Goal: Transaction & Acquisition: Purchase product/service

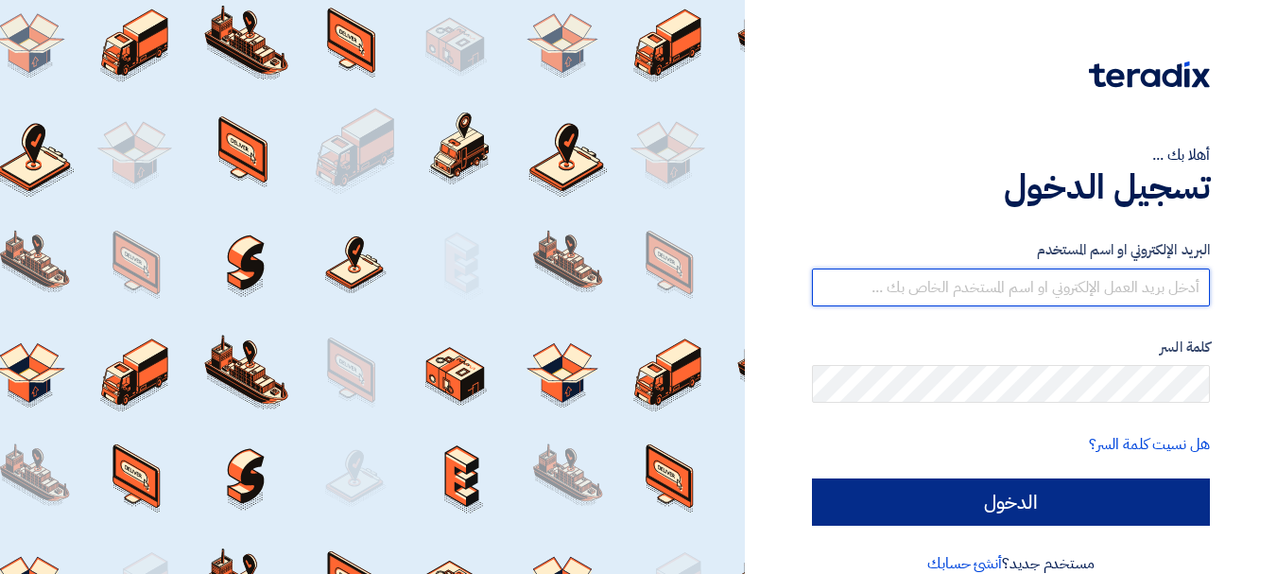
type input "[EMAIL_ADDRESS][DOMAIN_NAME]"
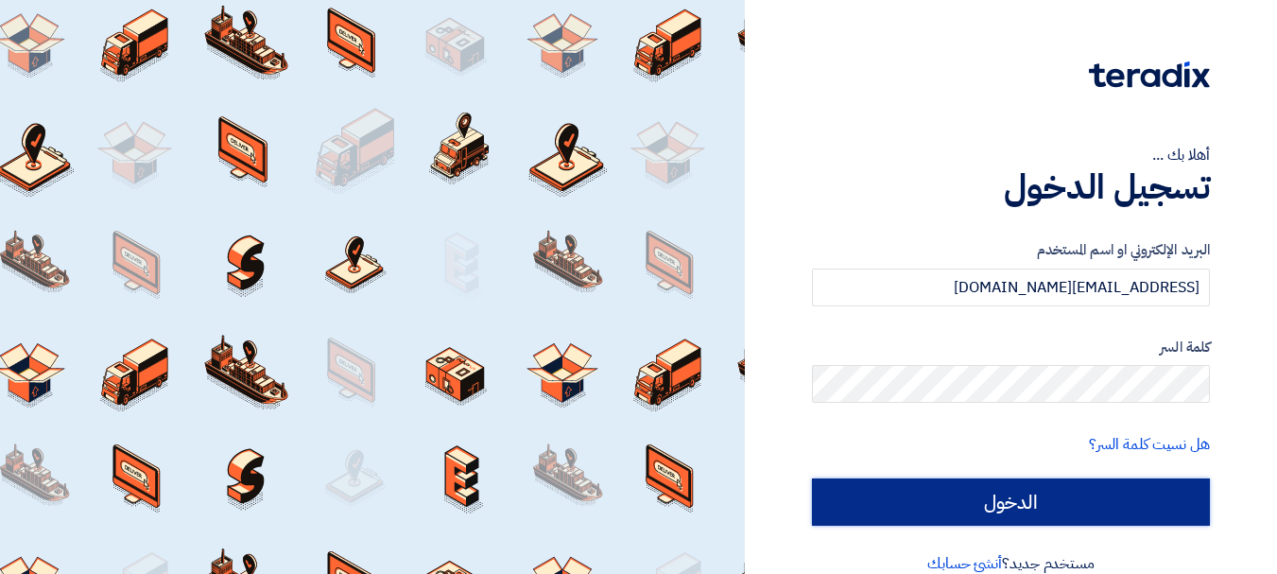
click at [1046, 501] on input "الدخول" at bounding box center [1011, 501] width 398 height 47
click at [1003, 493] on input "الدخول" at bounding box center [1011, 501] width 398 height 47
type input "Sign in"
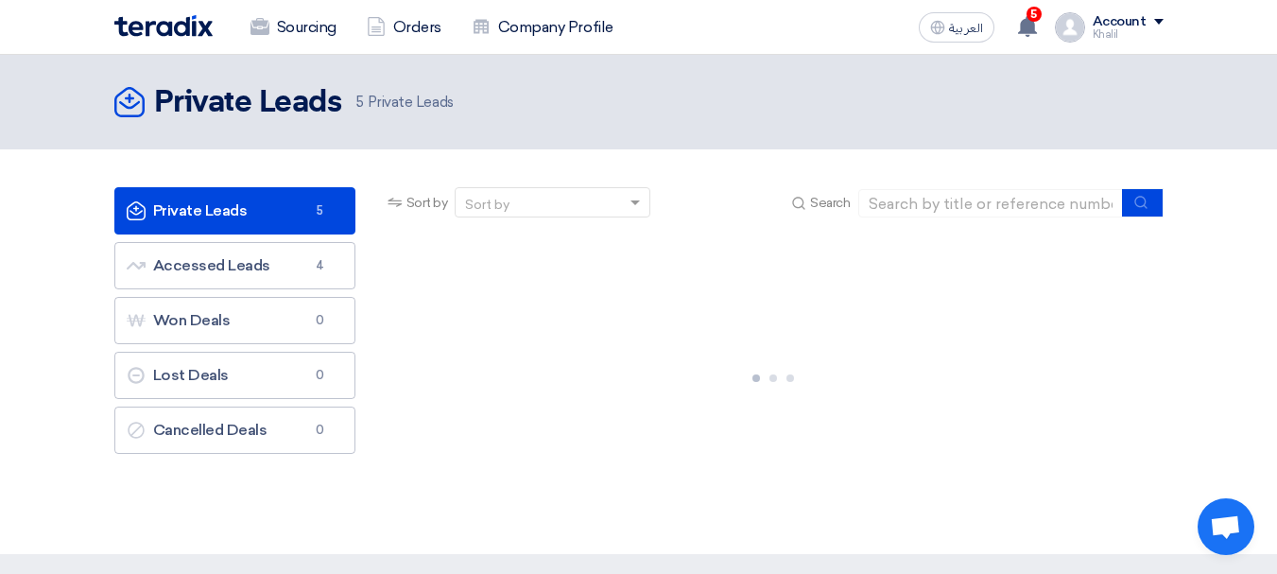
click at [1051, 6] on div "Sourcing Orders Company Profile العربية ع 5 New request received, check details…" at bounding box center [639, 27] width 1078 height 54
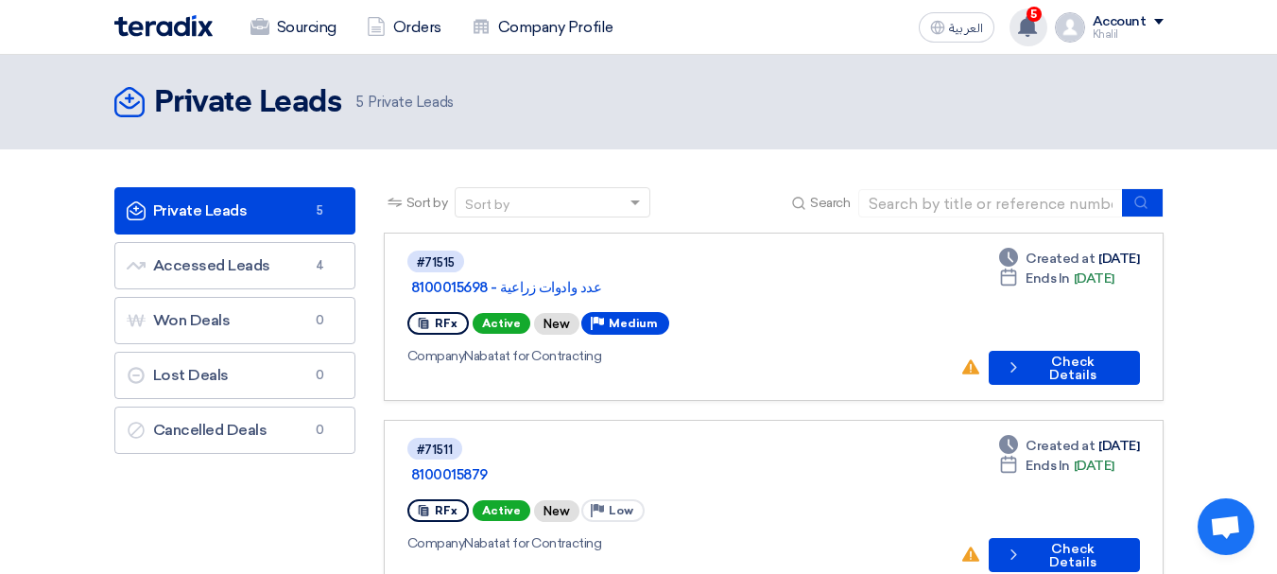
click at [1042, 15] on span "5" at bounding box center [1034, 14] width 15 height 15
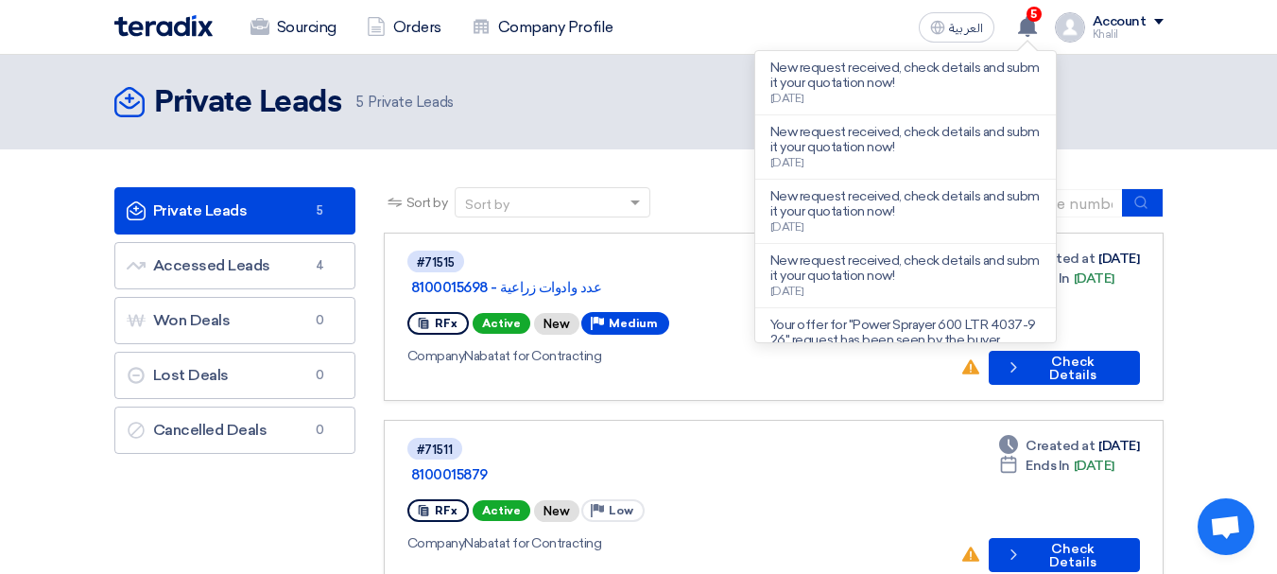
click at [659, 87] on div "Private Leads Private Leads 5 Private Leads" at bounding box center [638, 102] width 1049 height 38
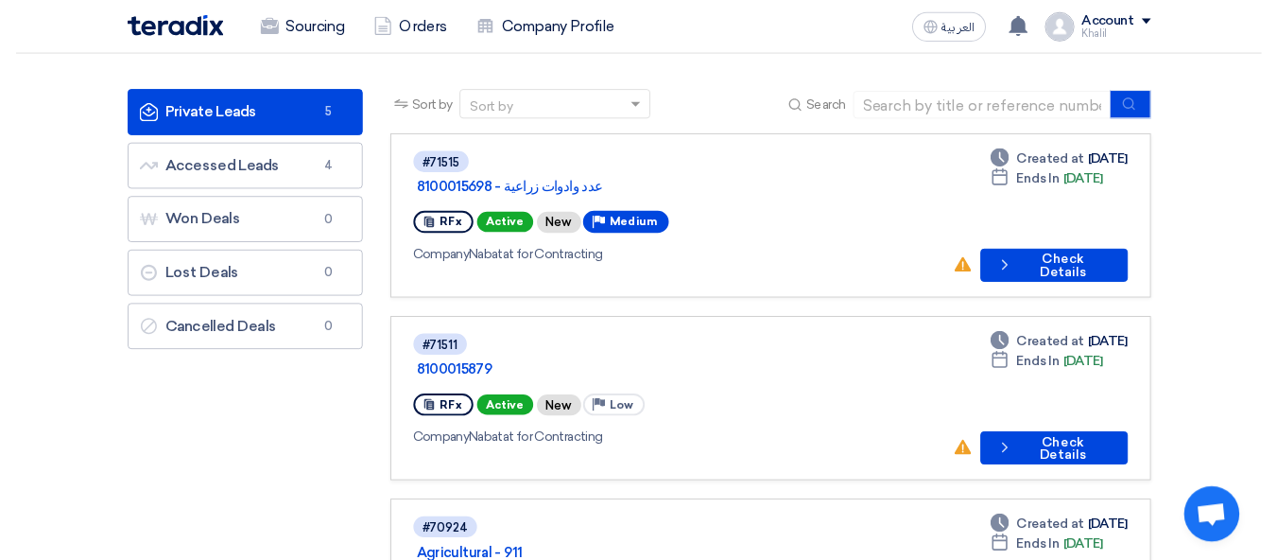
scroll to position [95, 0]
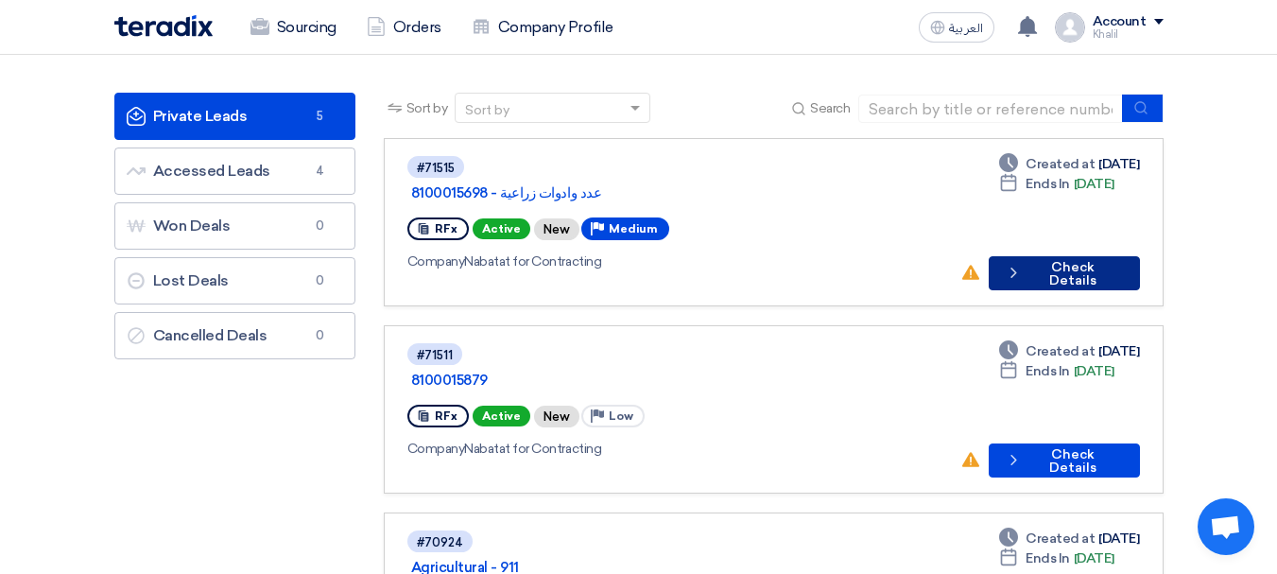
click at [1038, 256] on button "Check details Check Details" at bounding box center [1064, 273] width 150 height 34
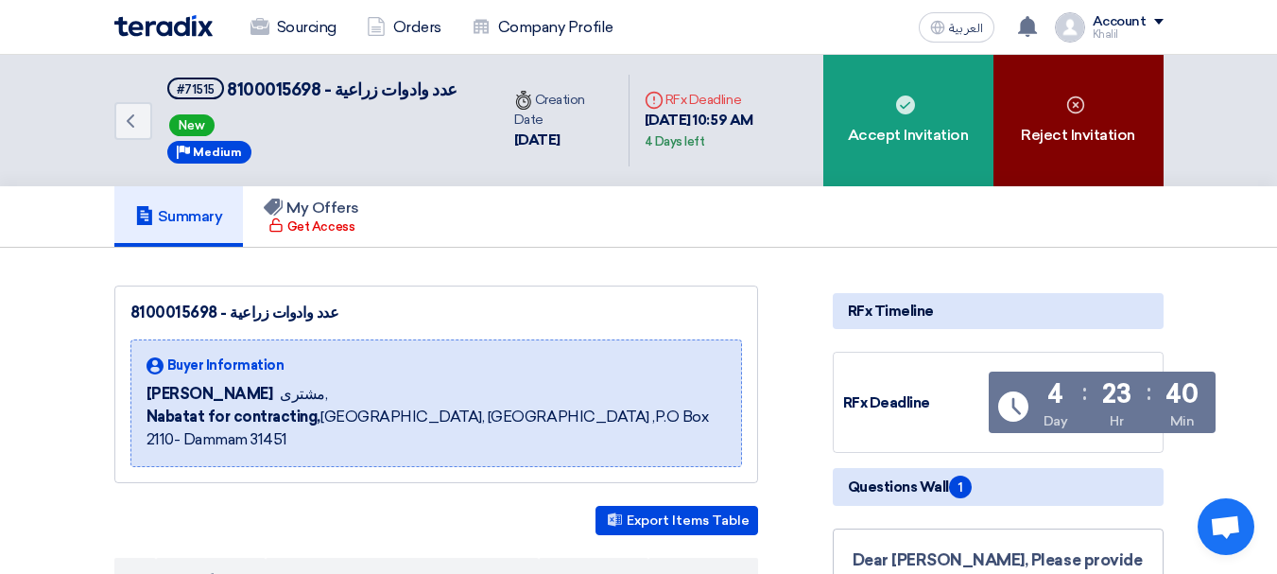
click at [1043, 141] on div "Reject Invitation" at bounding box center [1079, 120] width 170 height 131
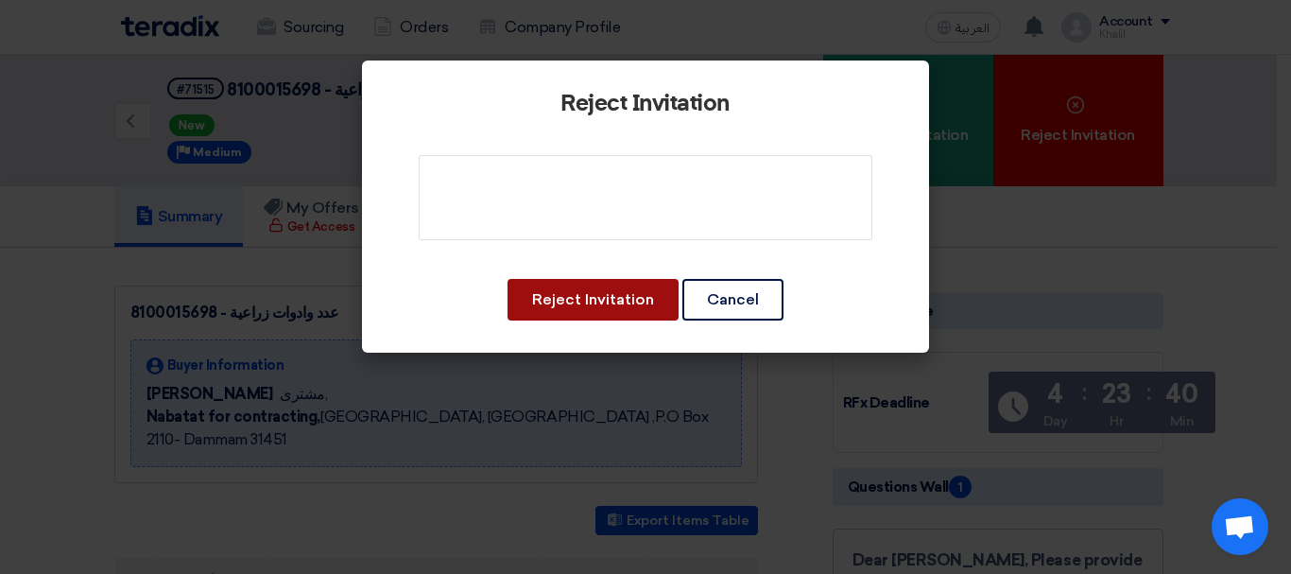
click at [639, 289] on button "Reject Invitation" at bounding box center [593, 300] width 171 height 42
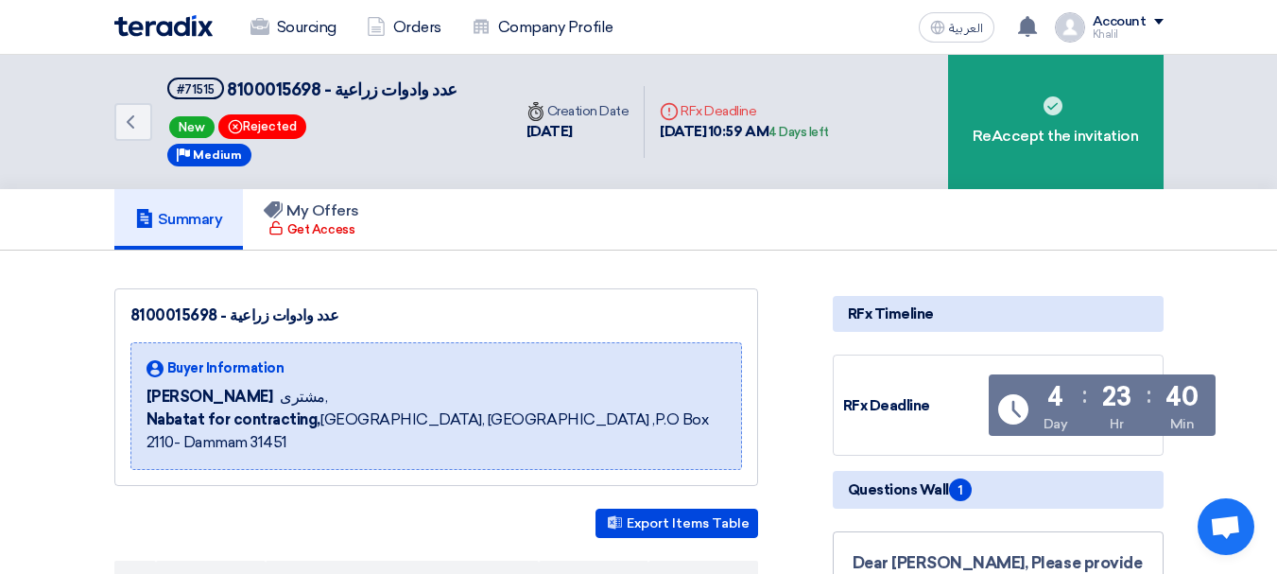
click at [1065, 24] on img at bounding box center [1070, 27] width 30 height 30
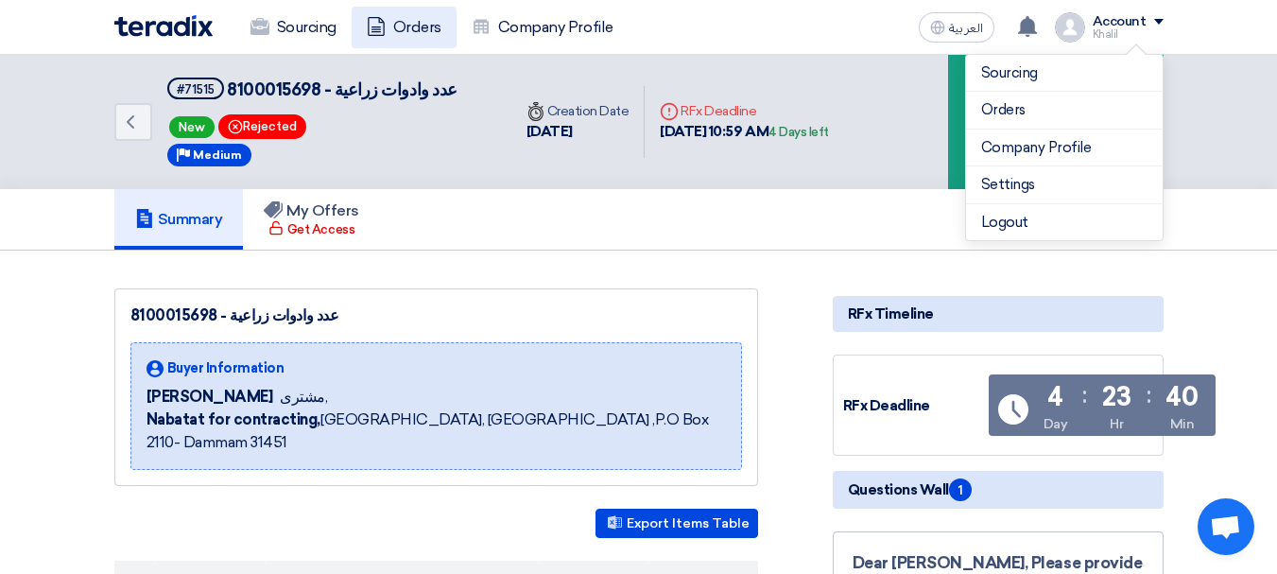
click at [390, 34] on link "Orders" at bounding box center [404, 28] width 105 height 42
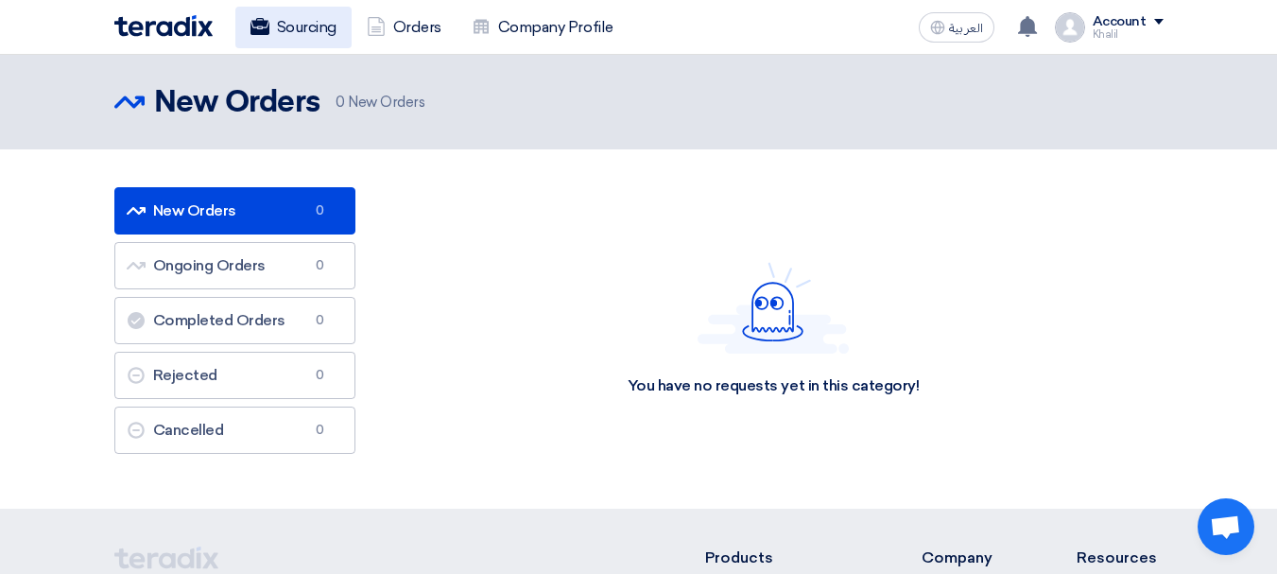
click at [327, 40] on link "Sourcing" at bounding box center [293, 28] width 116 height 42
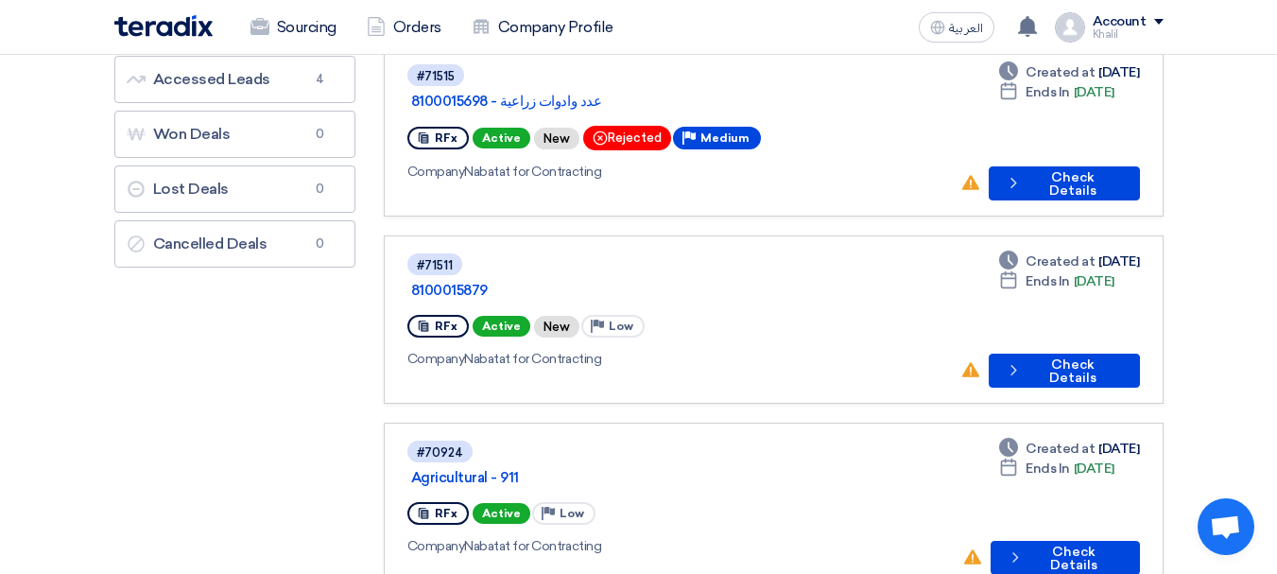
scroll to position [95, 0]
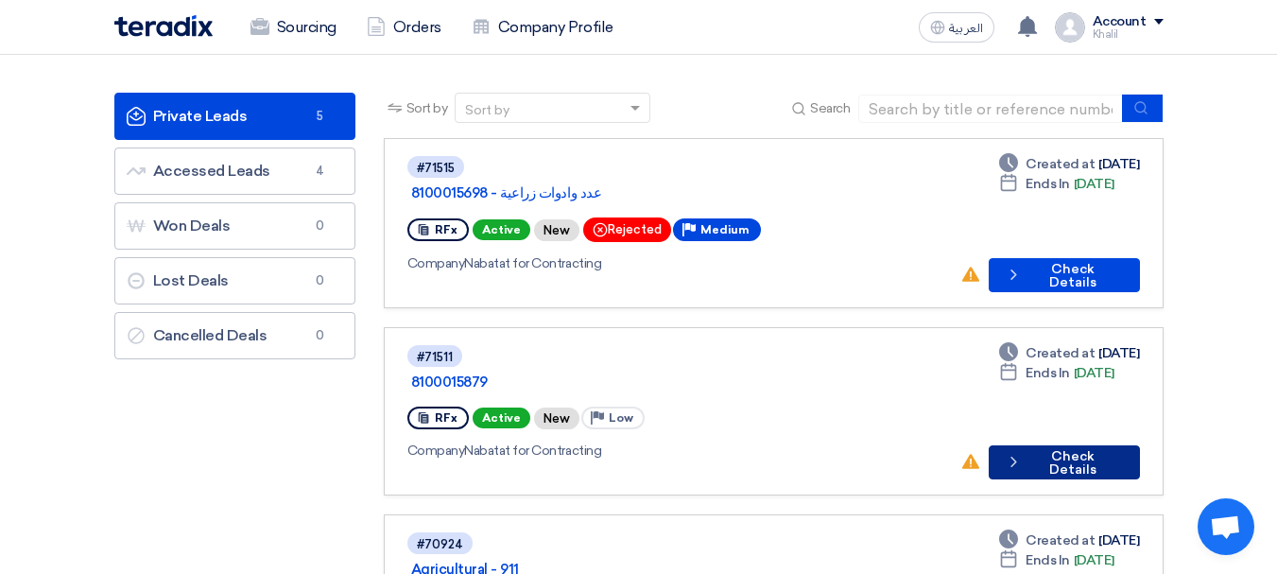
click at [1086, 445] on button "Check details Check Details" at bounding box center [1064, 462] width 151 height 34
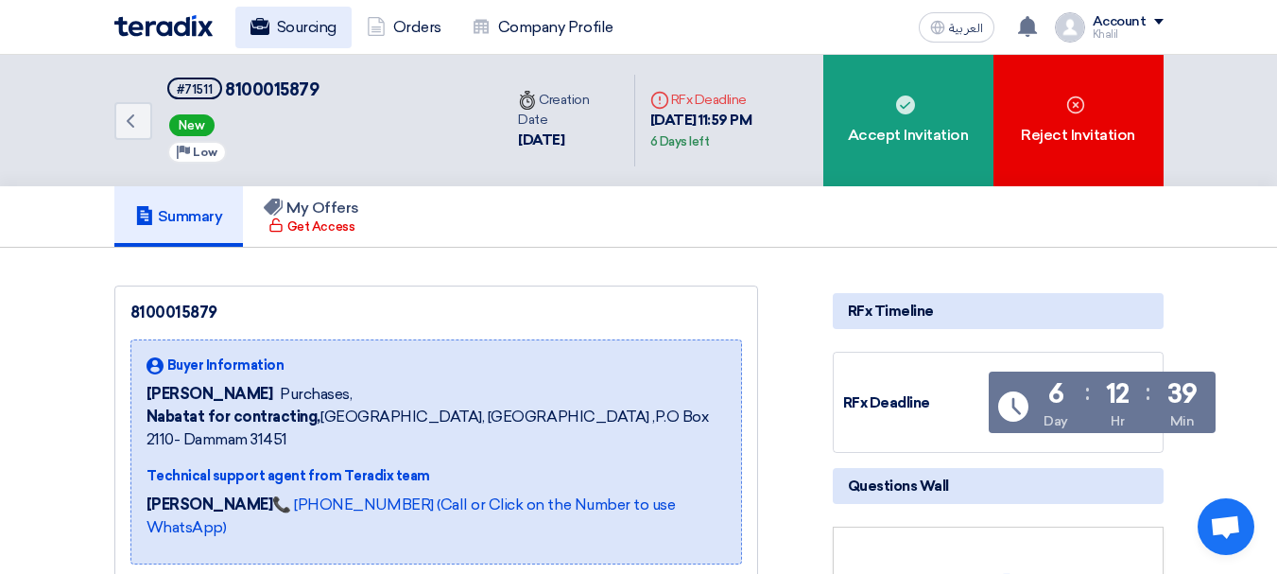
click at [329, 14] on link "Sourcing" at bounding box center [293, 28] width 116 height 42
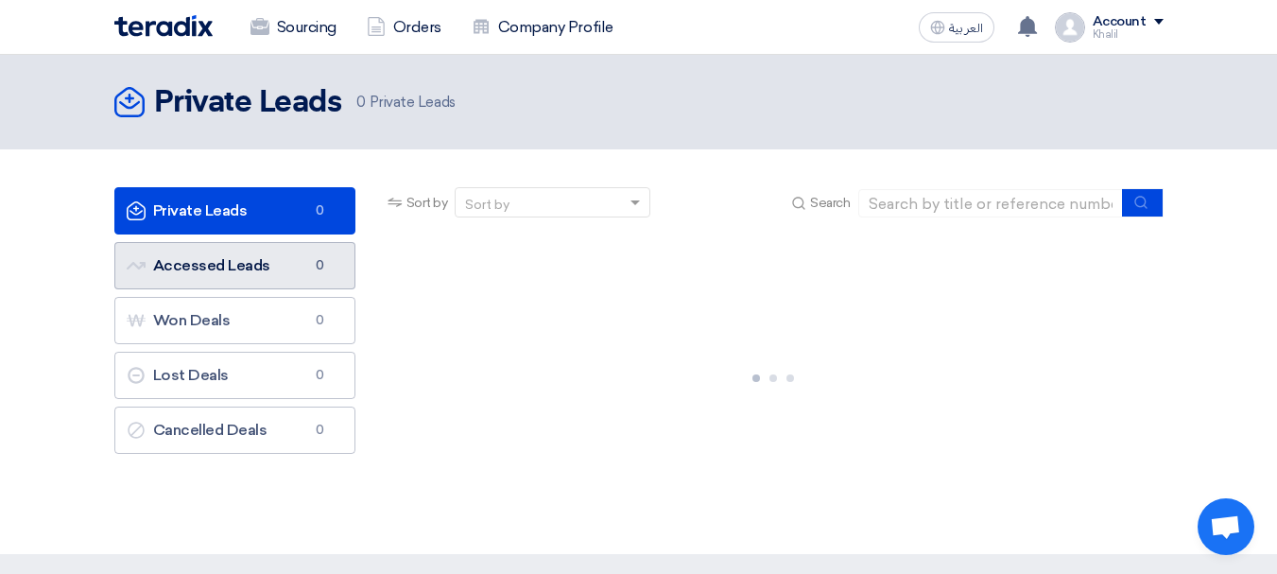
click at [263, 253] on link "Accessed Leads Accessed Leads 0" at bounding box center [234, 265] width 241 height 47
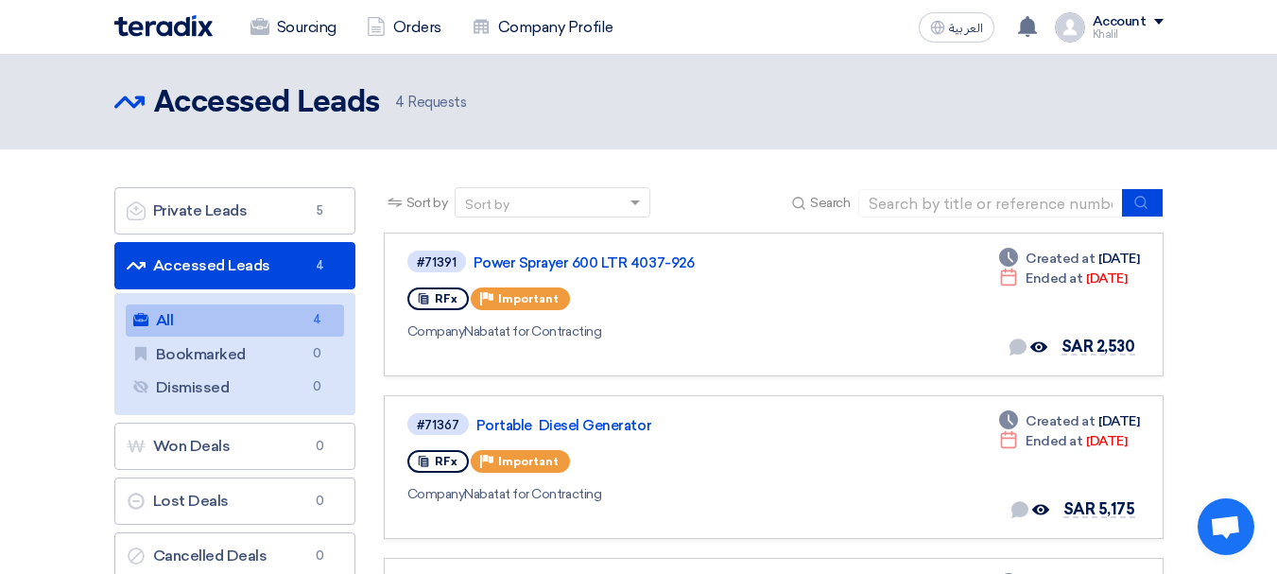
click at [256, 308] on link "All All 4" at bounding box center [235, 320] width 218 height 32
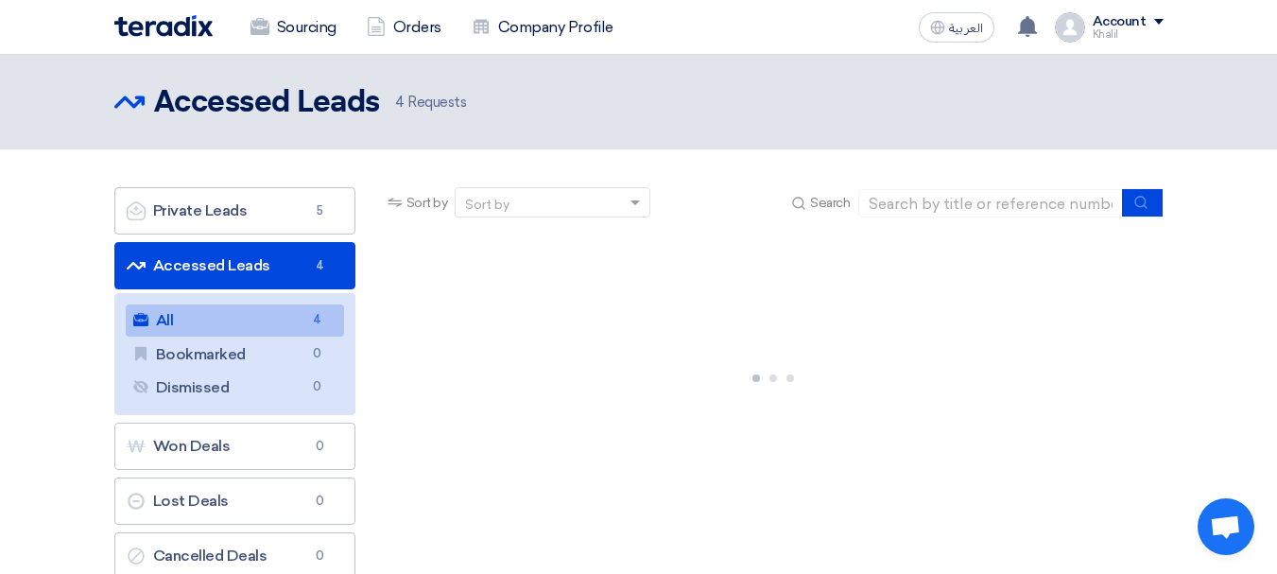
click at [253, 267] on link "Accessed Leads Accessed Leads 4" at bounding box center [234, 265] width 241 height 47
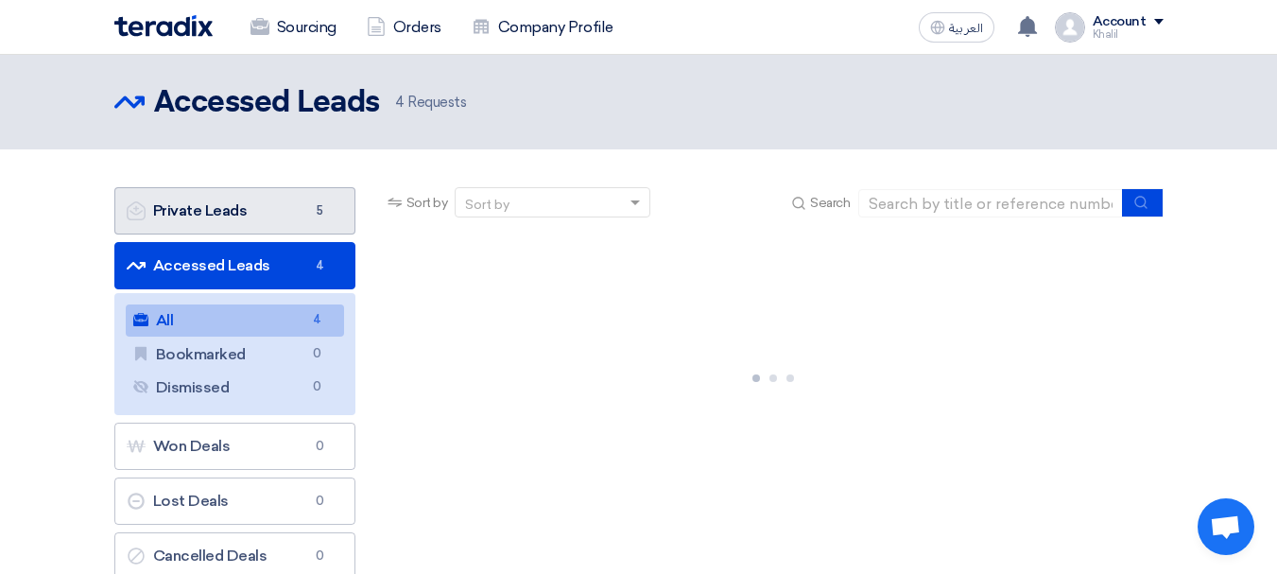
click at [261, 211] on link "Private Leads Private Leads 5" at bounding box center [234, 210] width 241 height 47
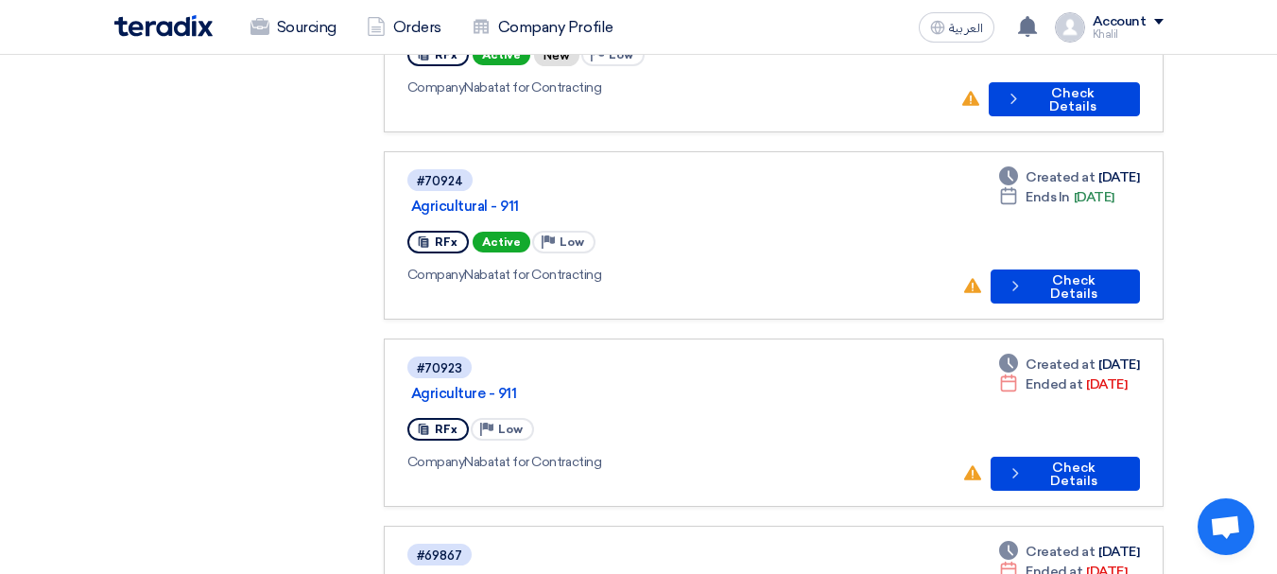
scroll to position [473, 0]
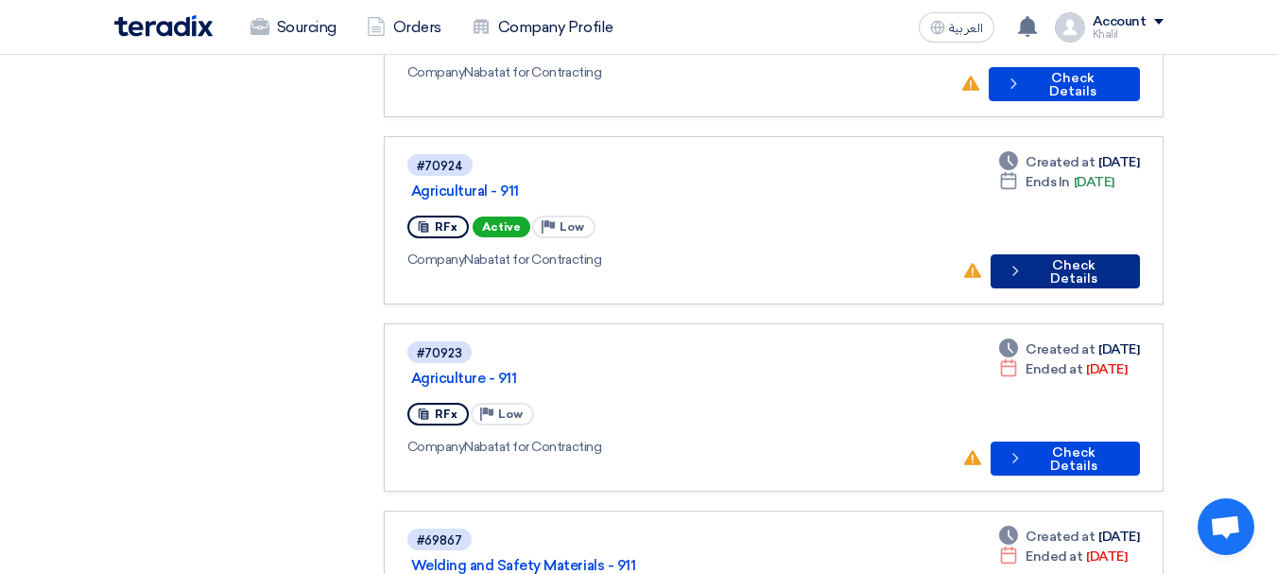
click at [1058, 254] on button "Check details Check Details" at bounding box center [1065, 271] width 148 height 34
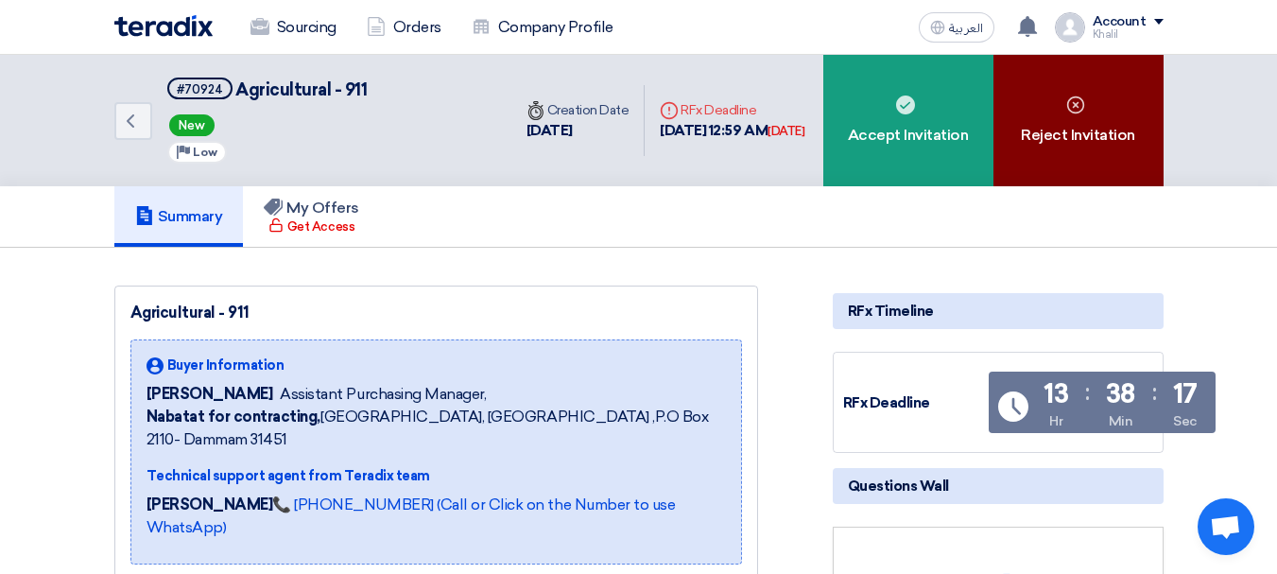
click at [1060, 142] on div "Reject Invitation" at bounding box center [1079, 120] width 170 height 131
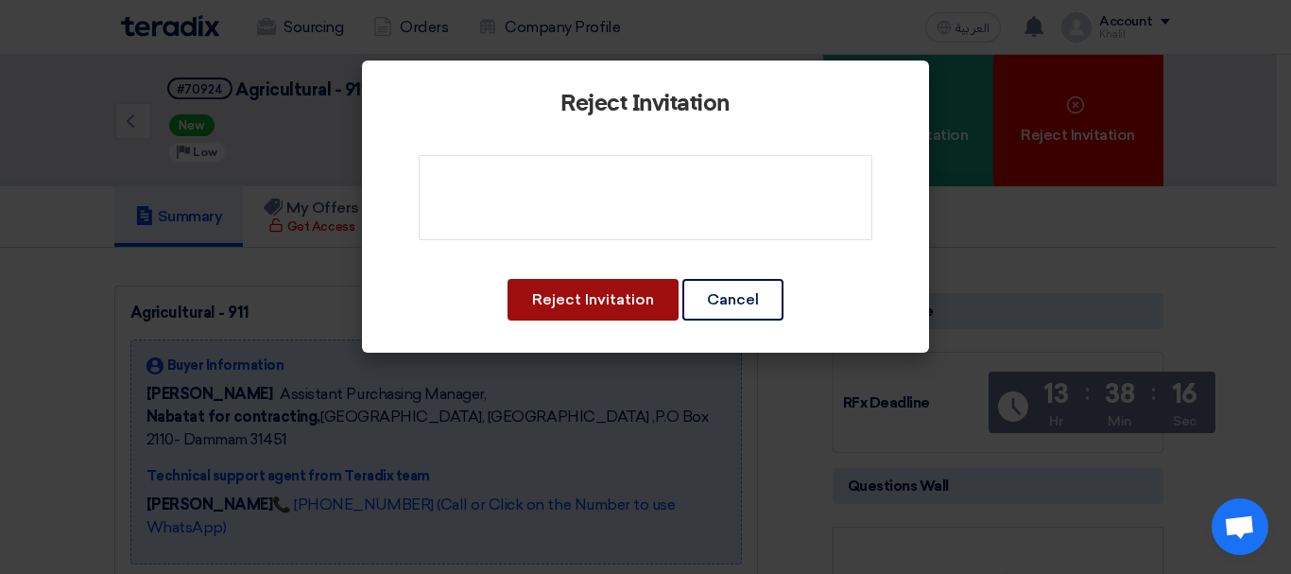
click at [617, 302] on button "Reject Invitation" at bounding box center [593, 300] width 171 height 42
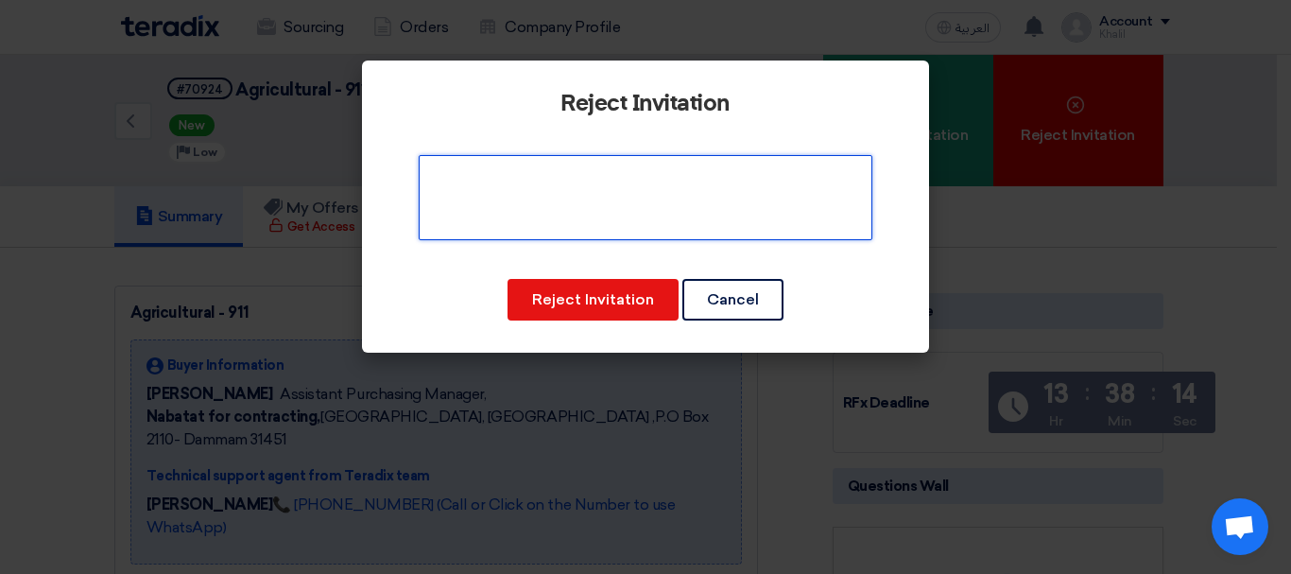
click at [638, 201] on textarea at bounding box center [646, 197] width 454 height 85
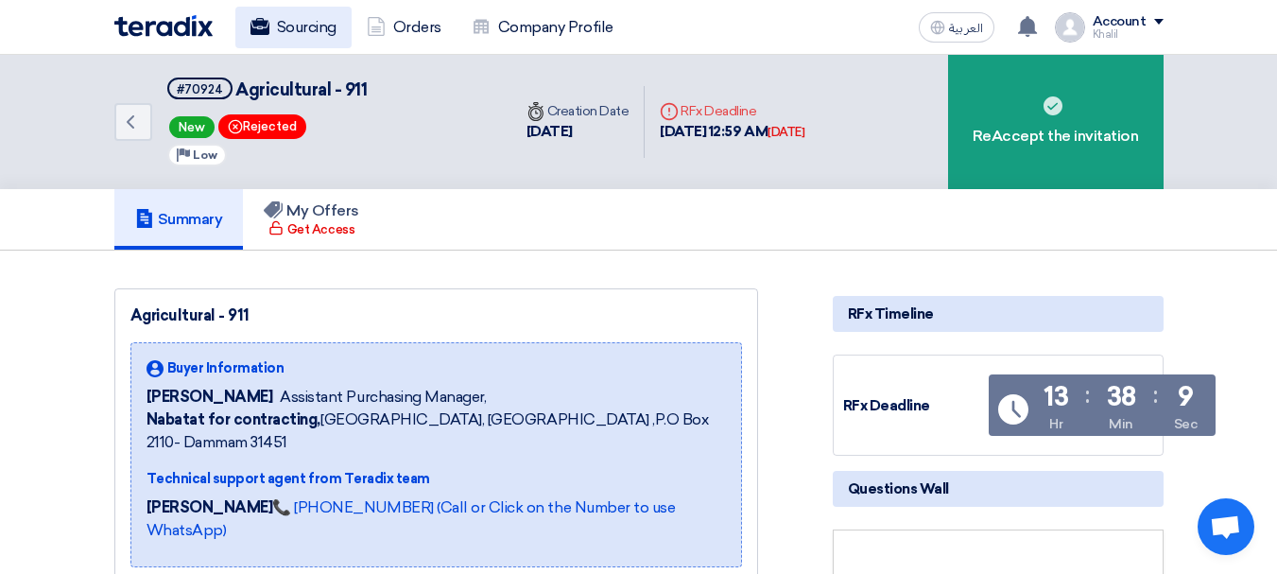
click at [325, 17] on link "Sourcing" at bounding box center [293, 28] width 116 height 42
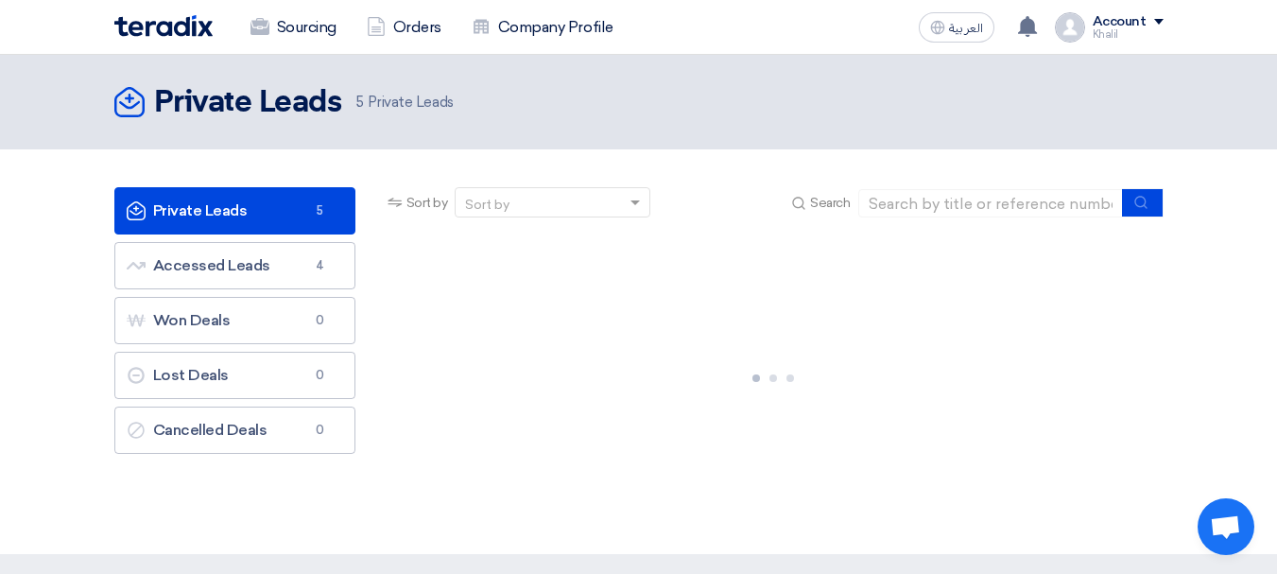
click at [249, 219] on link "Private Leads Private Leads 5" at bounding box center [234, 210] width 241 height 47
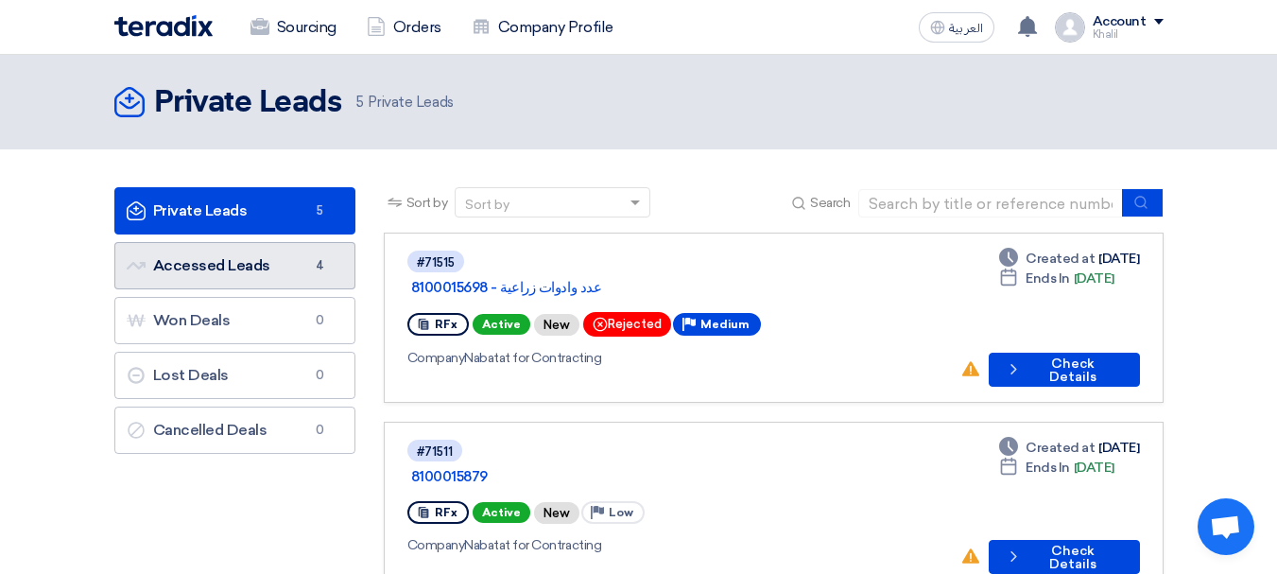
click at [245, 261] on link "Accessed Leads Accessed Leads 4" at bounding box center [234, 265] width 241 height 47
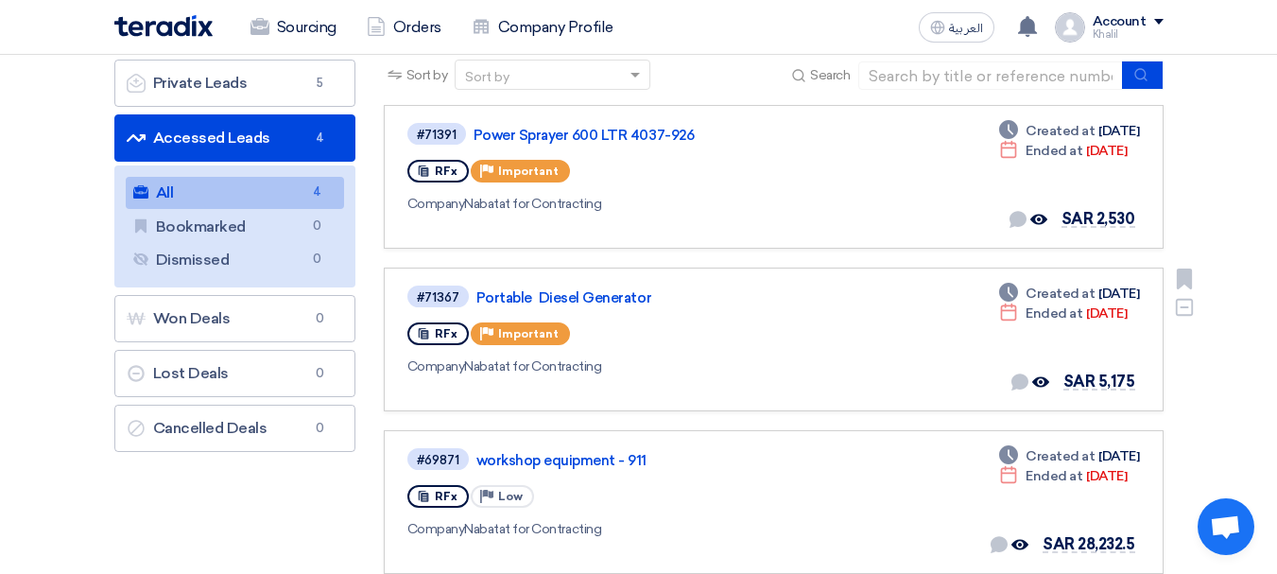
scroll to position [95, 0]
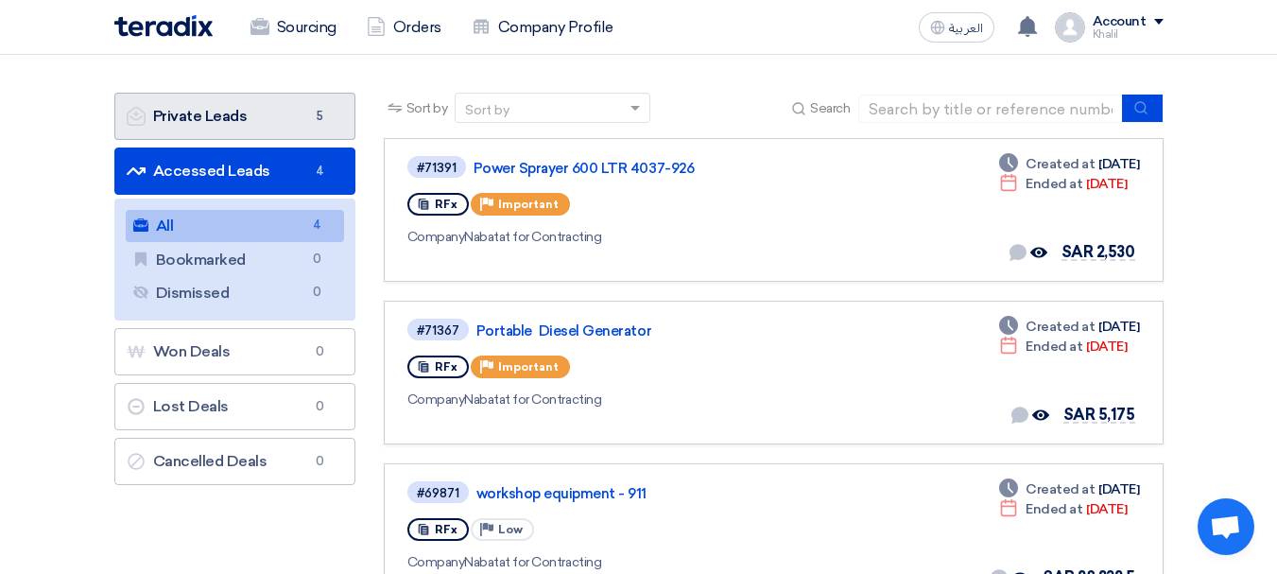
click at [208, 123] on link "Private Leads Private Leads 5" at bounding box center [234, 116] width 241 height 47
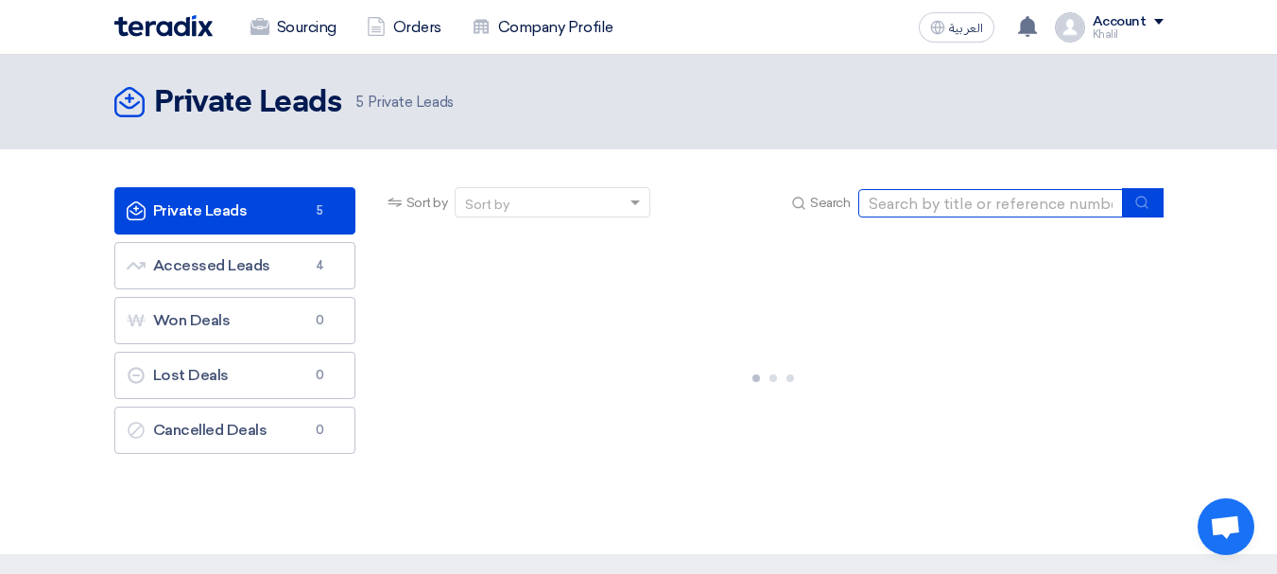
click at [922, 199] on input at bounding box center [990, 203] width 265 height 28
type input "71511"
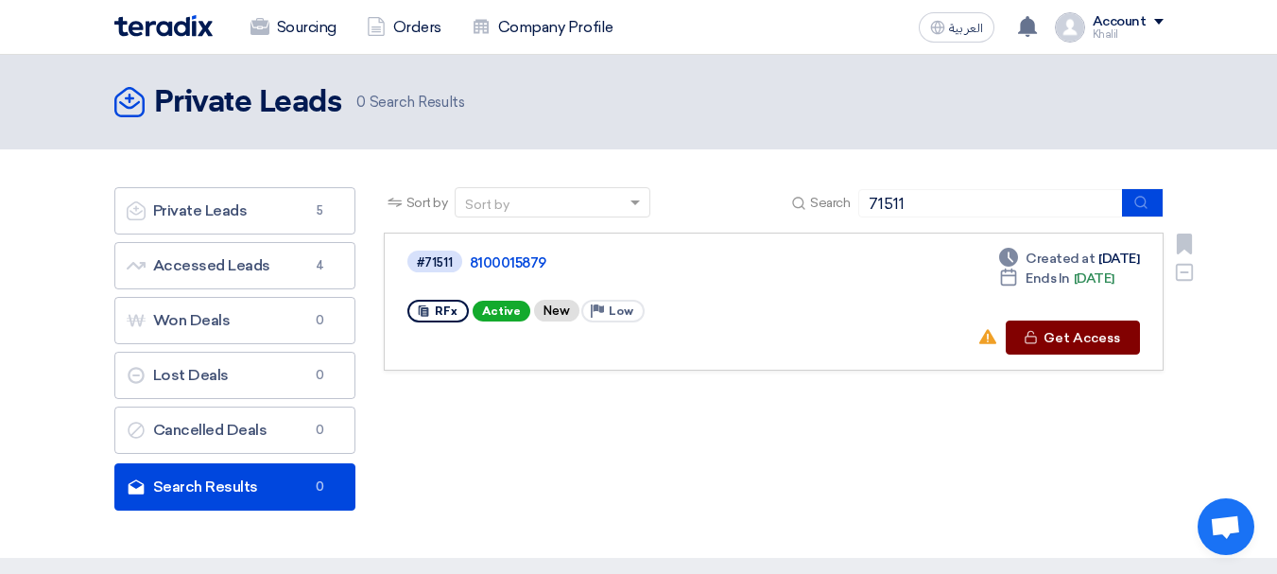
click at [1062, 338] on button "Check details Get Access" at bounding box center [1073, 337] width 134 height 34
click at [497, 265] on link "8100015879" at bounding box center [706, 262] width 473 height 17
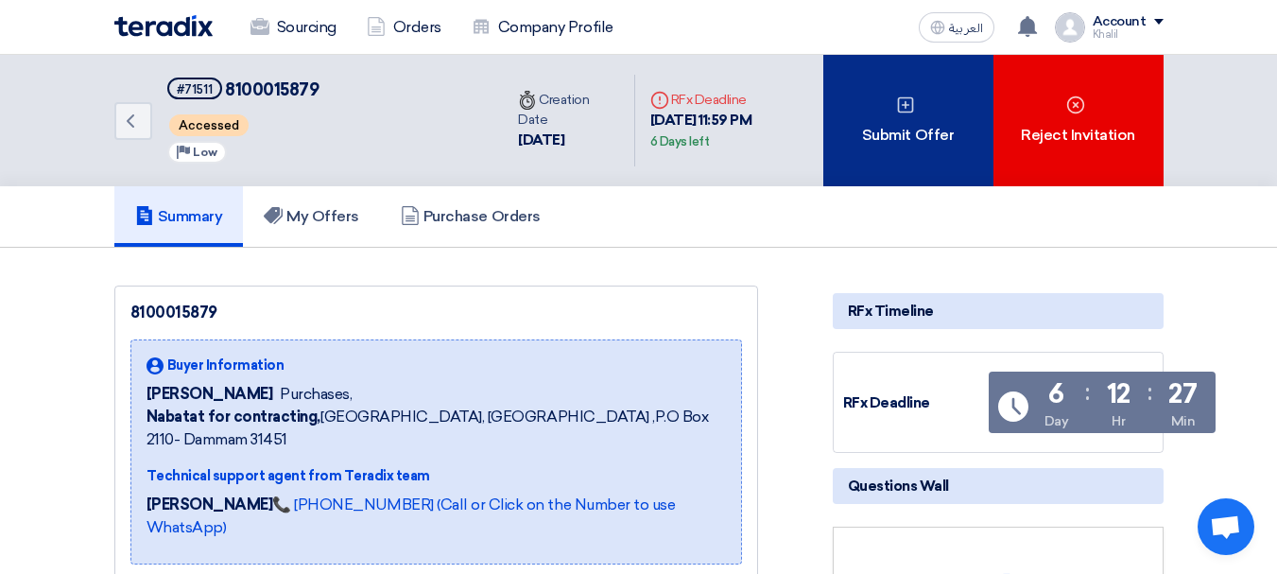
click at [883, 136] on div "Submit Offer" at bounding box center [908, 120] width 170 height 131
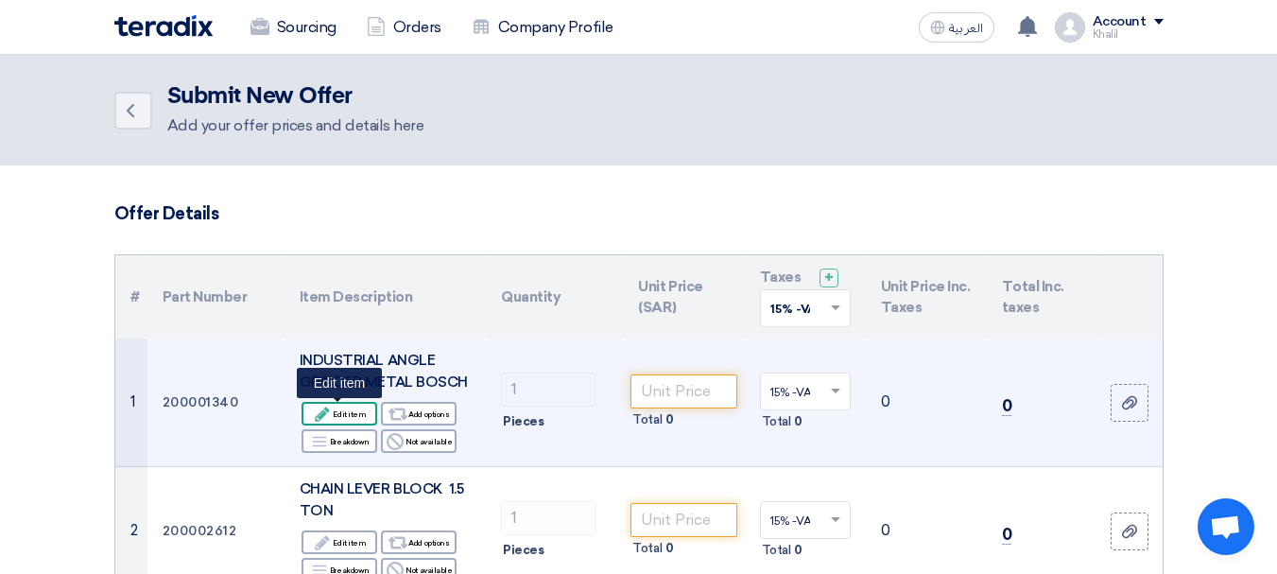
click at [328, 415] on icon "Edit" at bounding box center [322, 414] width 17 height 17
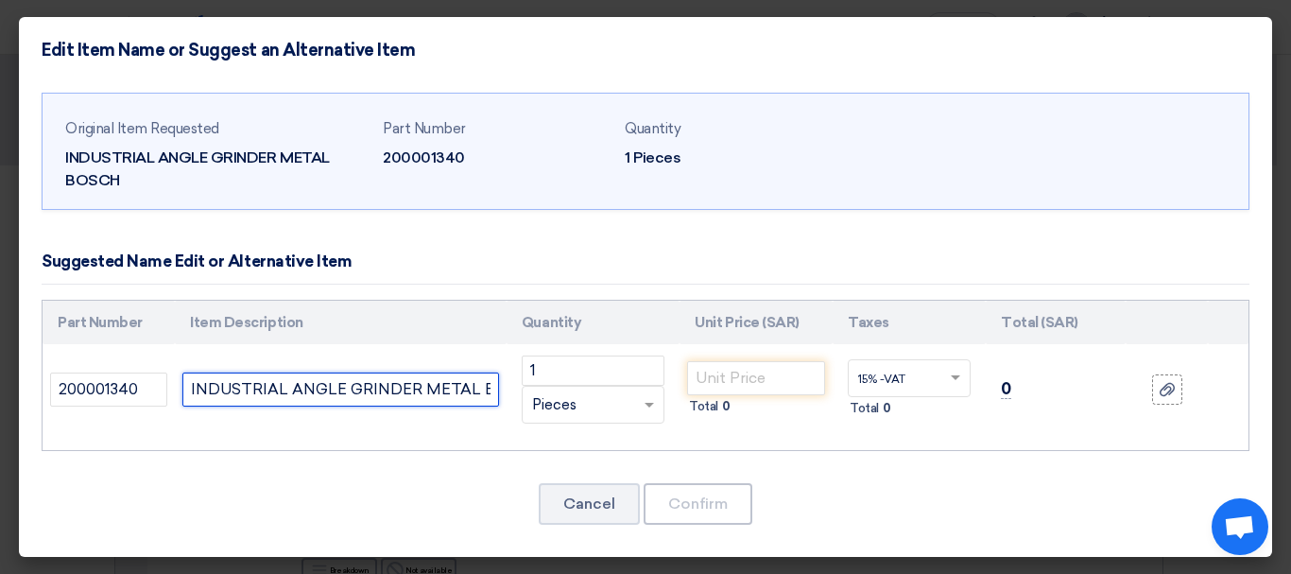
scroll to position [0, 41]
drag, startPoint x: 186, startPoint y: 389, endPoint x: 551, endPoint y: 408, distance: 365.4
click at [551, 408] on tr "200001340 INDUSTRIAL ANGLE GRINDER METAL BOSCH 1 RFQ_STEP1.ITEMS.2.TYPE_PLACEHO…" at bounding box center [646, 389] width 1206 height 91
paste input "30000408 ANGLE GRINDER 4.5 INCH BOSCH GWS9-115 601 396 0P3"
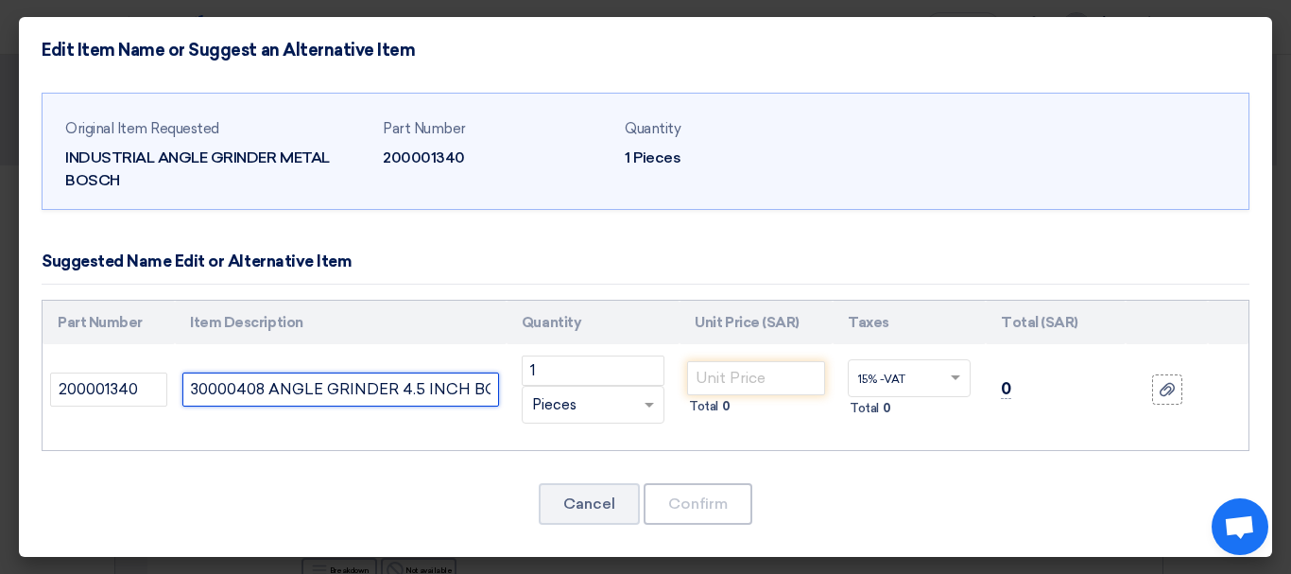
scroll to position [0, 199]
type input "30000408 ANGLE GRINDER 4.5 INCH BOSCH GWS9-115 601 396 0P3"
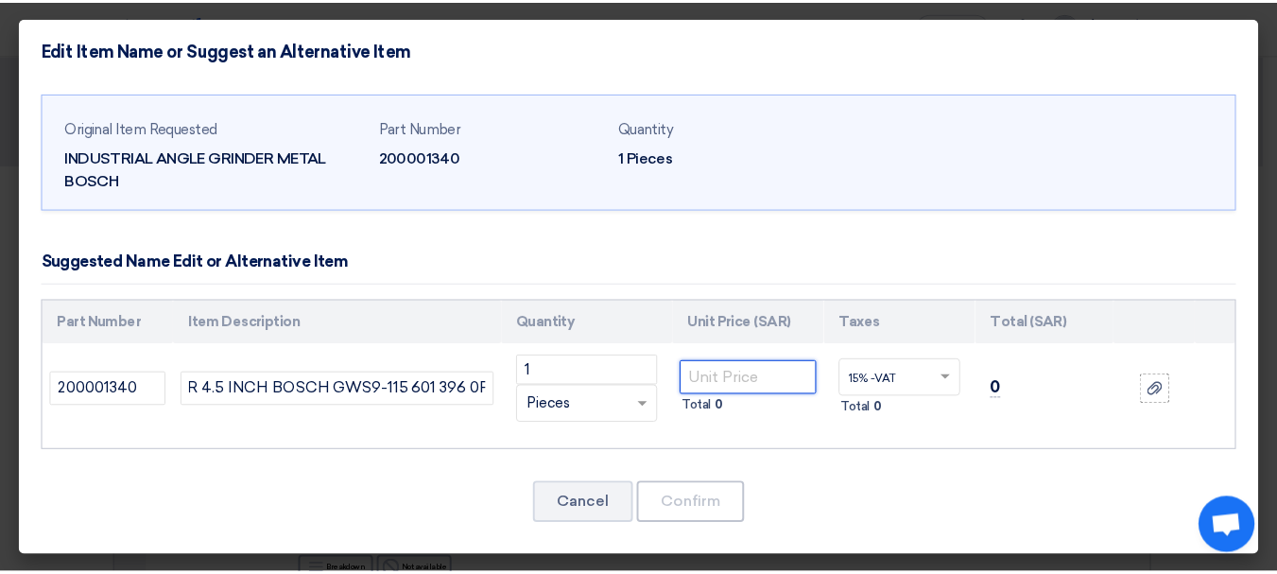
scroll to position [0, 0]
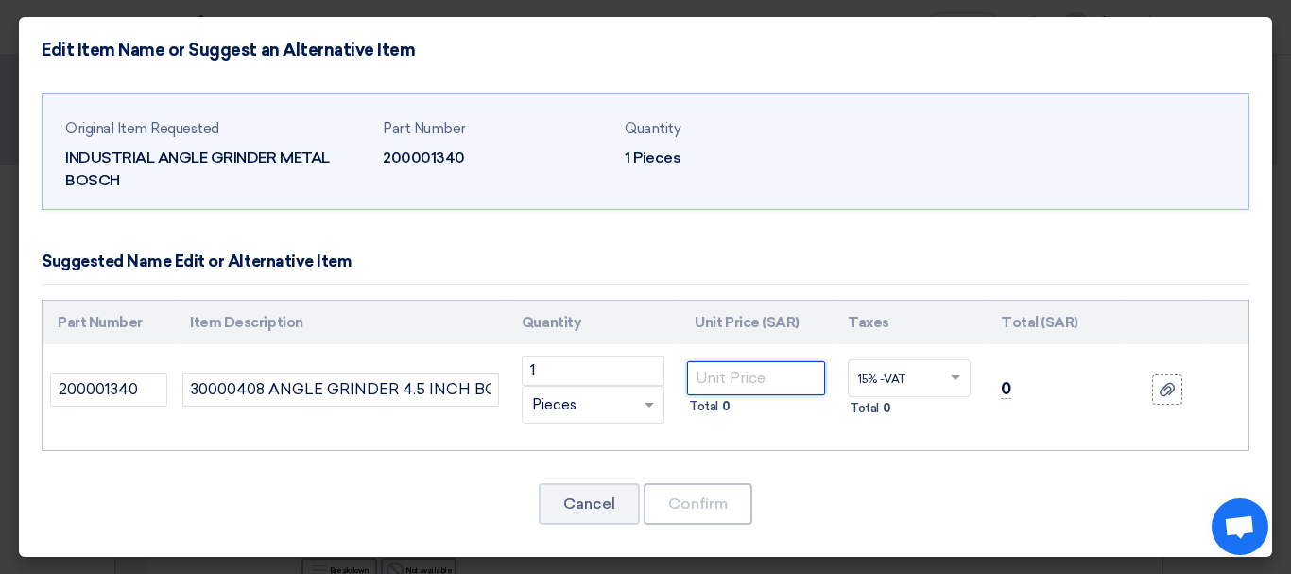
click at [746, 378] on input "number" at bounding box center [756, 378] width 138 height 34
type input "270"
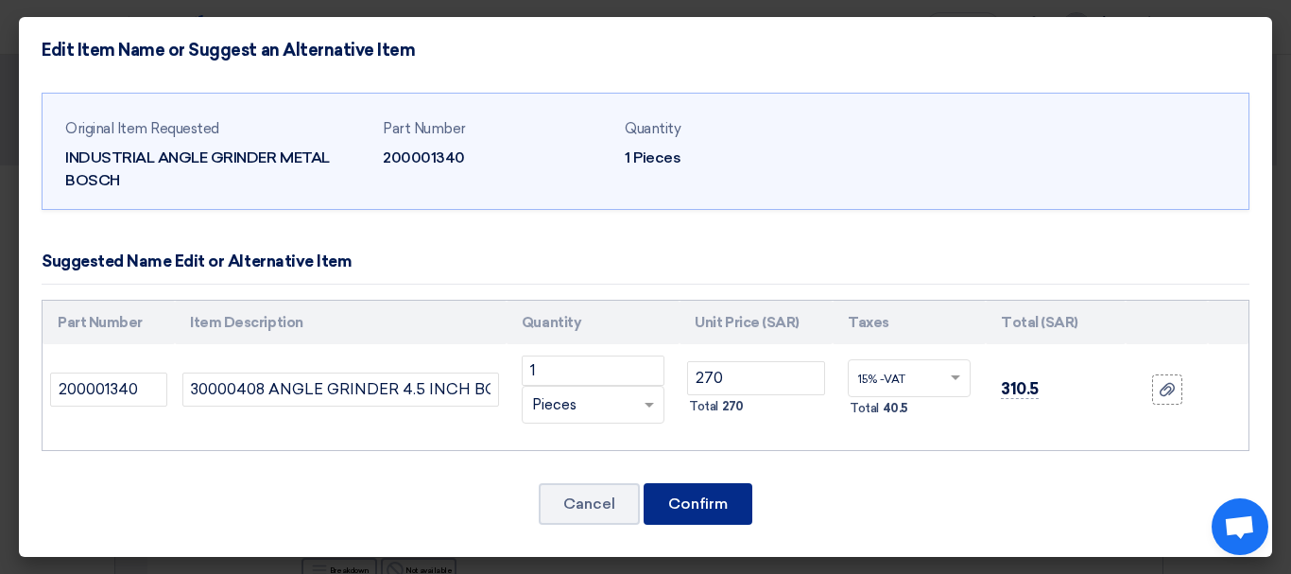
click at [721, 507] on button "Confirm" at bounding box center [698, 504] width 109 height 42
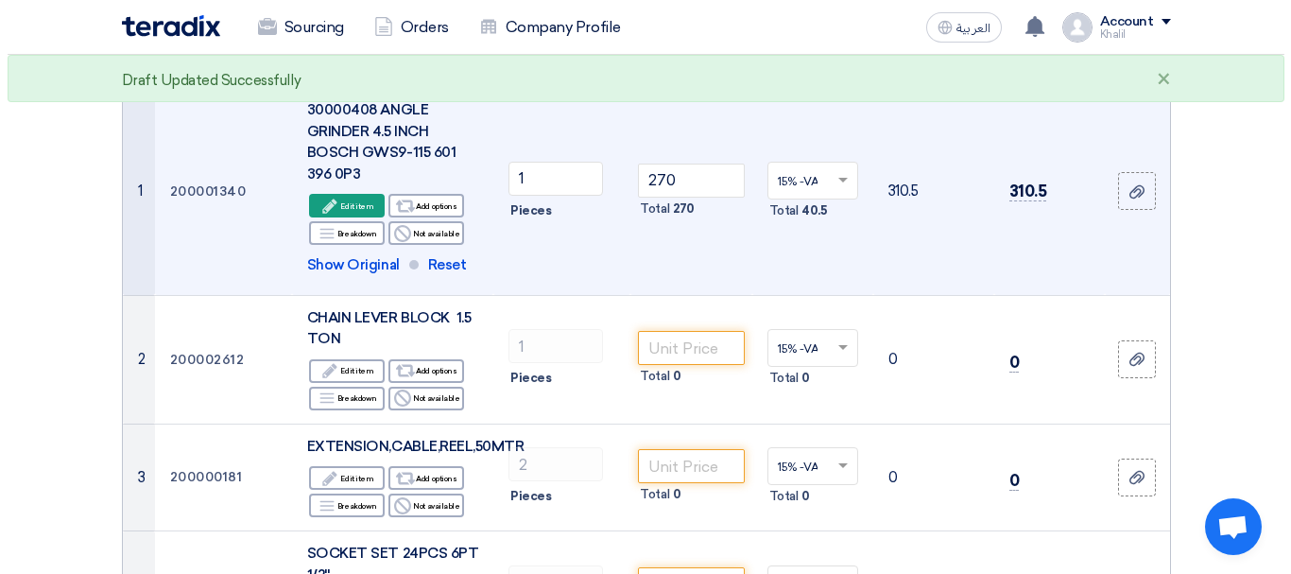
scroll to position [284, 0]
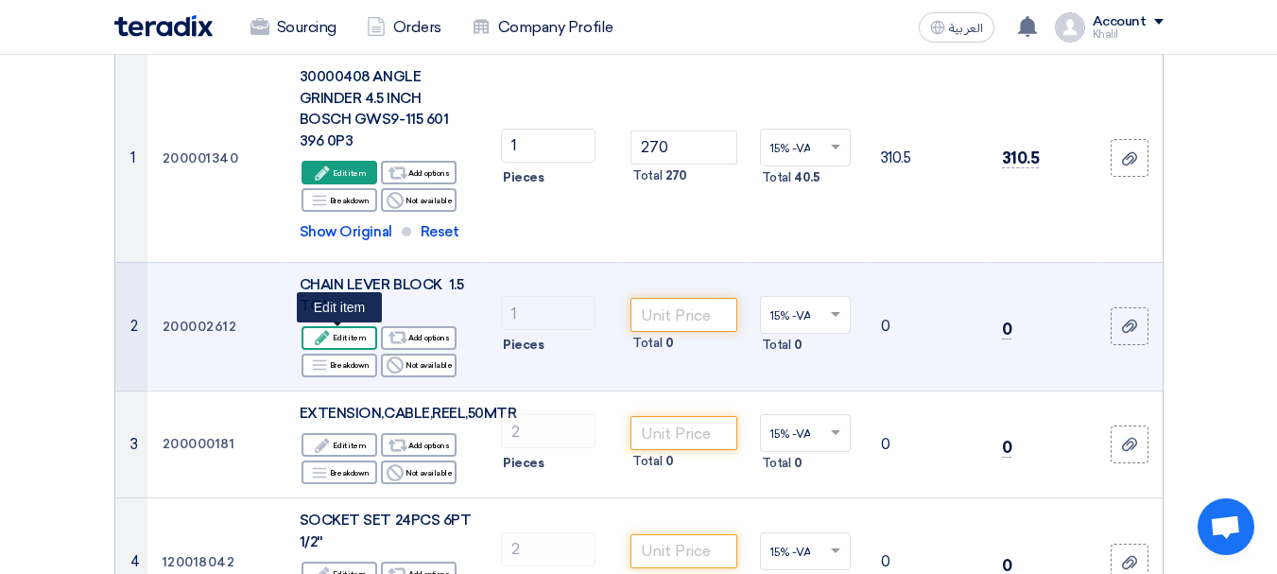
click at [359, 334] on div "Edit Edit item" at bounding box center [340, 338] width 76 height 24
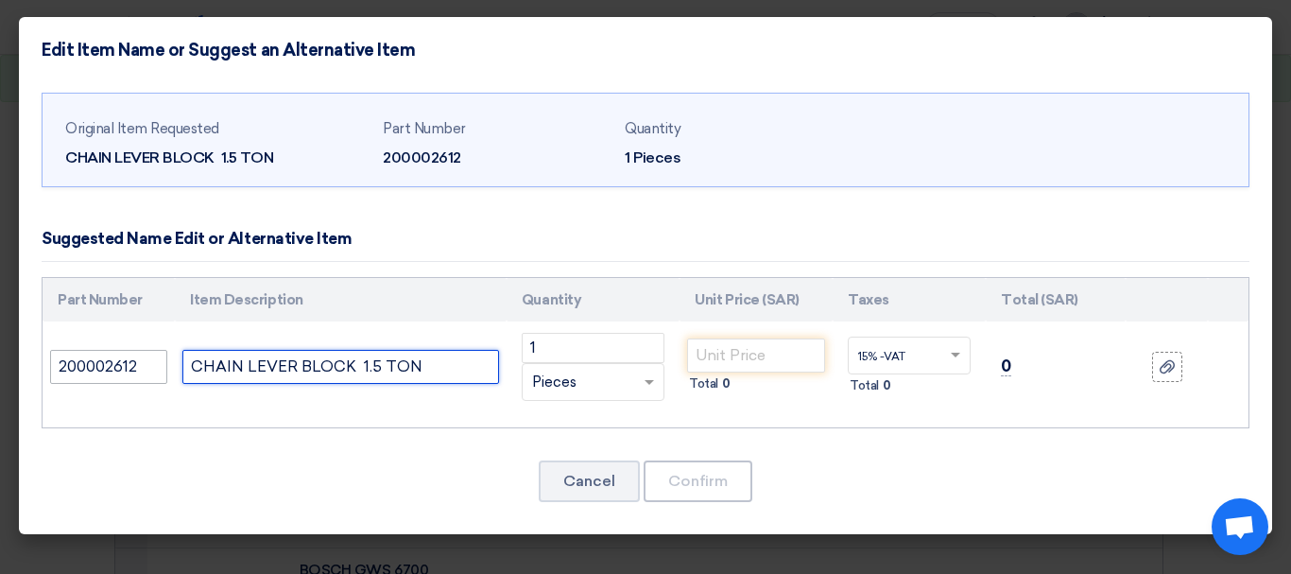
drag, startPoint x: 431, startPoint y: 363, endPoint x: 162, endPoint y: 363, distance: 269.4
click at [162, 363] on tr "200002612 CHAIN LEVER BLOCK 1.5 TON 1 RFQ_STEP1.ITEMS.2.TYPE_PLACEHOLDER ×" at bounding box center [646, 366] width 1206 height 91
paste input "14004007 LEVER BLOCK 1.6 TON 1.5 METER VITAL JAPA"
type input "14004007 LEVER BLOCK 1.6 TON 1.5 METER VITAL JAPAN"
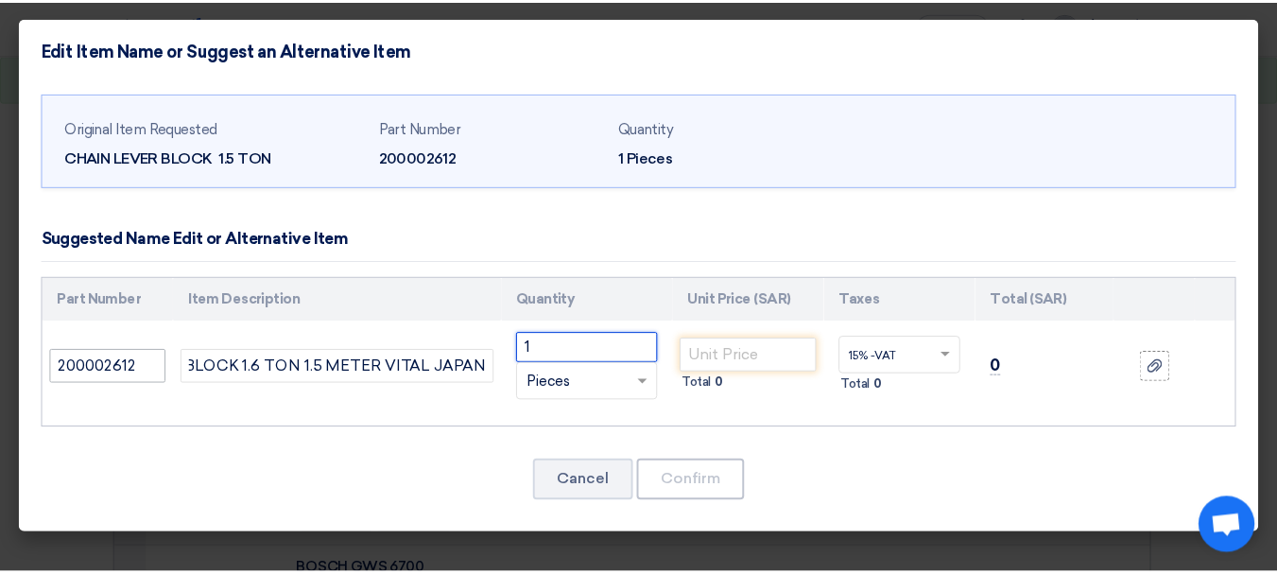
scroll to position [0, 0]
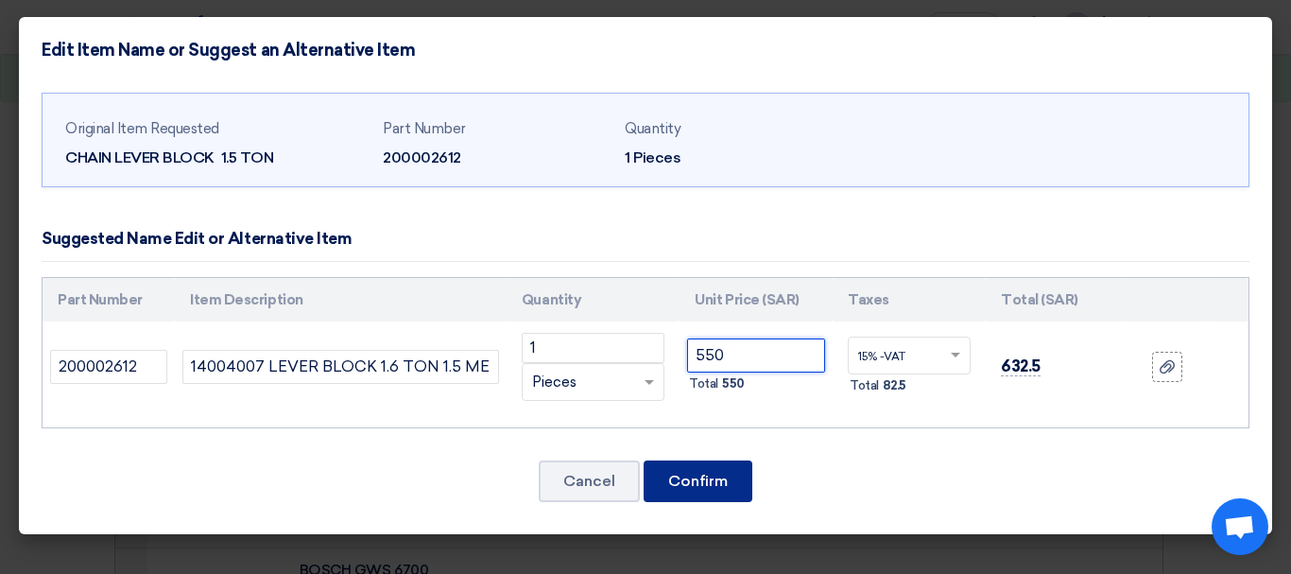
type input "550"
click at [694, 489] on button "Confirm" at bounding box center [698, 481] width 109 height 42
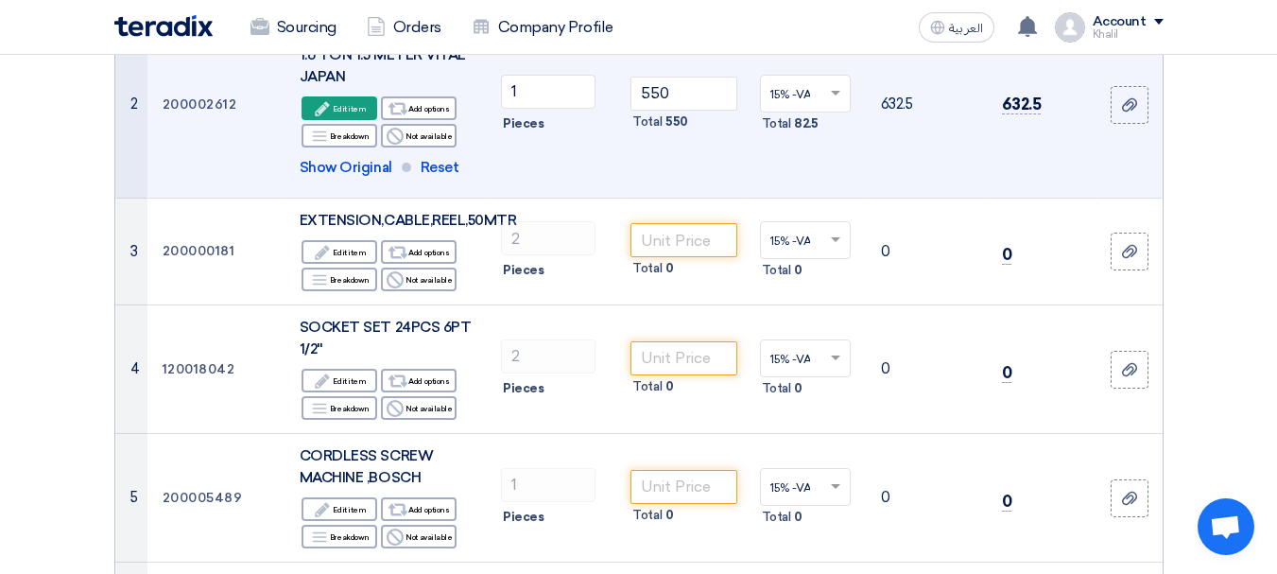
scroll to position [567, 0]
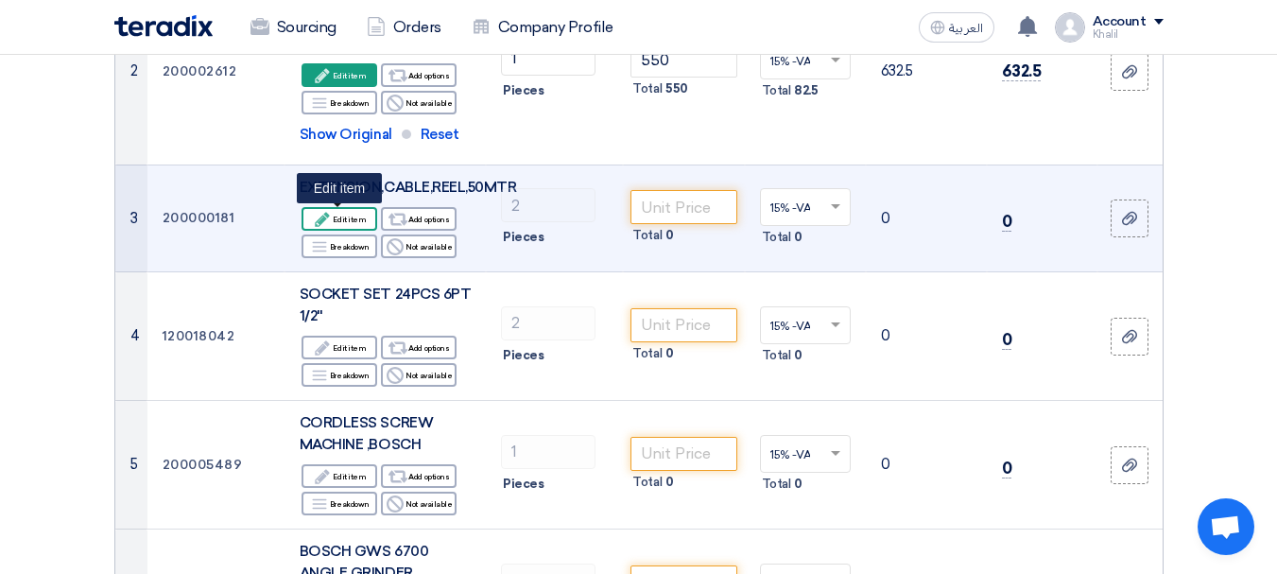
click at [328, 216] on icon "Edit" at bounding box center [322, 219] width 17 height 17
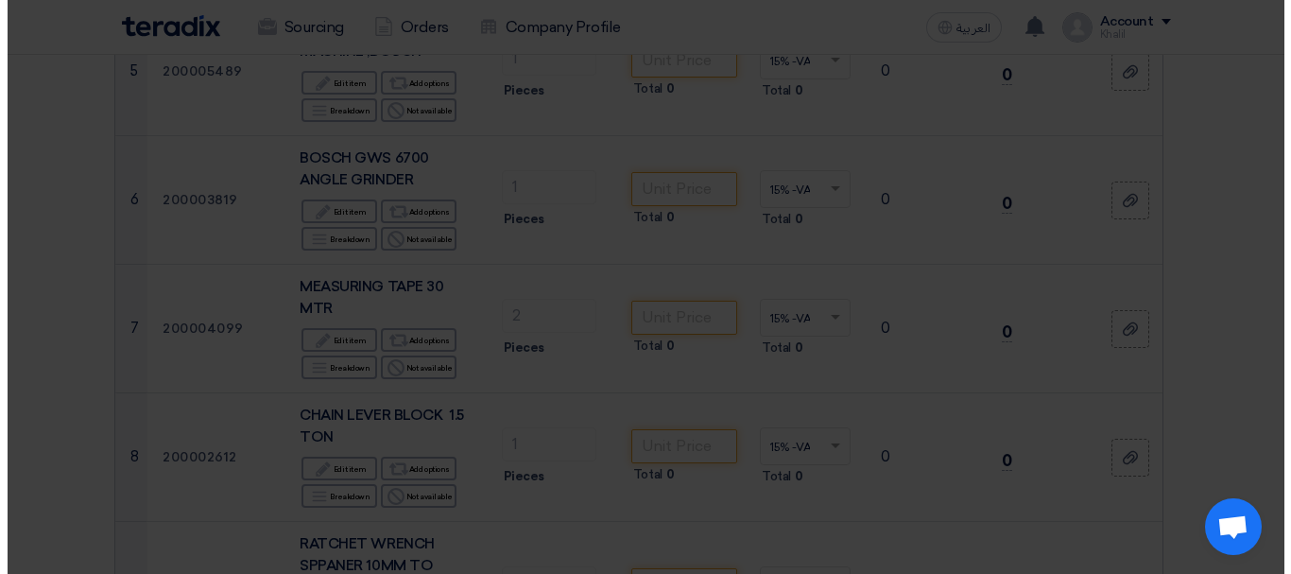
scroll to position [360, 0]
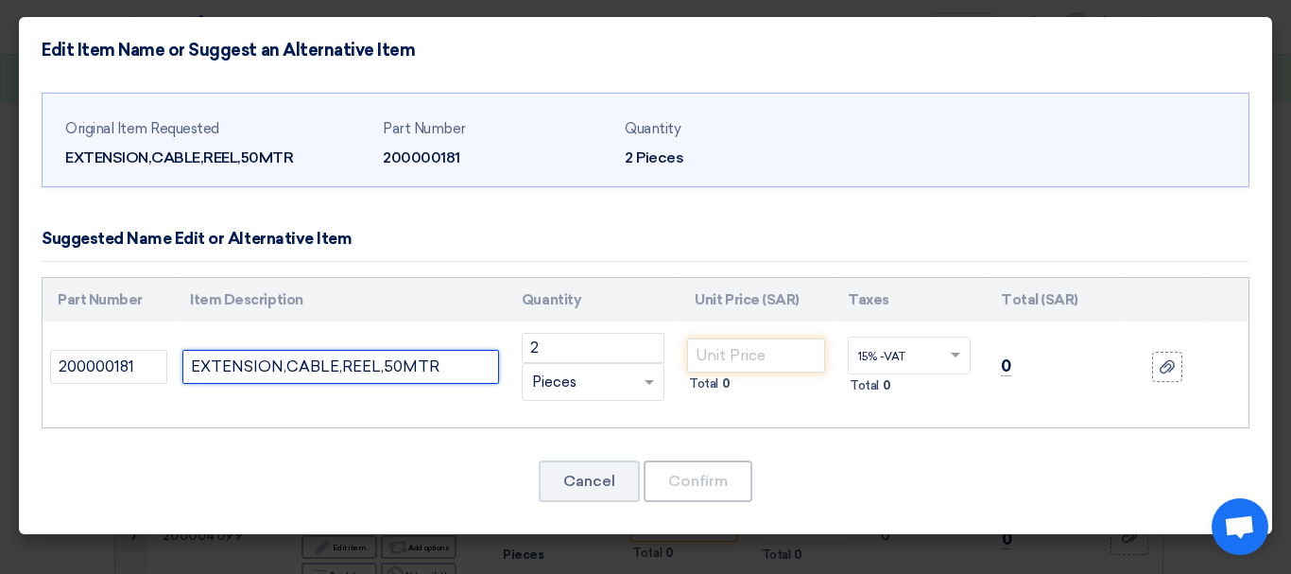
drag, startPoint x: 459, startPoint y: 368, endPoint x: 177, endPoint y: 370, distance: 282.7
click at [177, 370] on td "EXTENSION,CABLE,REEL,50MTR" at bounding box center [341, 366] width 332 height 91
paste input "15207012 EXTENSION CABLE DRUM 50 METER [PERSON_NAME] ART.1198067 50M 290MM 13A …"
type input "15207012 EXTENSION CABLE DRUM 50 METER [PERSON_NAME] ART.1198067 50M 290MM 13A …"
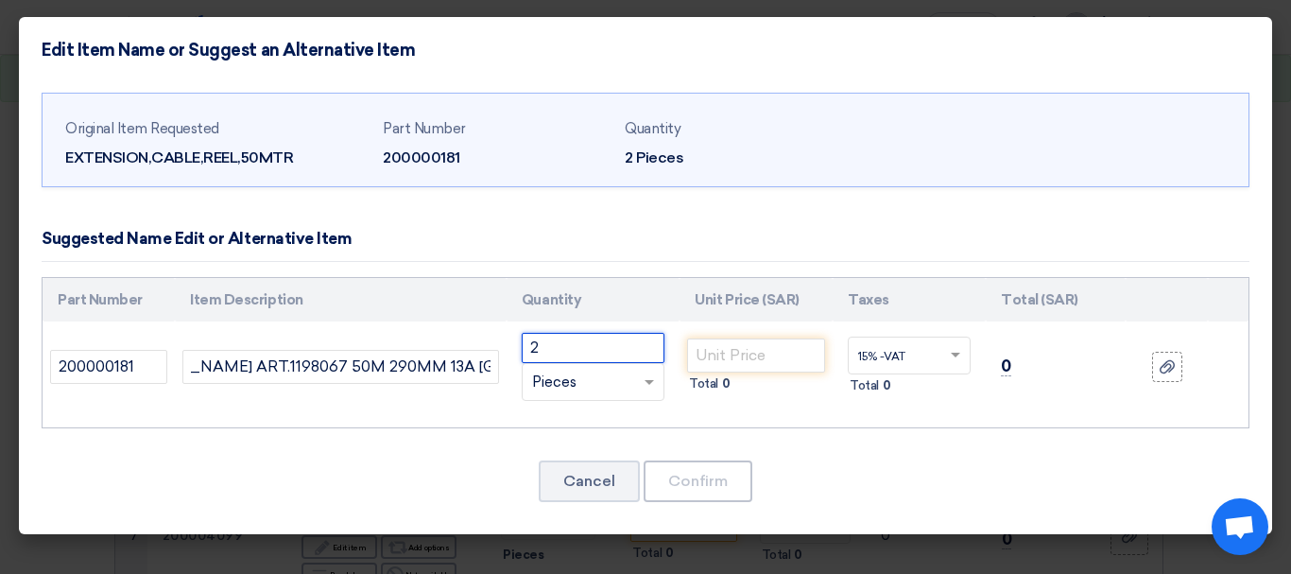
scroll to position [0, 0]
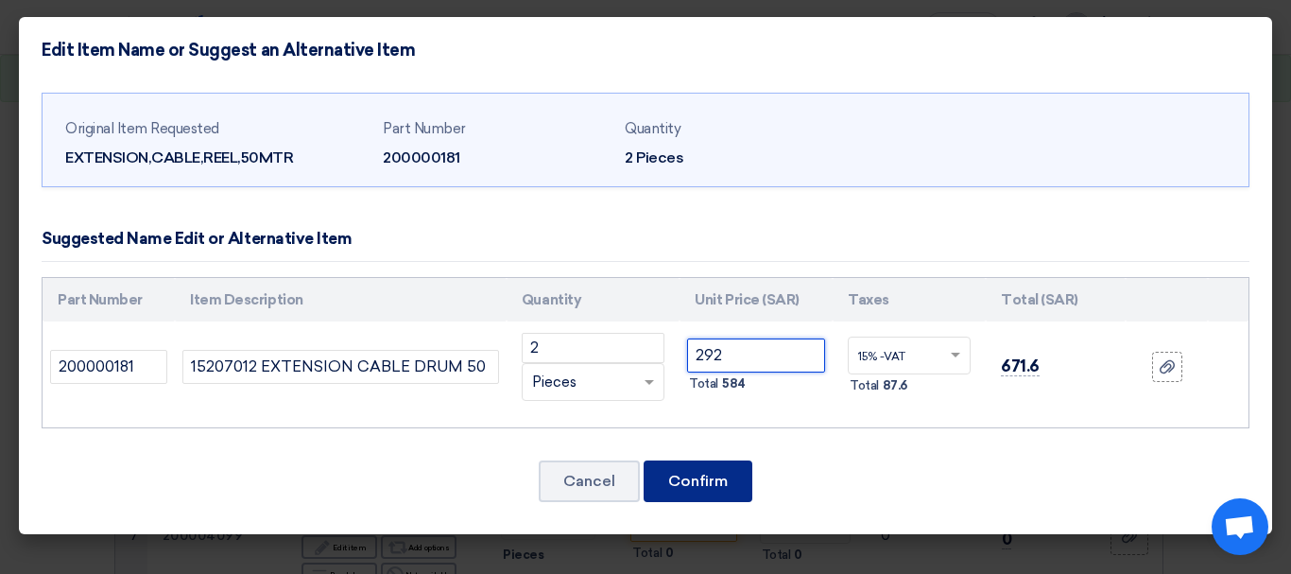
type input "292"
click at [689, 473] on button "Confirm" at bounding box center [698, 481] width 109 height 42
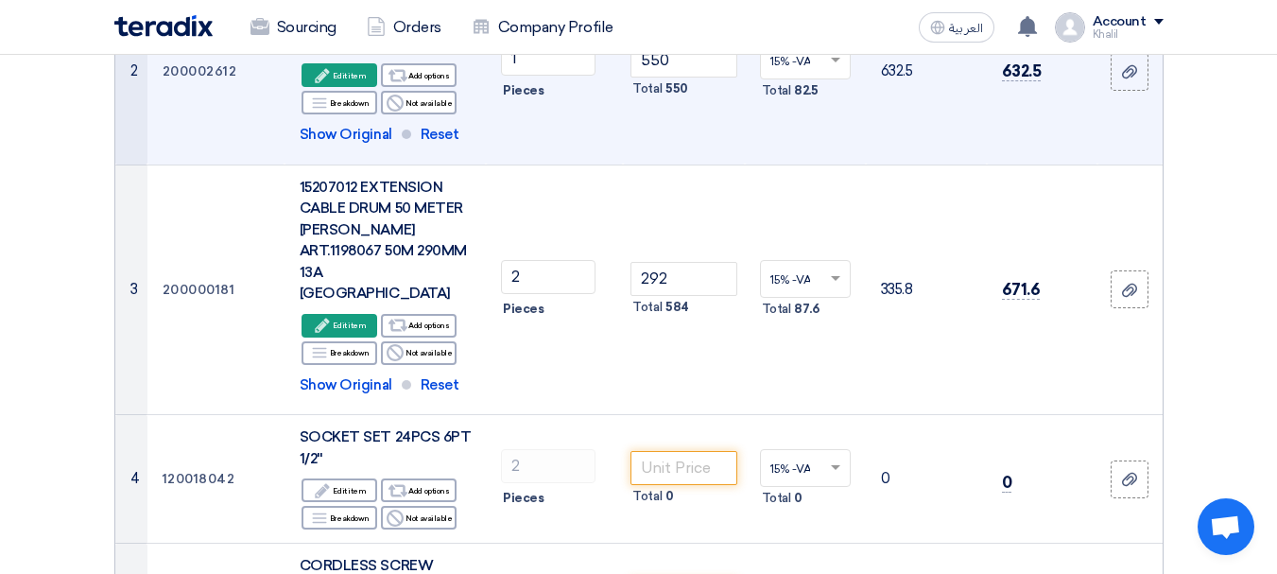
scroll to position [662, 0]
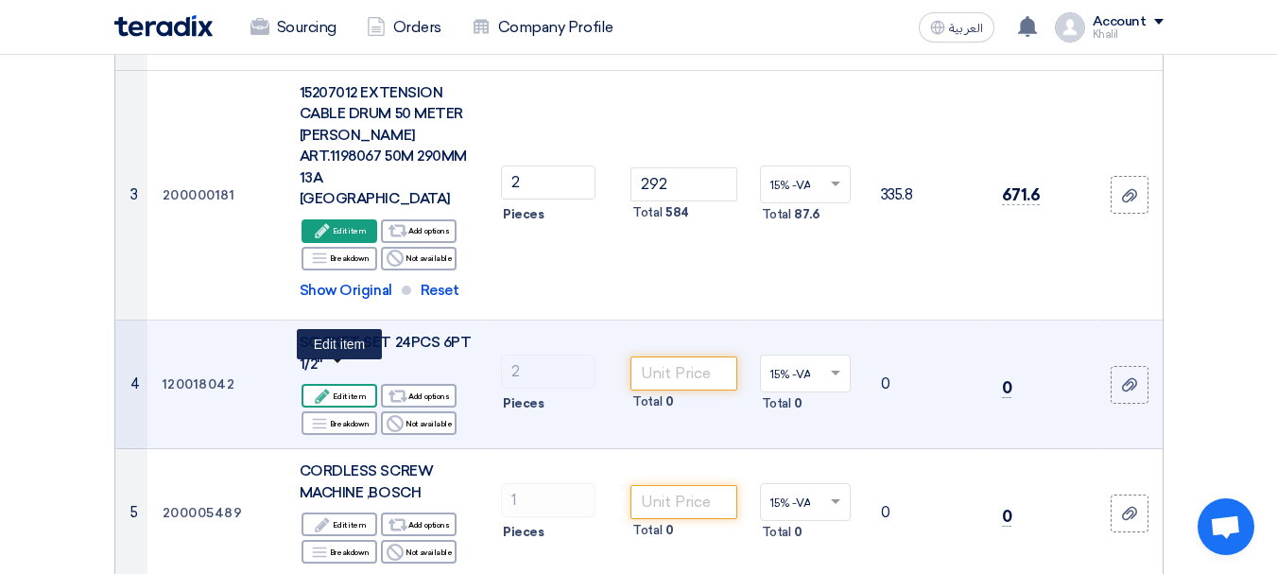
click at [361, 384] on div "Edit Edit item" at bounding box center [340, 396] width 76 height 24
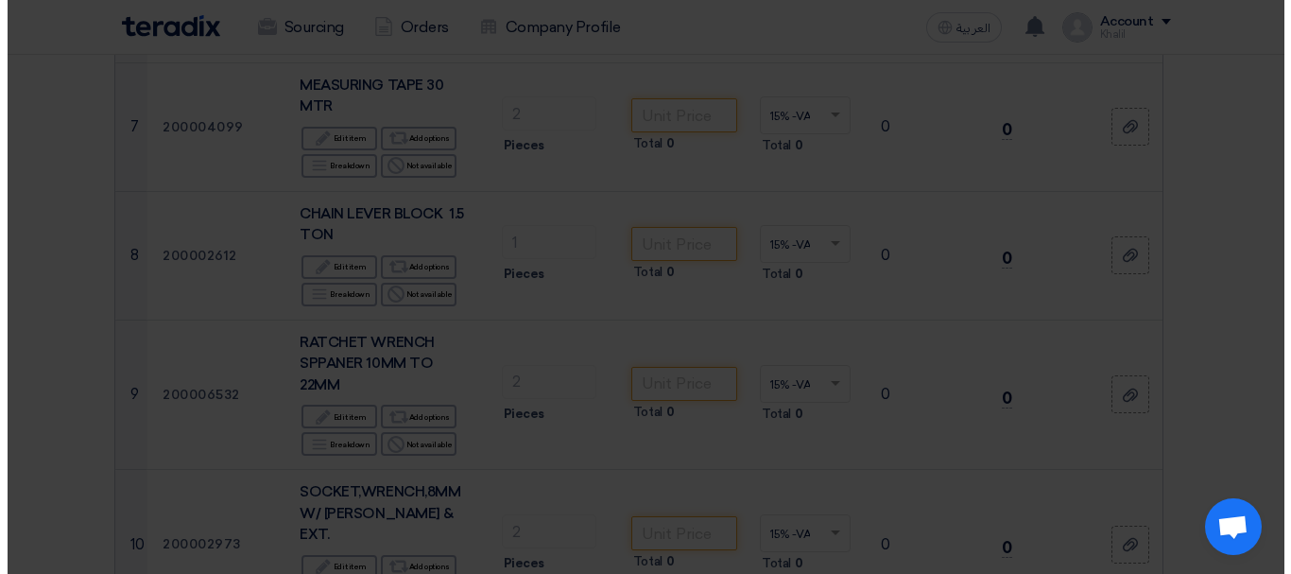
scroll to position [455, 0]
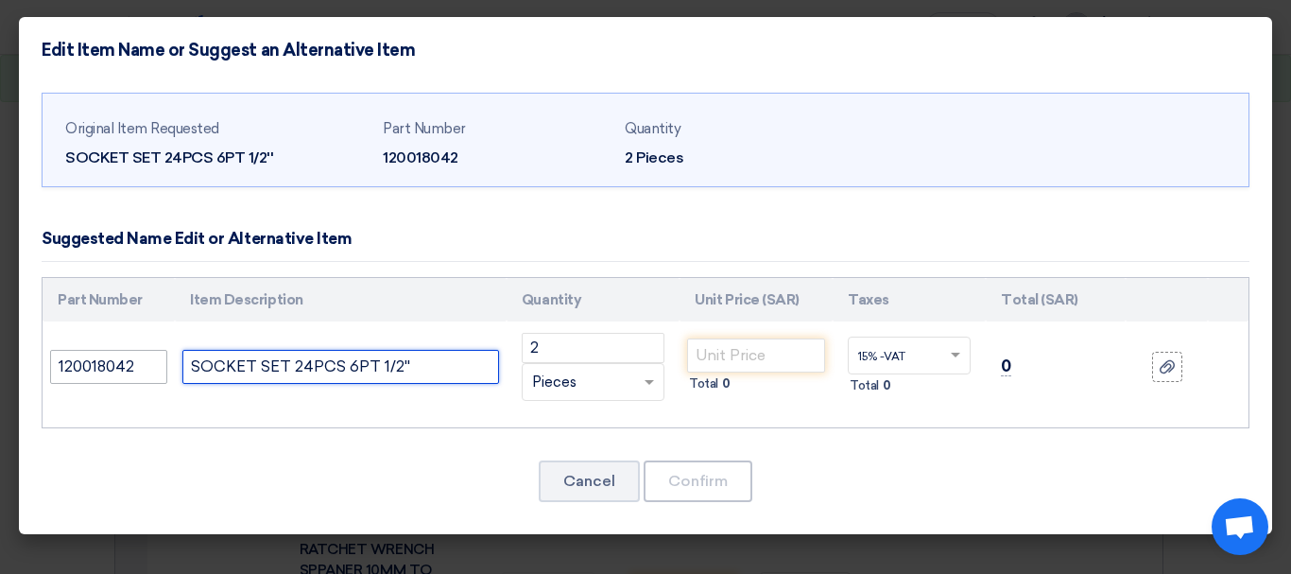
drag, startPoint x: 440, startPoint y: 366, endPoint x: 144, endPoint y: 365, distance: 295.9
click at [144, 365] on tr "120018042 SOCKET SET 24PCS 6PT 1/2'' 2 RFQ_STEP1.ITEMS.2.TYPE_PLACEHOLDER ×" at bounding box center [646, 366] width 1206 height 91
paste input "14903073 SOCKET SET1/2" 25 PCS 6 POINTS METRIC FLAG F425M-D6 W/R40R JAPAN"
type input "14903073 SOCKET SET1/2" 25 PCS 6 POINTS METRIC FLAG F425M-D6 W/R40R JAPAN"
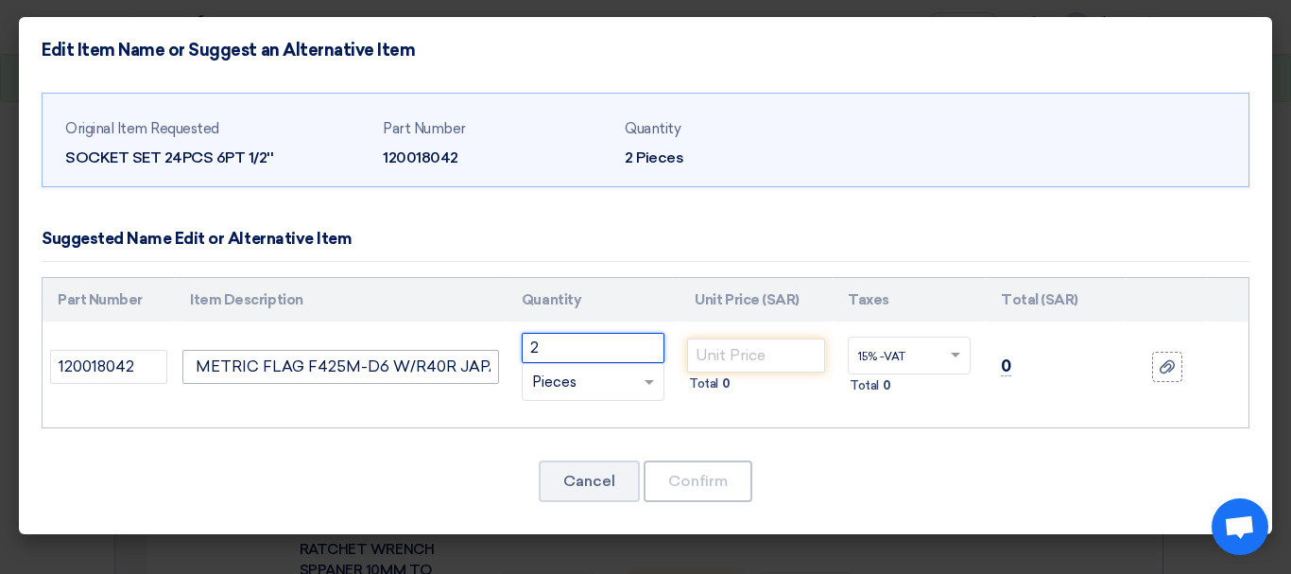
scroll to position [0, 0]
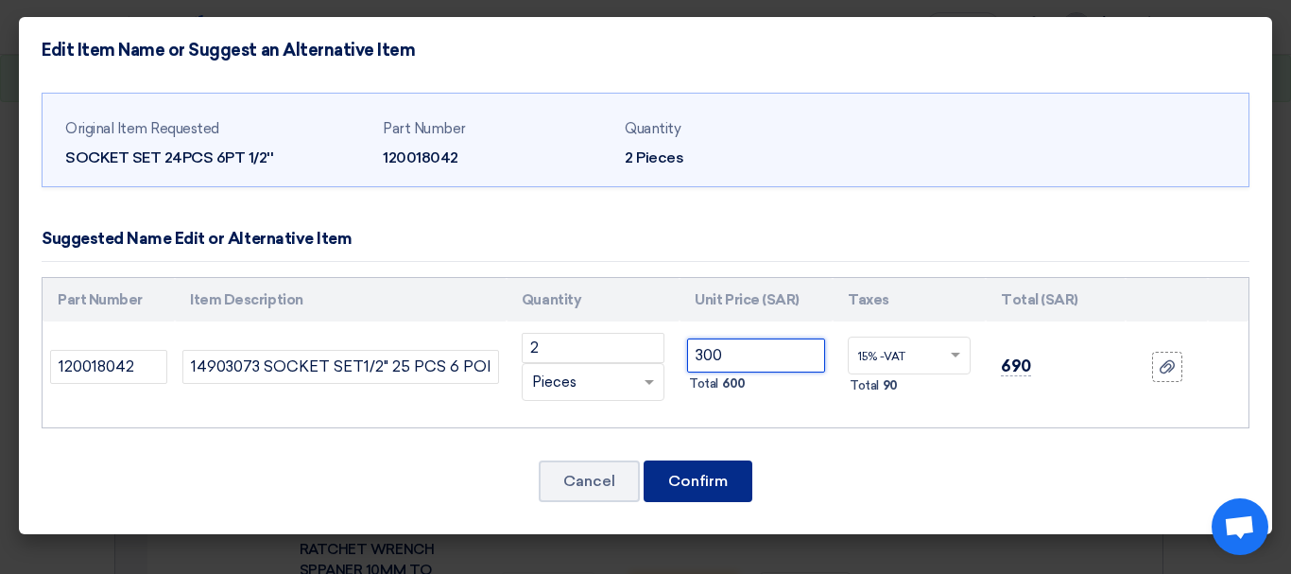
type input "300"
click at [699, 478] on button "Confirm" at bounding box center [698, 481] width 109 height 42
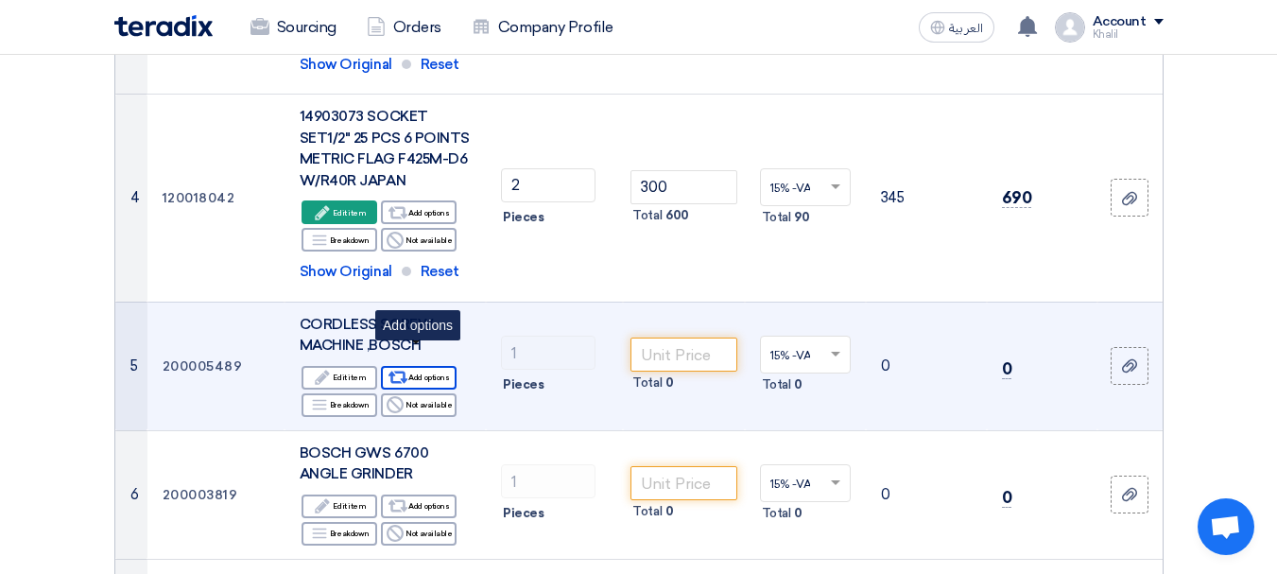
scroll to position [982, 0]
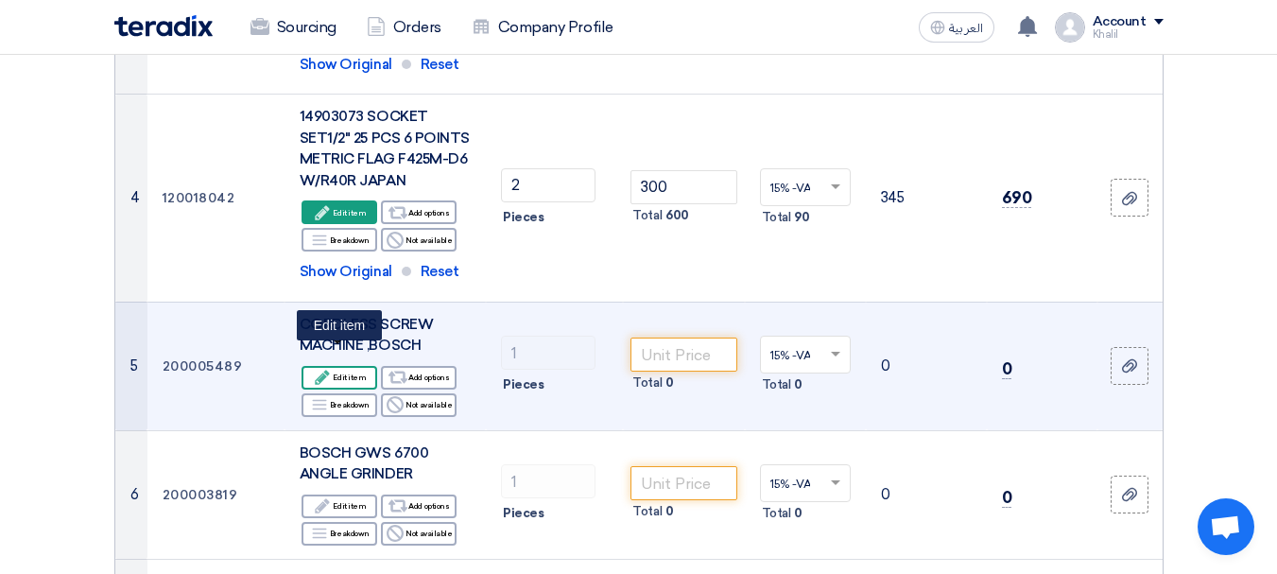
click at [336, 366] on div "Edit Edit item" at bounding box center [340, 378] width 76 height 24
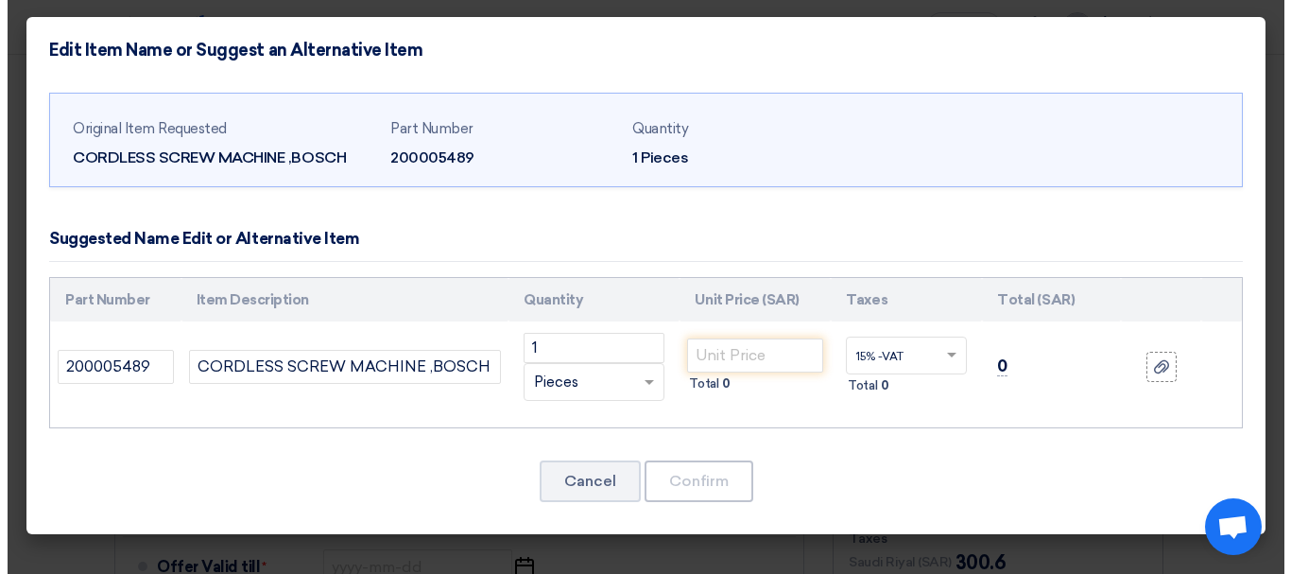
scroll to position [494, 0]
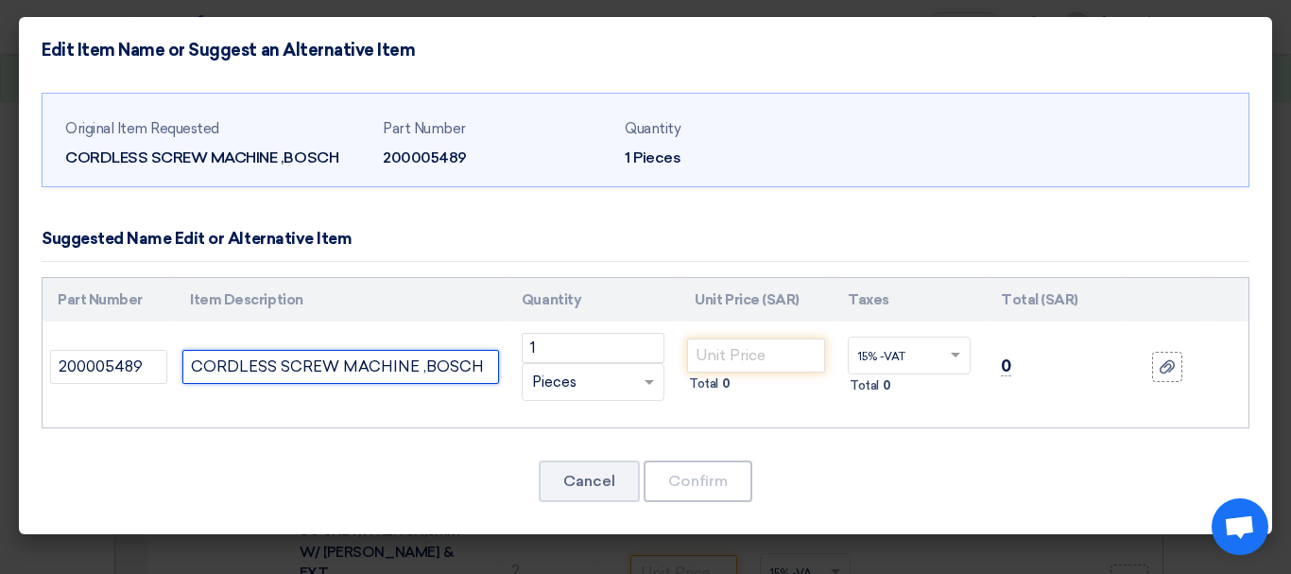
drag, startPoint x: 484, startPoint y: 366, endPoint x: 173, endPoint y: 371, distance: 311.0
click at [173, 371] on tr "200005489 CORDLESS SCREW MACHINE ,BOSCH 1 RFQ_STEP1.ITEMS.2.TYPE_PLACEHOLDER" at bounding box center [646, 366] width 1206 height 91
paste input "30003525 CORDLESS DRILL 13 MM 18 V WITH COMBINATION DRILL BITS BOSCH 601 9K3 1L…"
type input "30003525 CORDLESS DRILL 13 MM 18 V WITH COMBINATION DRILL BITS BOSCH 601 9K3 1L…"
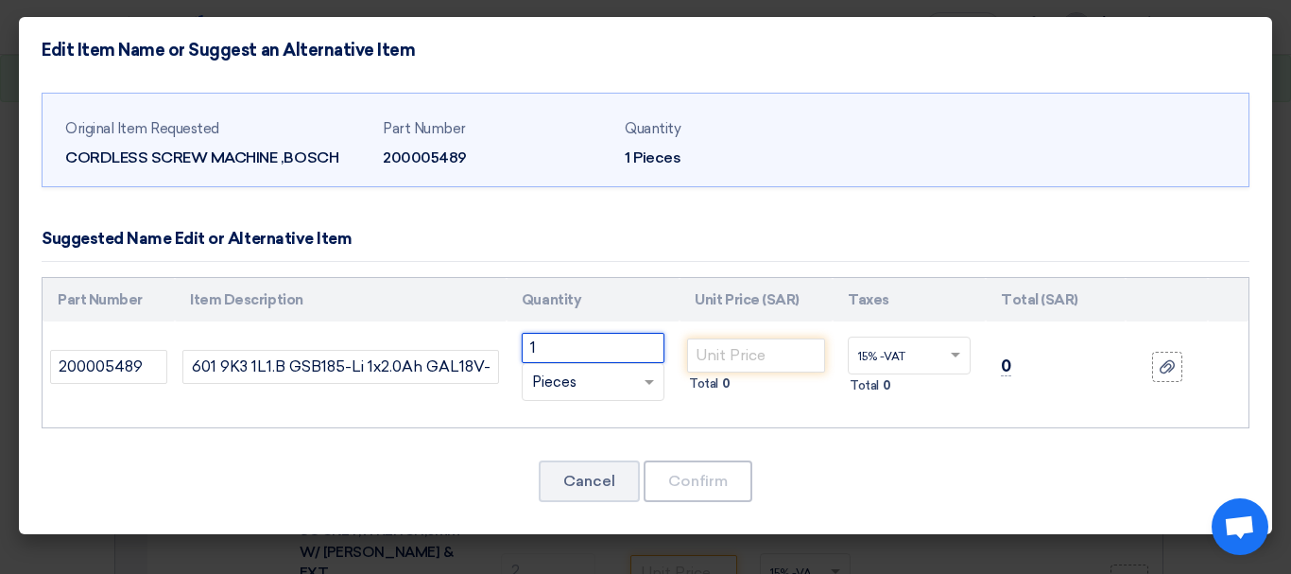
scroll to position [0, 0]
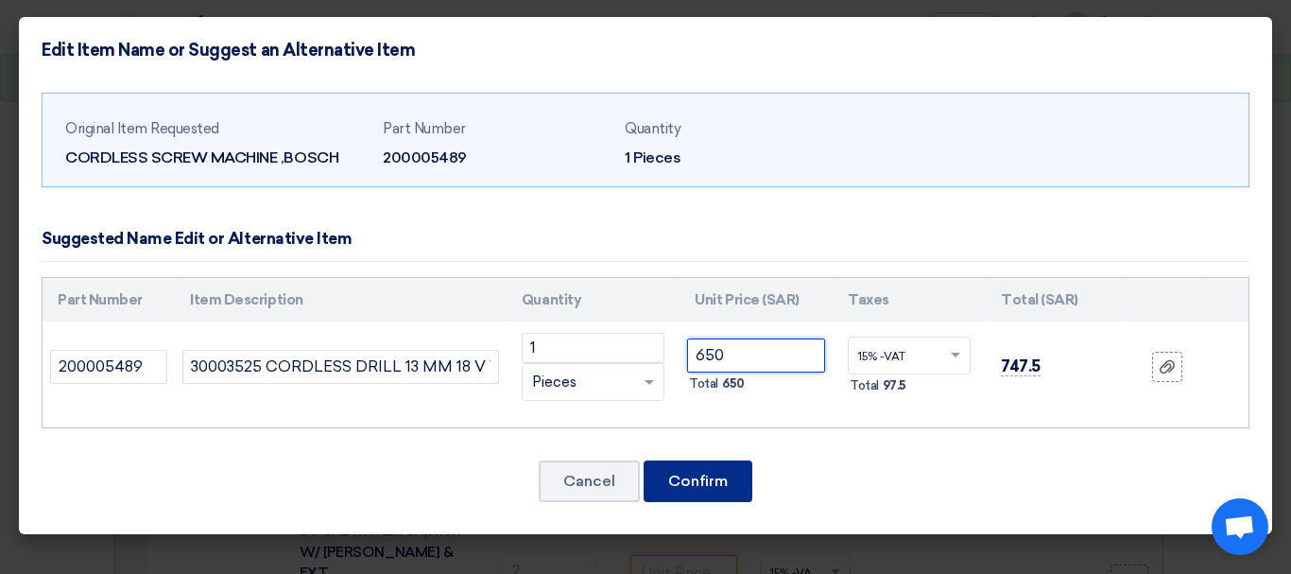
type input "650"
click at [685, 467] on button "Confirm" at bounding box center [698, 481] width 109 height 42
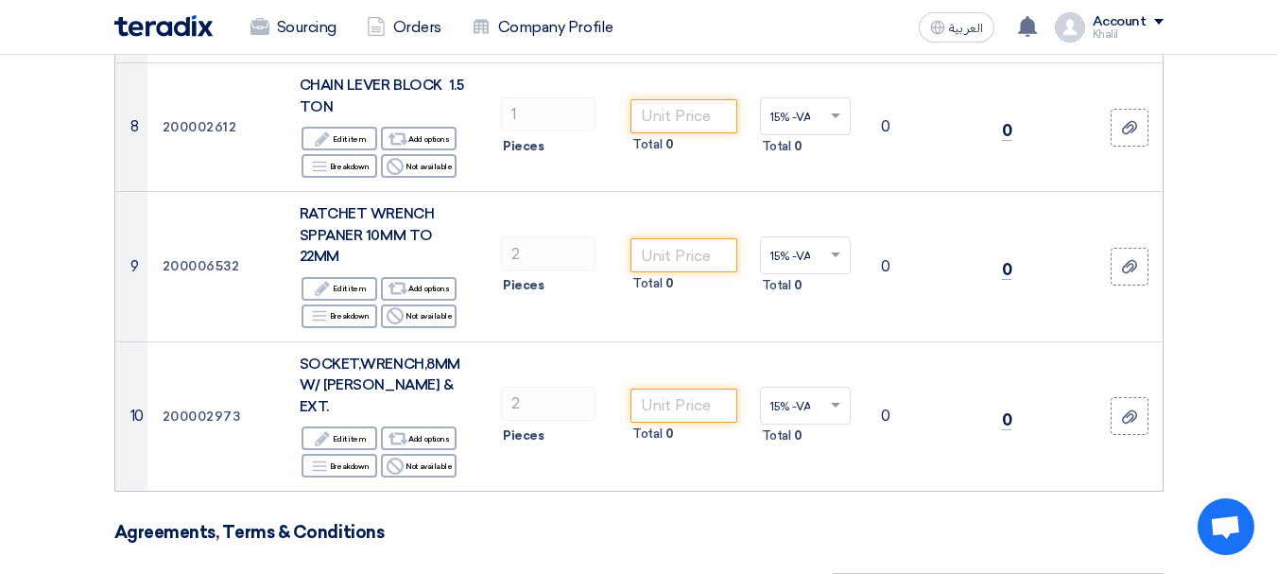
scroll to position [1634, 0]
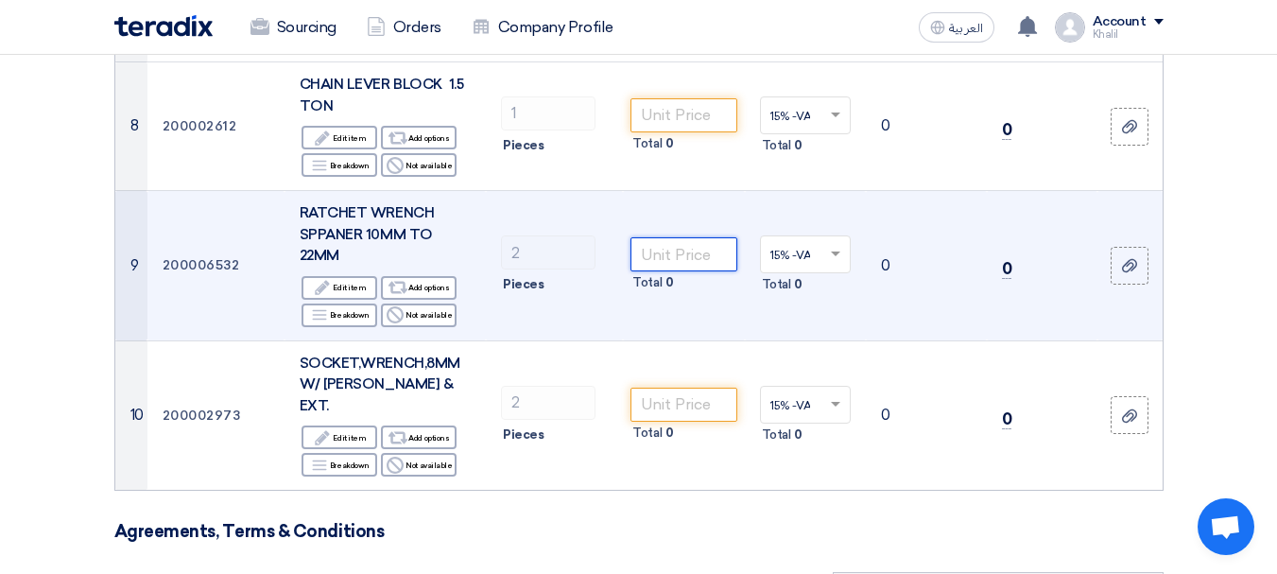
click at [664, 237] on input "number" at bounding box center [684, 254] width 106 height 34
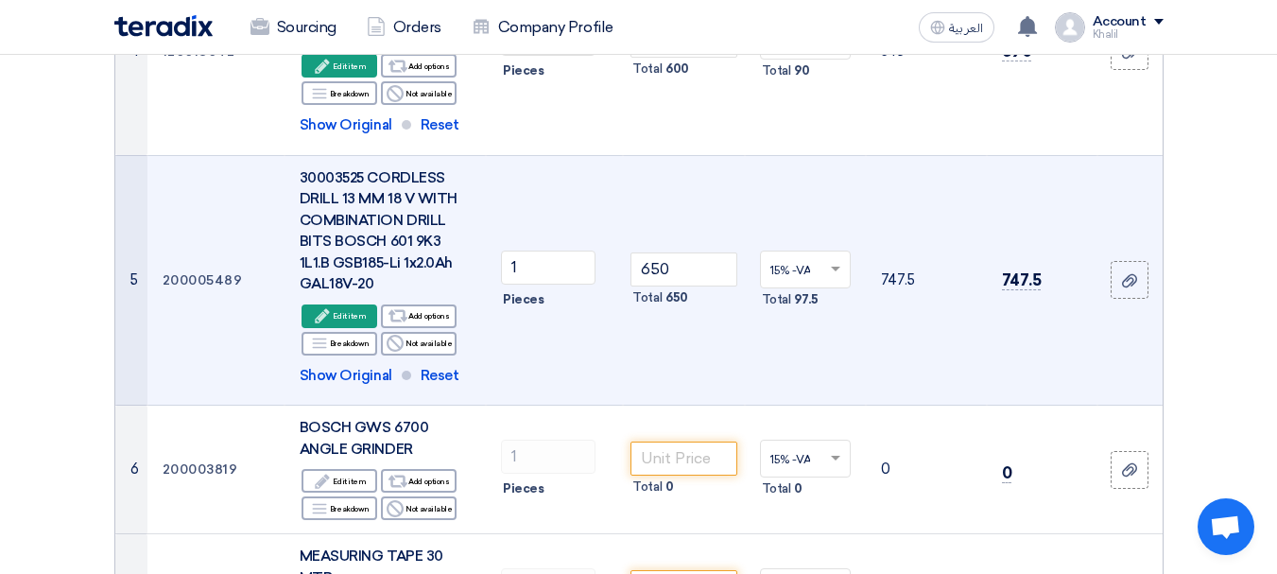
scroll to position [1067, 0]
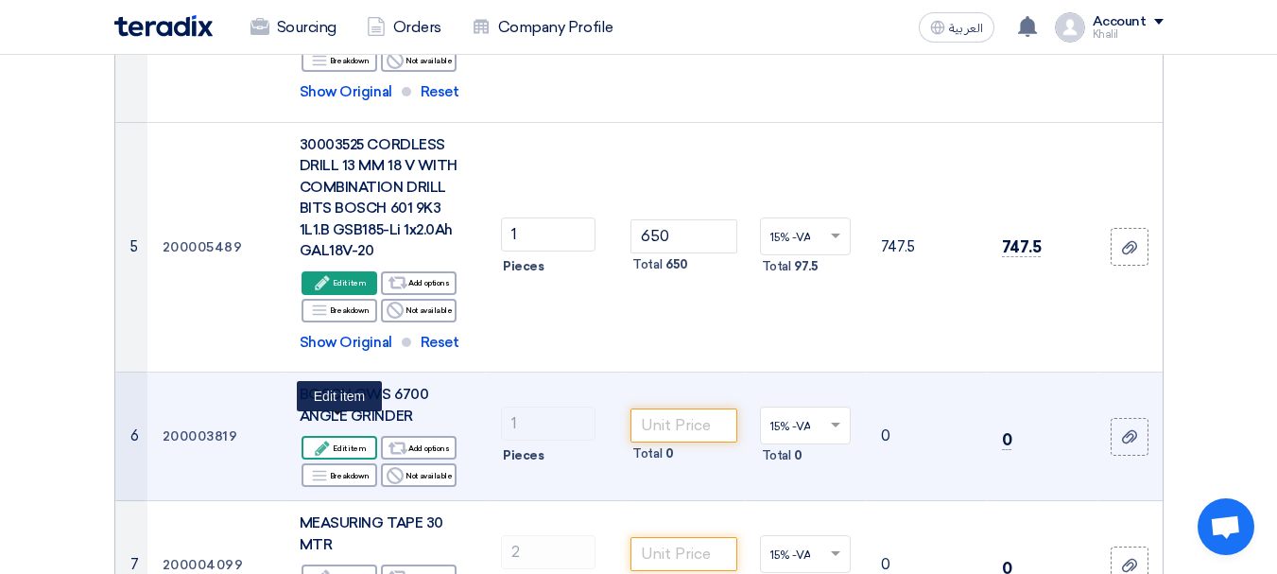
click at [360, 436] on div "Edit Edit item" at bounding box center [340, 448] width 76 height 24
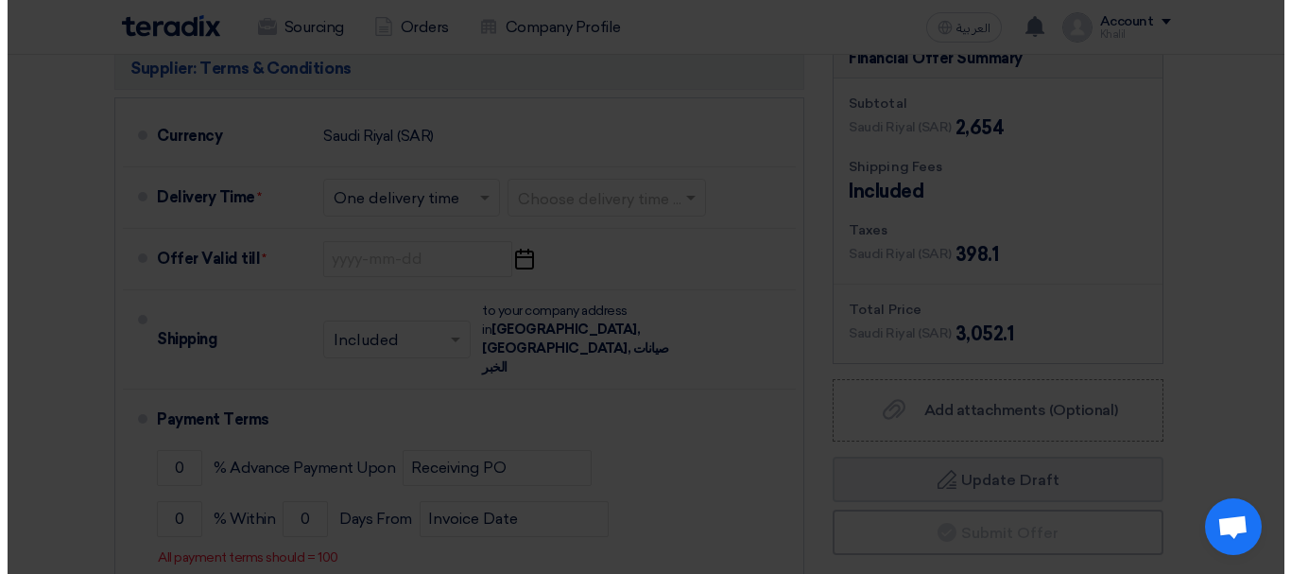
scroll to position [445, 0]
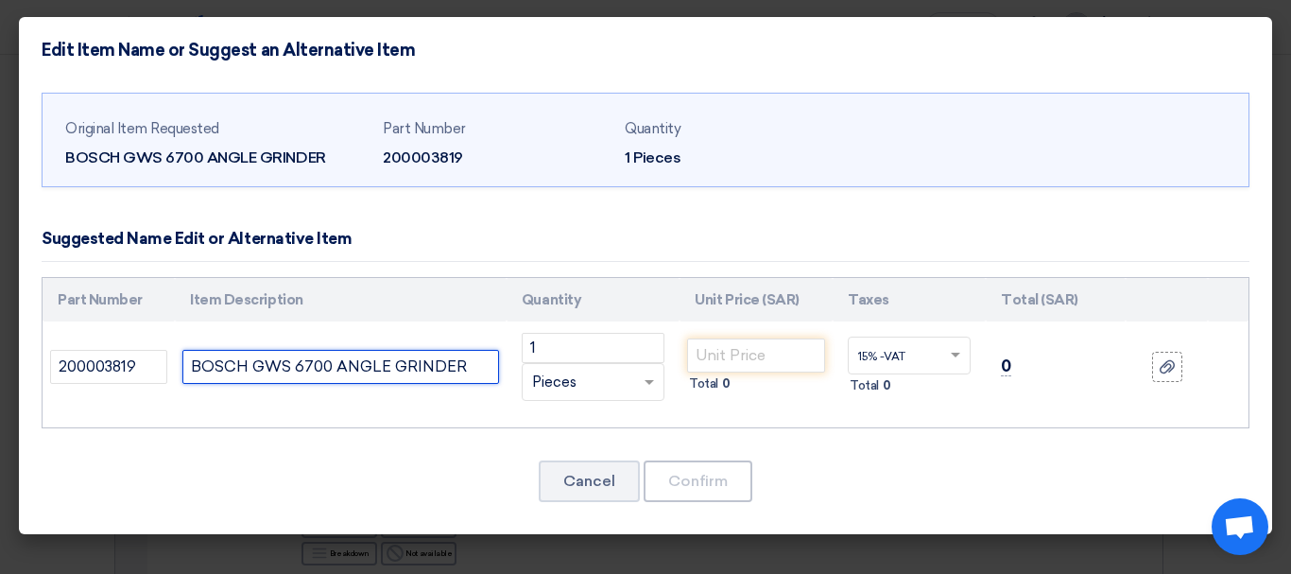
drag, startPoint x: 487, startPoint y: 366, endPoint x: 178, endPoint y: 387, distance: 309.8
click at [178, 387] on td "BOSCH GWS 6700 ANGLE GRINDER" at bounding box center [341, 366] width 332 height 91
paste input "30000408 ANGLE GRINDER 4.5 INCH BOSCH GWS9-115 601 396 0P3"
type input "30000408 ANGLE GRINDER 4.5 INCH BOSCH GWS9-115 601 396 0P3"
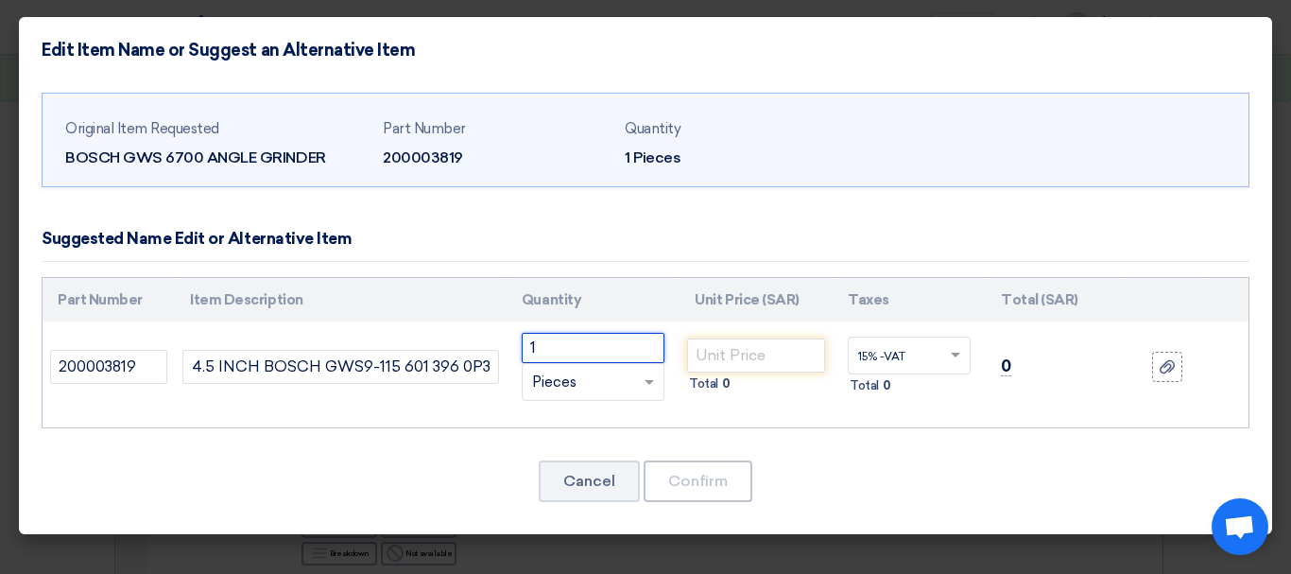
scroll to position [0, 0]
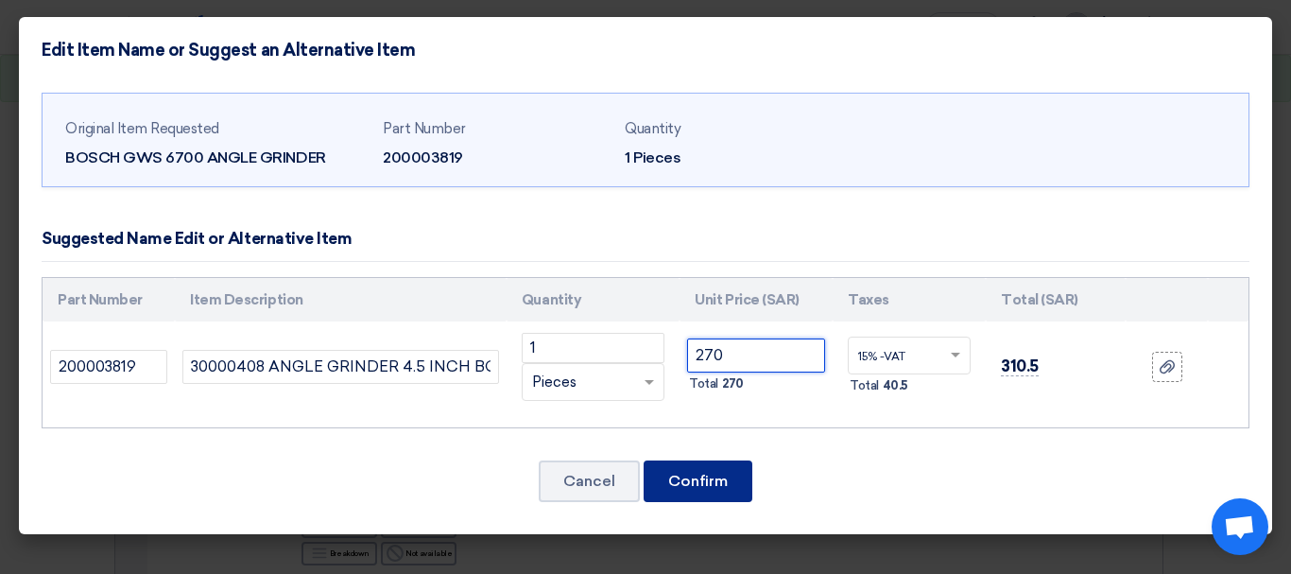
type input "270"
click at [717, 481] on button "Confirm" at bounding box center [698, 481] width 109 height 42
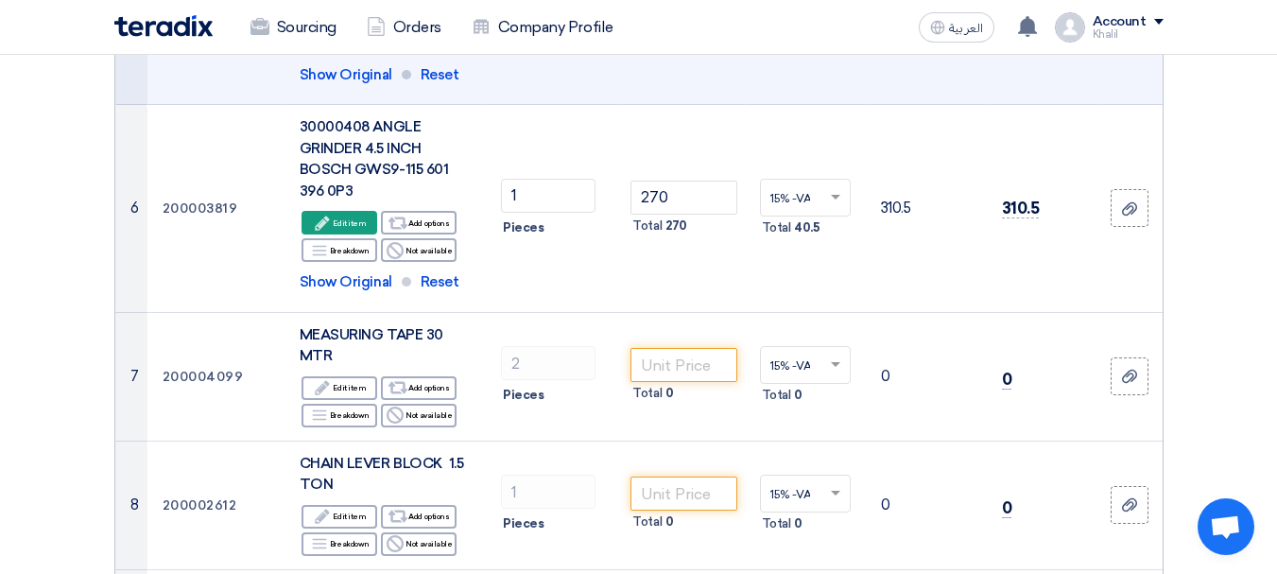
scroll to position [1336, 0]
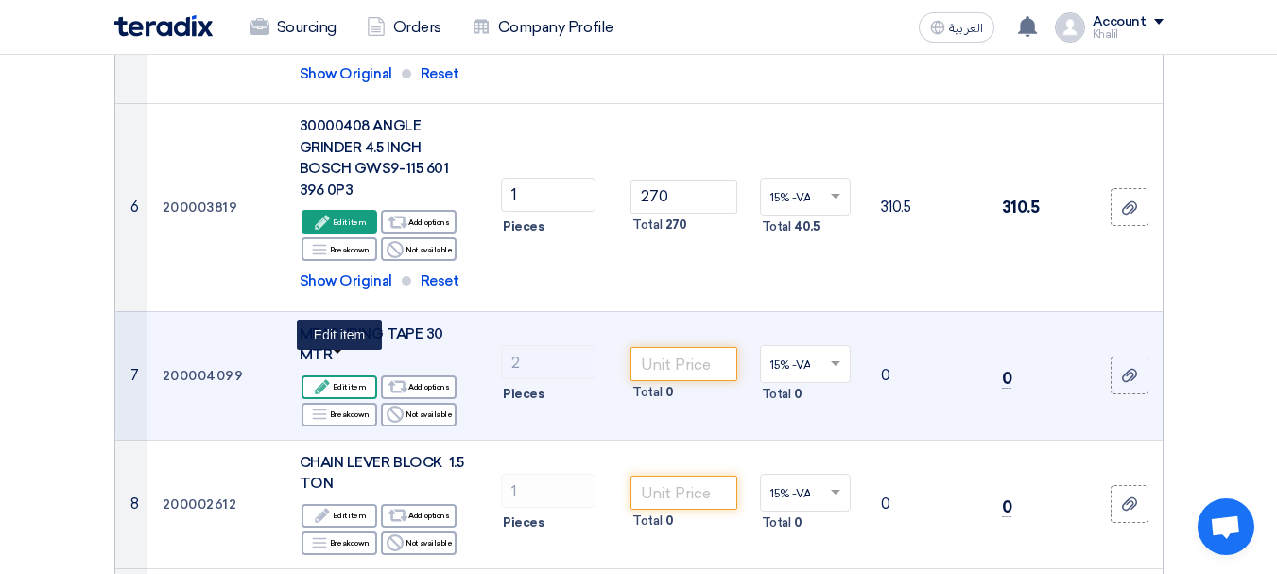
click at [356, 375] on div "Edit Edit item" at bounding box center [340, 387] width 76 height 24
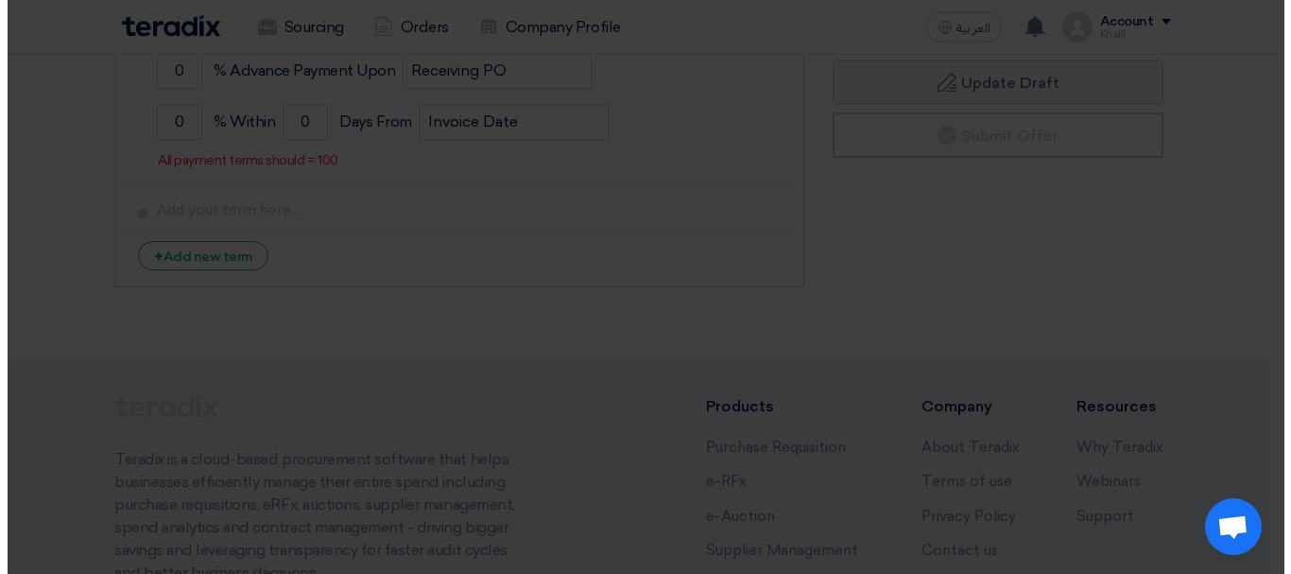
scroll to position [506, 0]
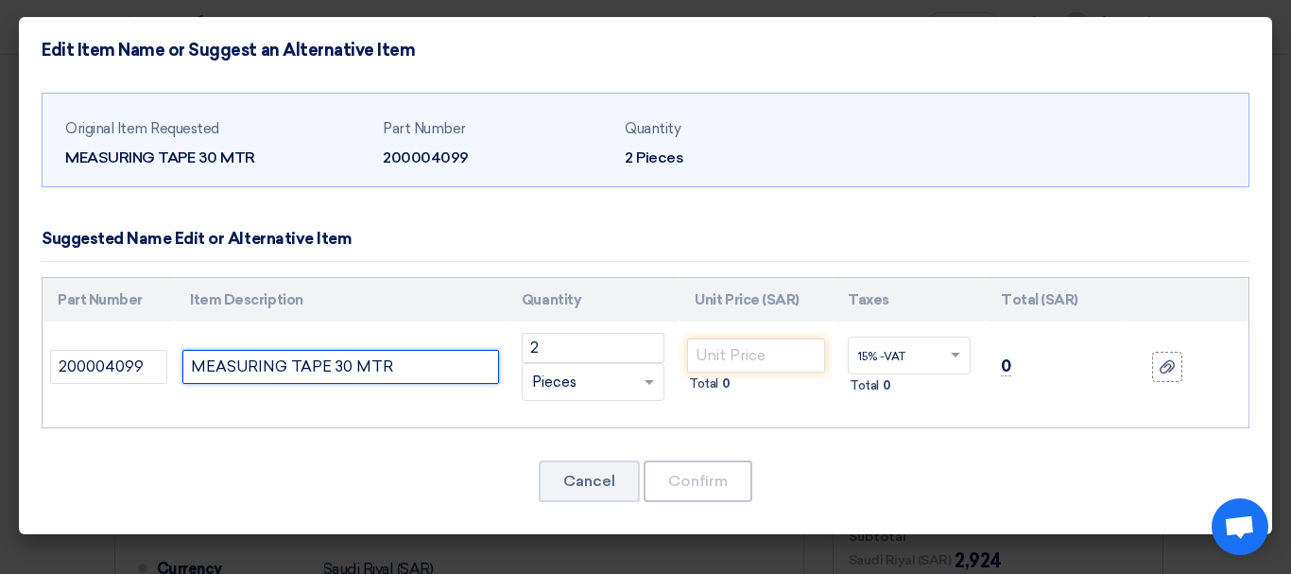
drag, startPoint x: 459, startPoint y: 371, endPoint x: 189, endPoint y: 365, distance: 270.4
click at [189, 365] on input "MEASURING TAPE 30 MTR" at bounding box center [340, 367] width 317 height 34
paste input "17903013 STEEL MEASURING METER 30 METER WITH HANDLE K.MACHER GERMANY"
type input "17903013 STEEL MEASURING METER 30 METER WITH HANDLE K.MACHER GERMANY"
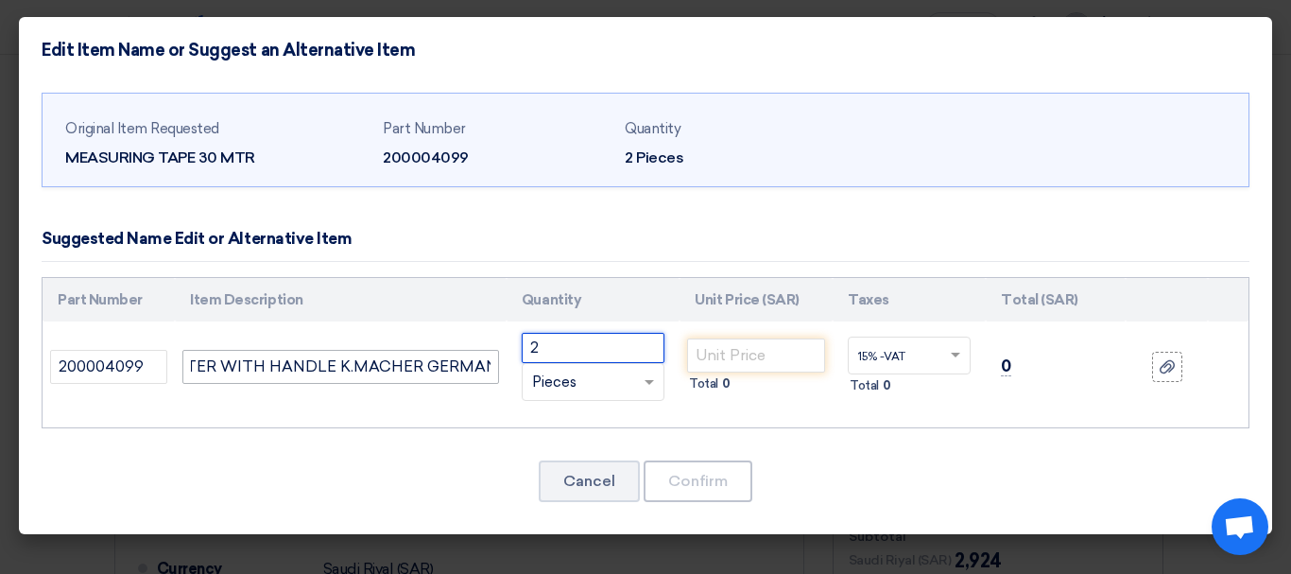
scroll to position [0, 0]
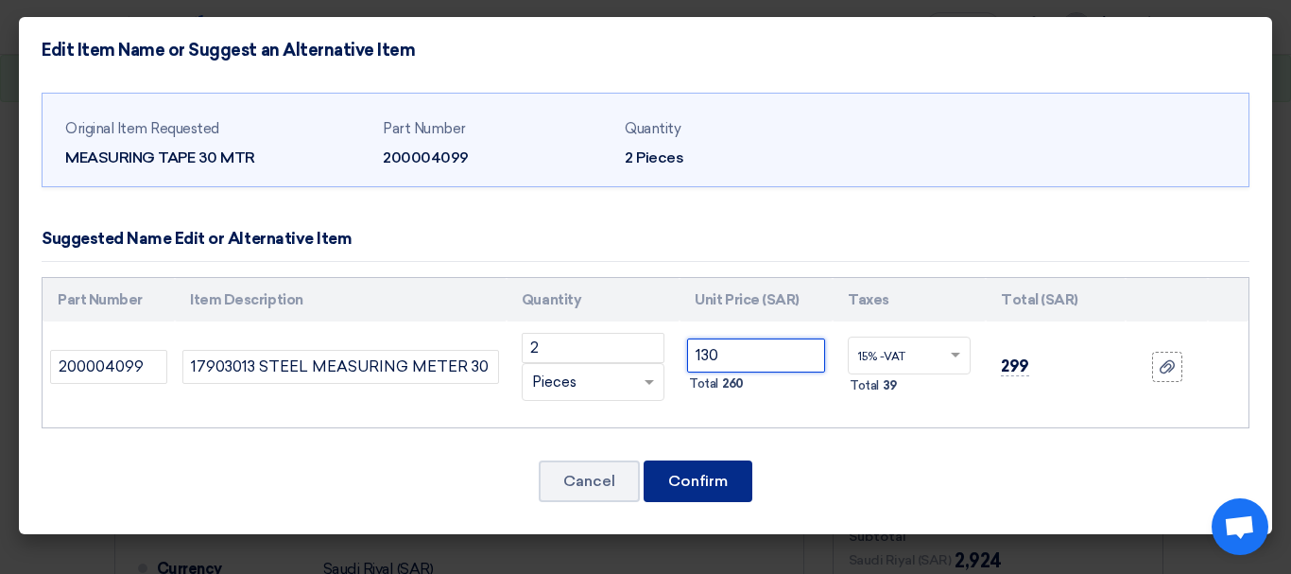
type input "130"
click at [716, 479] on button "Confirm" at bounding box center [698, 481] width 109 height 42
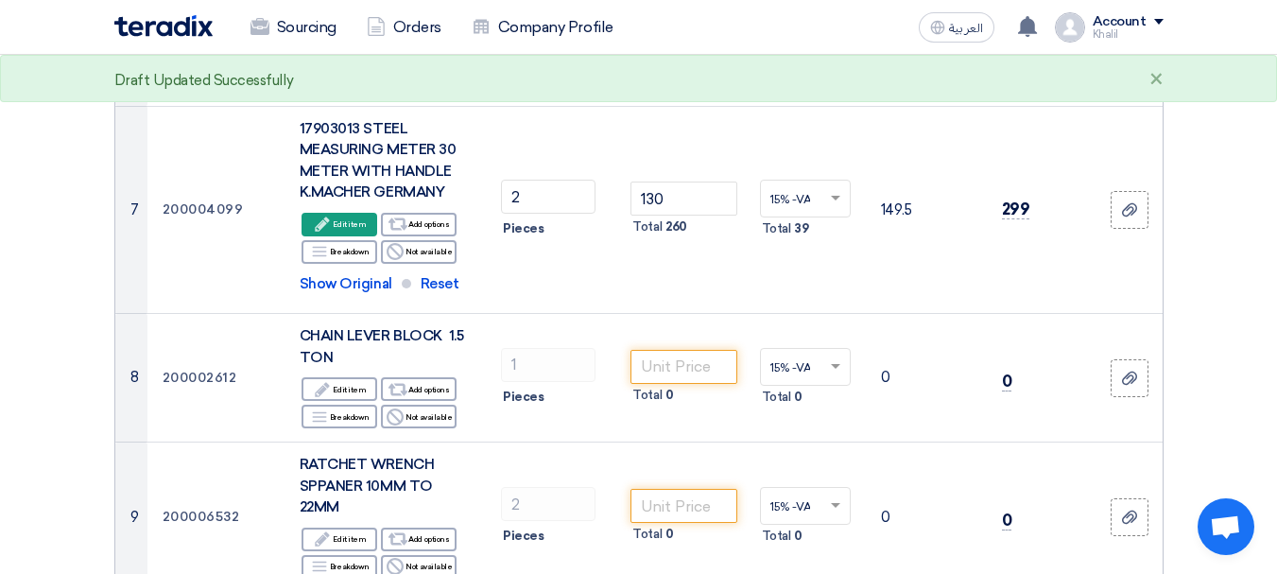
scroll to position [1494, 0]
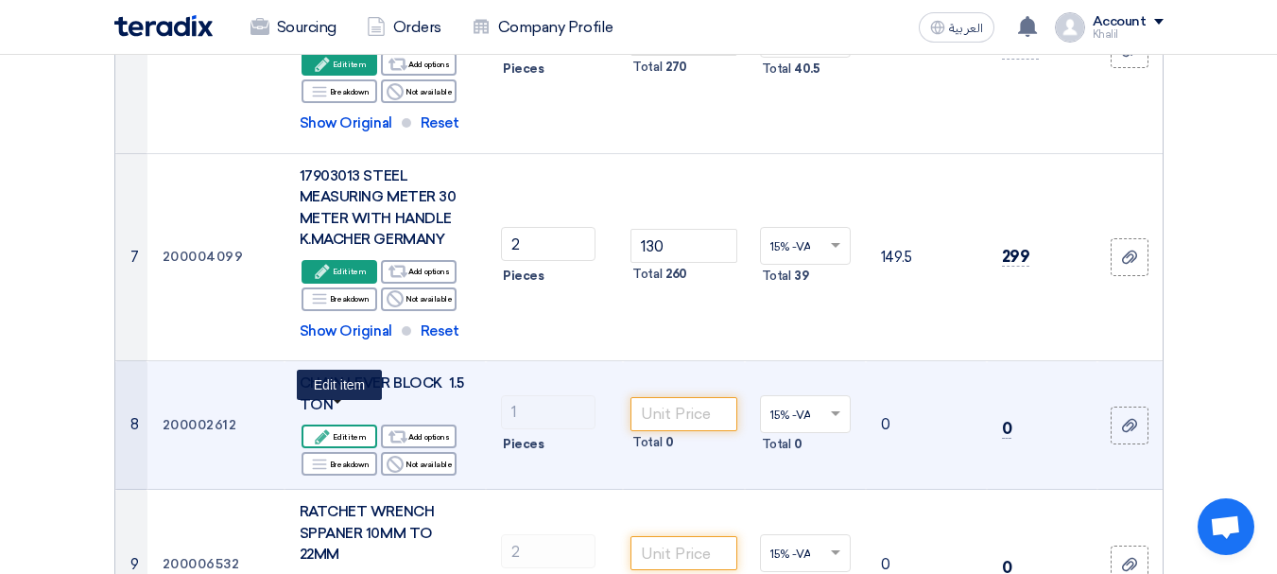
click at [349, 424] on div "Edit Edit item" at bounding box center [340, 436] width 76 height 24
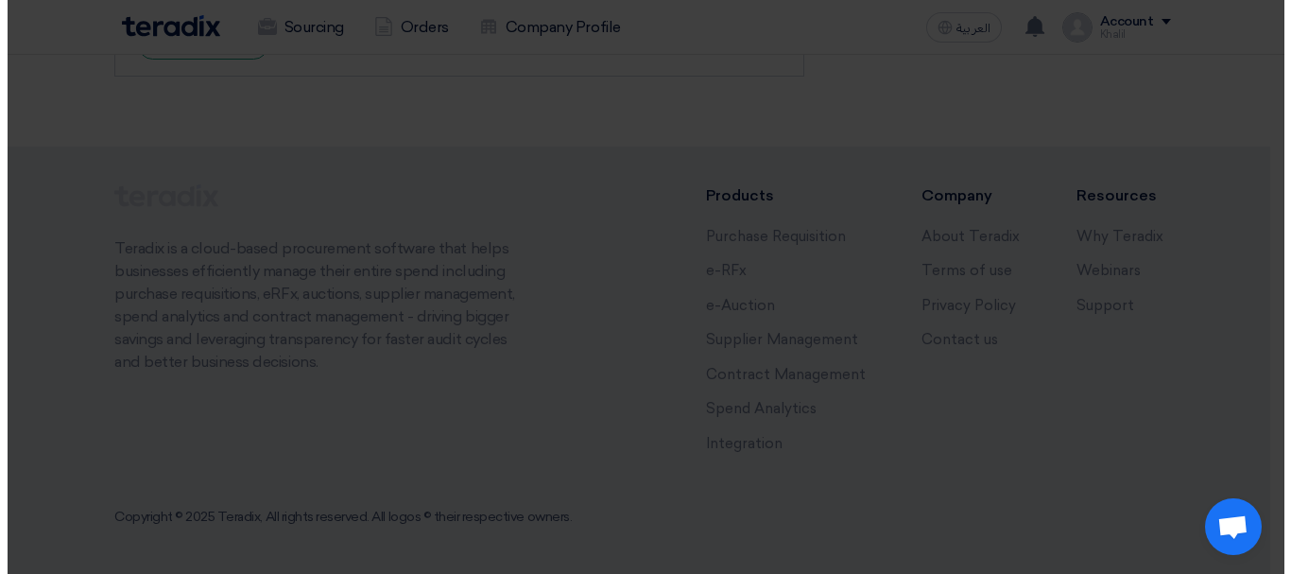
scroll to position [414, 0]
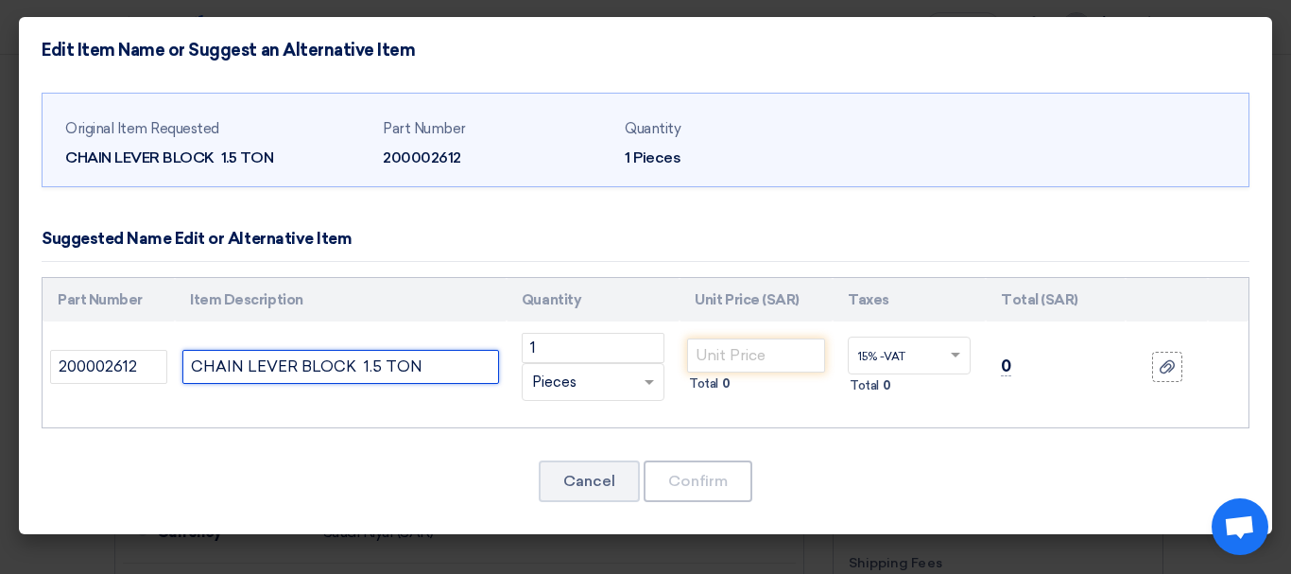
drag, startPoint x: 442, startPoint y: 368, endPoint x: 195, endPoint y: 361, distance: 247.8
click at [195, 361] on input "CHAIN LEVER BLOCK 1.5 TON" at bounding box center [340, 367] width 317 height 34
paste input "14004007 LEVER BLOCK 1.6 TON 1.5 METER VITAL JAPA"
type input "14004007 LEVER BLOCK 1.6 TON 1.5 METER VITAL JAPAN"
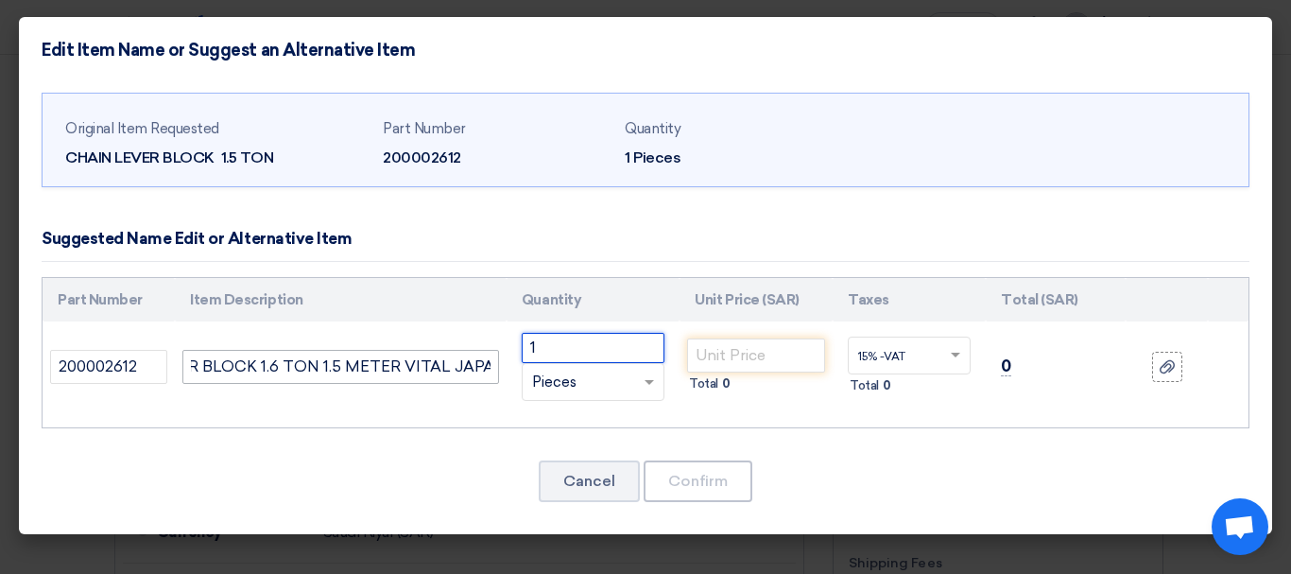
scroll to position [0, 0]
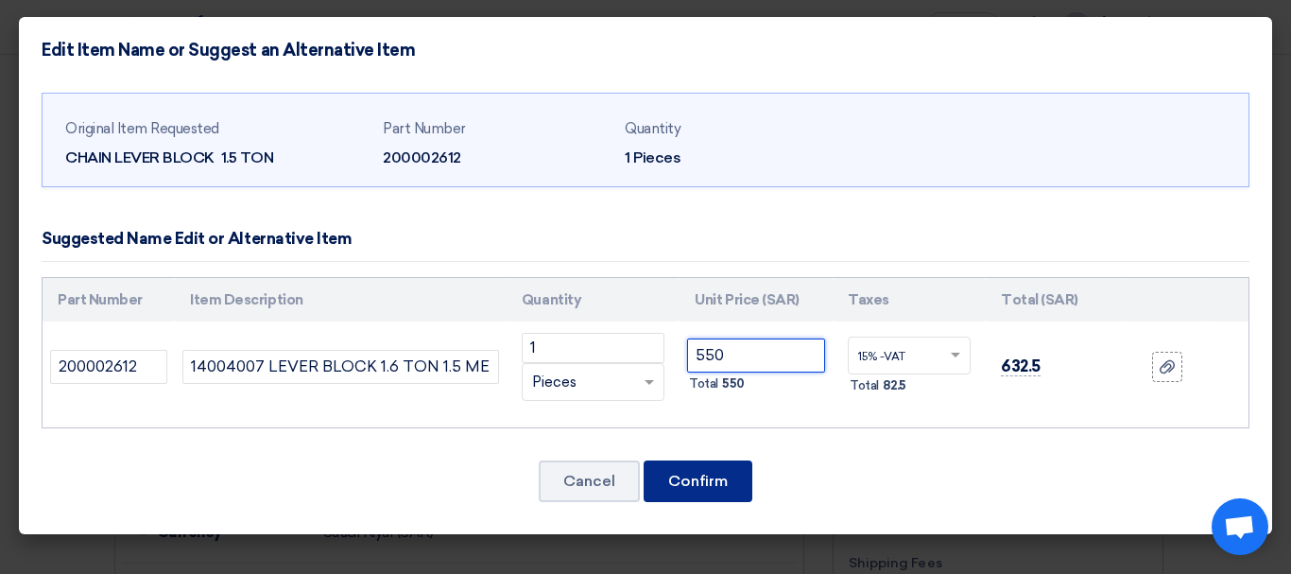
type input "550"
click at [664, 475] on button "Confirm" at bounding box center [698, 481] width 109 height 42
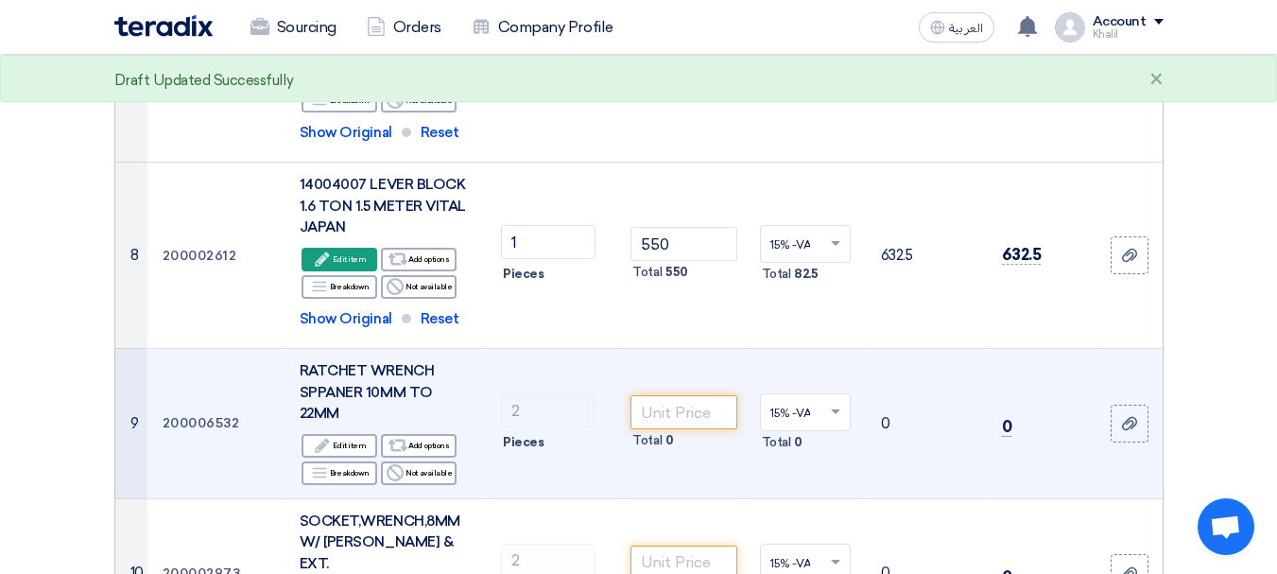
scroll to position [1814, 0]
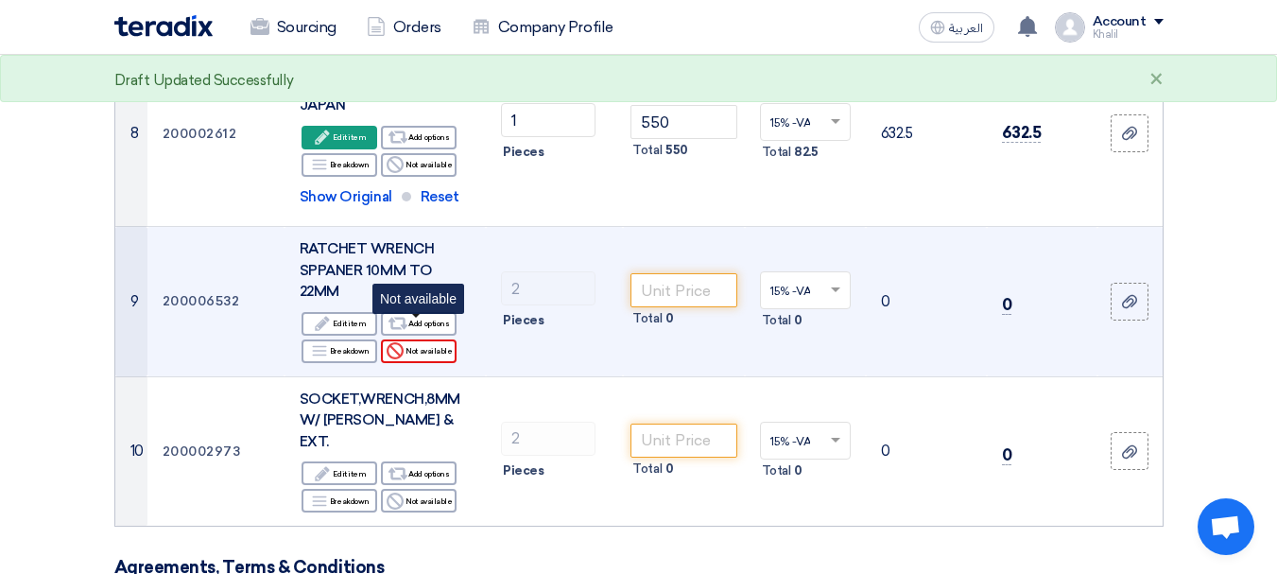
click at [442, 339] on div "Reject Not available" at bounding box center [419, 351] width 76 height 24
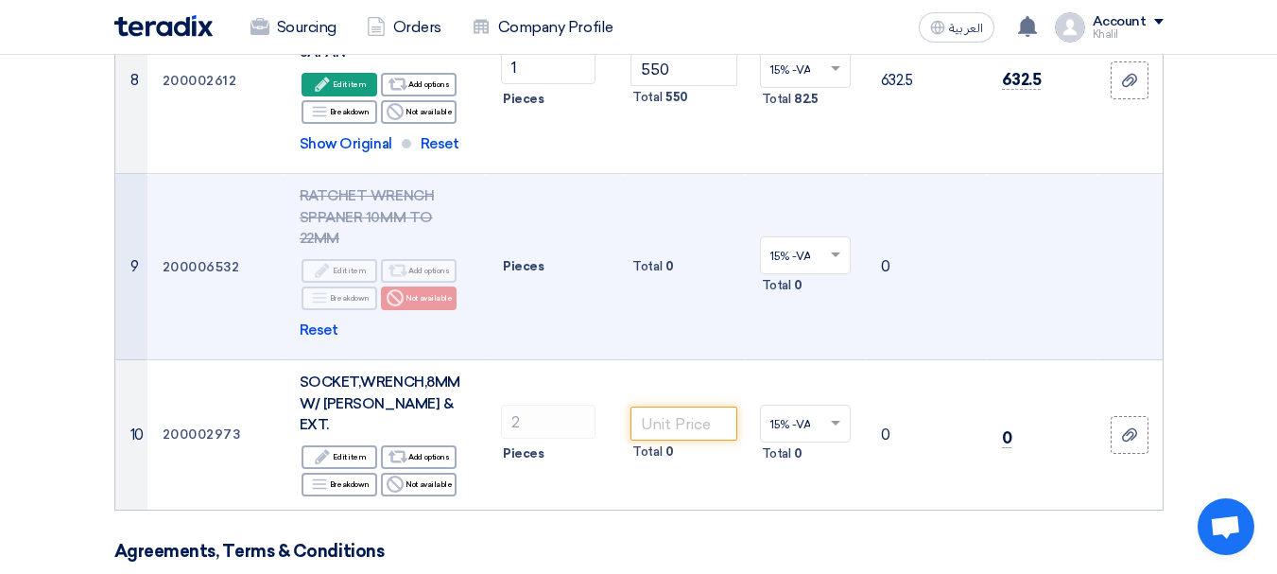
scroll to position [1909, 0]
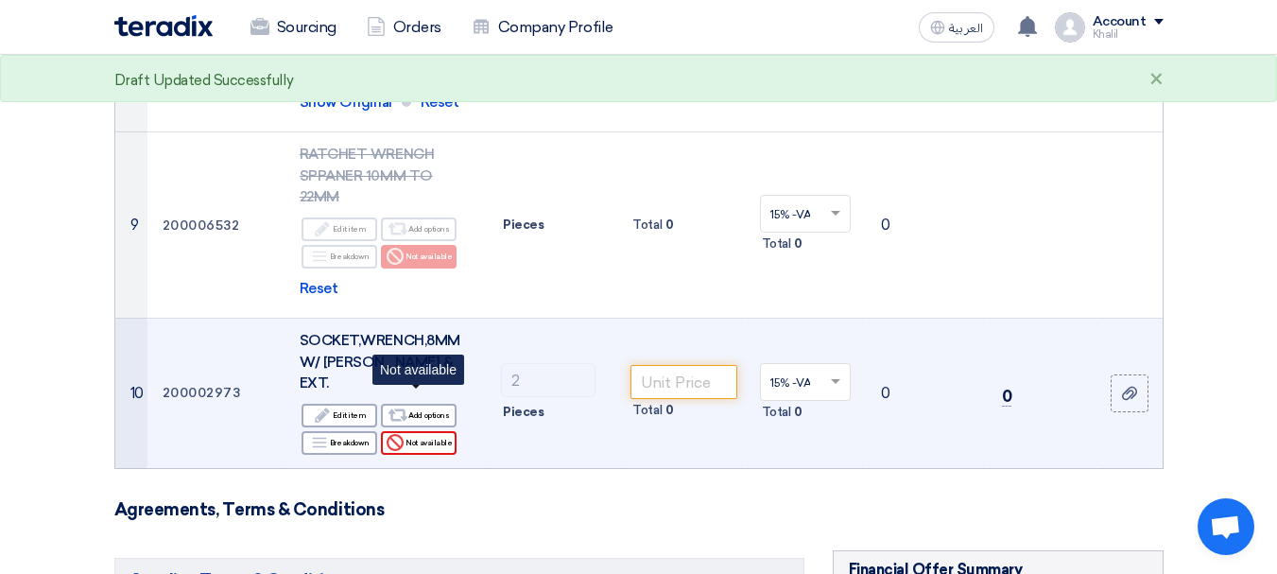
click at [437, 431] on div "Reject Not available" at bounding box center [419, 443] width 76 height 24
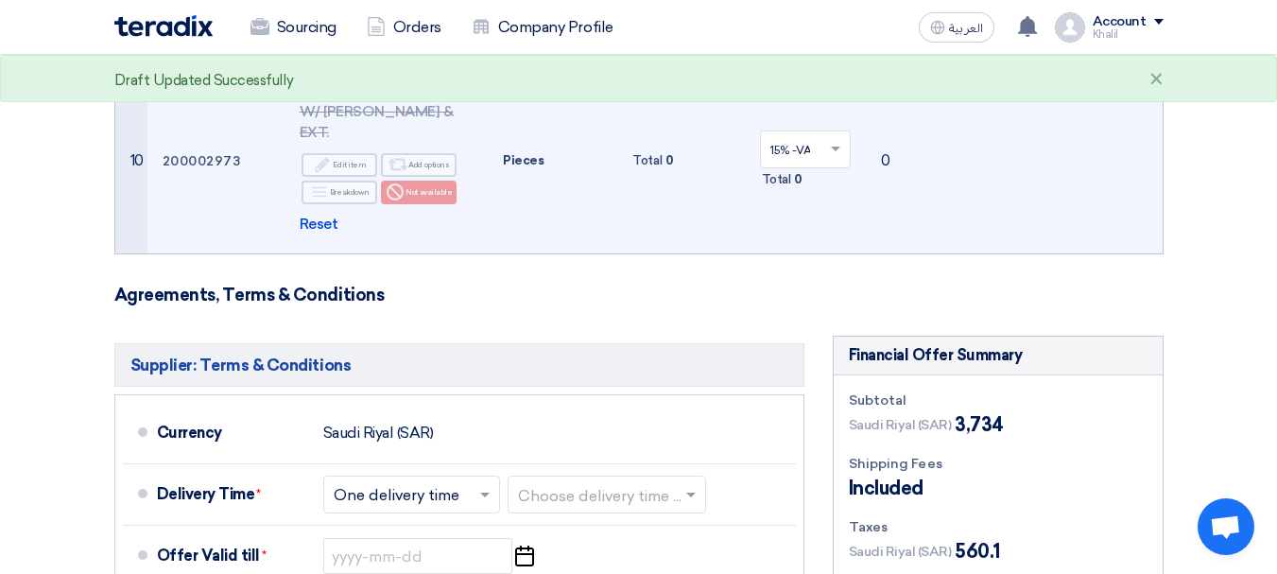
scroll to position [2192, 0]
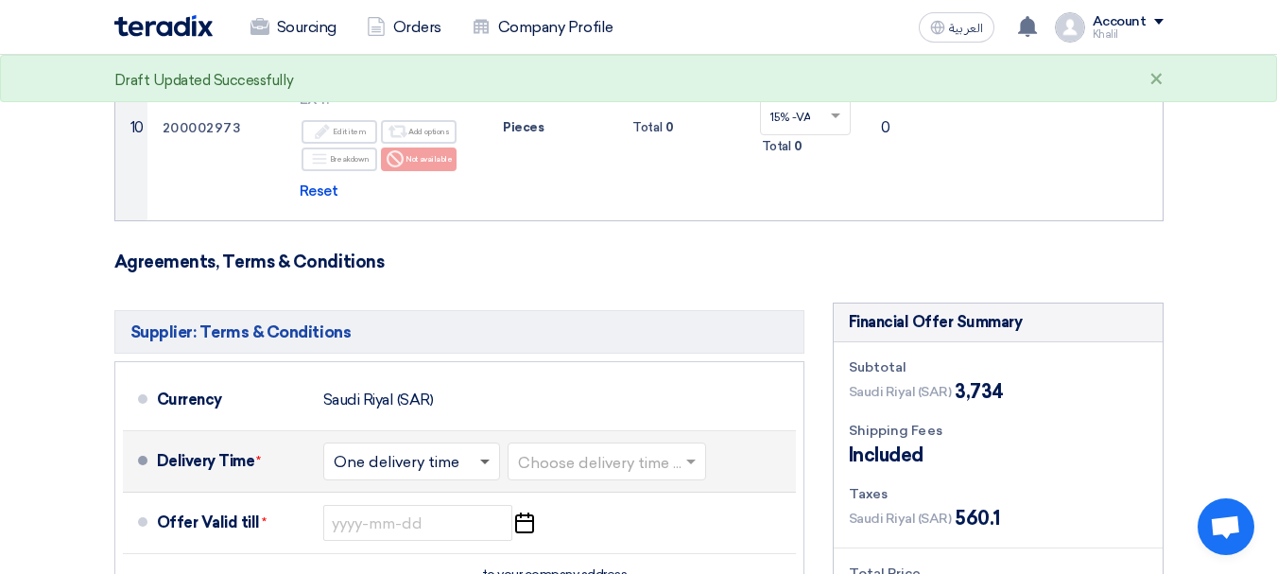
click at [485, 459] on span at bounding box center [484, 462] width 9 height 7
click at [661, 447] on li "Delivery Time * Choose delivery time ... × One delivery time × Choose delivery …" at bounding box center [459, 461] width 673 height 61
click at [645, 450] on input "text" at bounding box center [608, 463] width 180 height 27
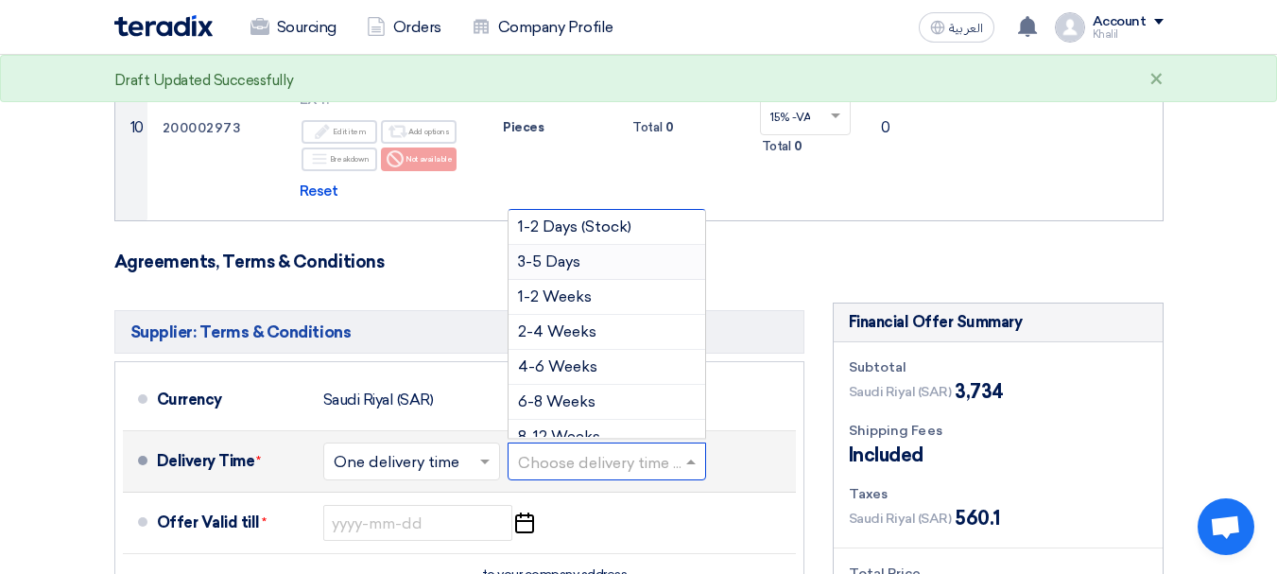
click at [609, 245] on div "3-5 Days" at bounding box center [607, 262] width 197 height 35
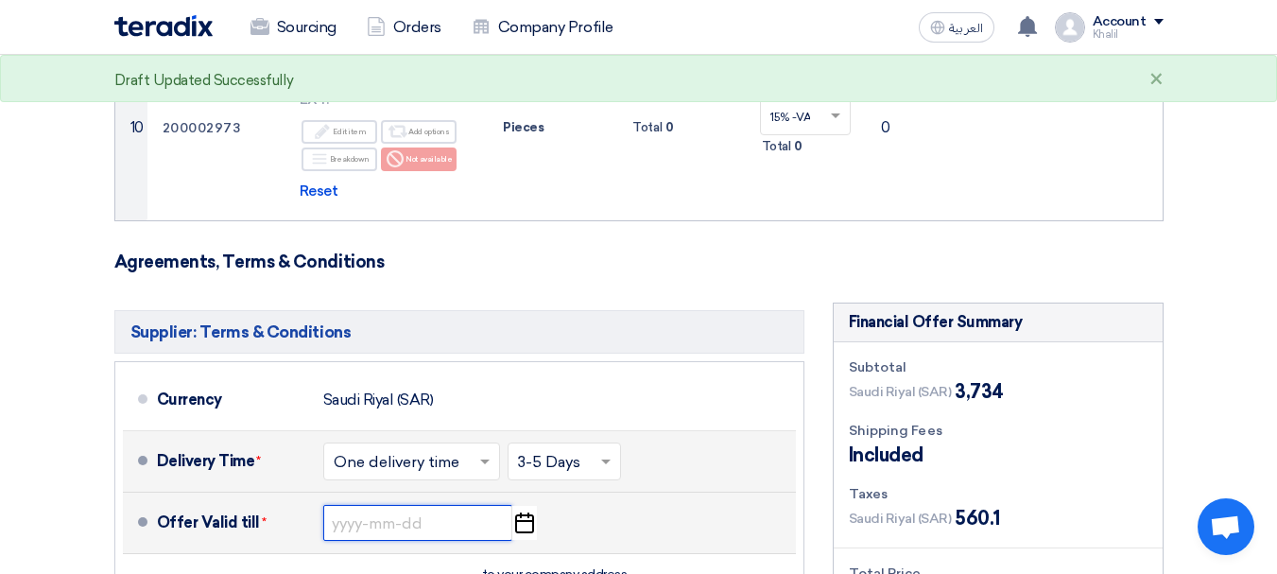
click at [455, 505] on input at bounding box center [417, 523] width 189 height 36
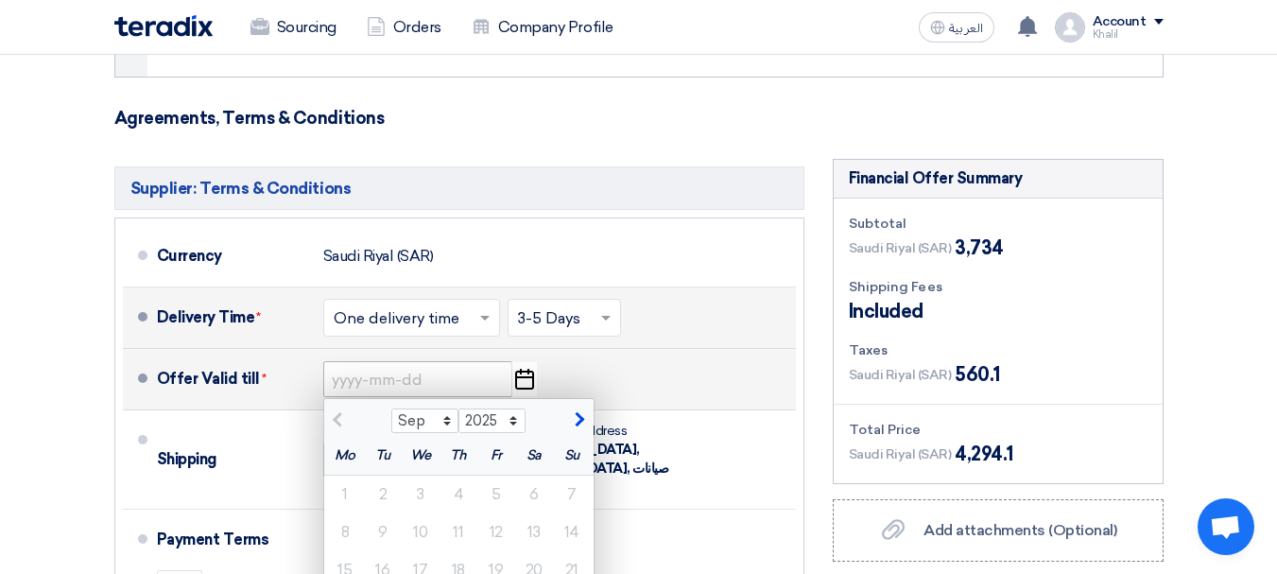
scroll to position [2381, 0]
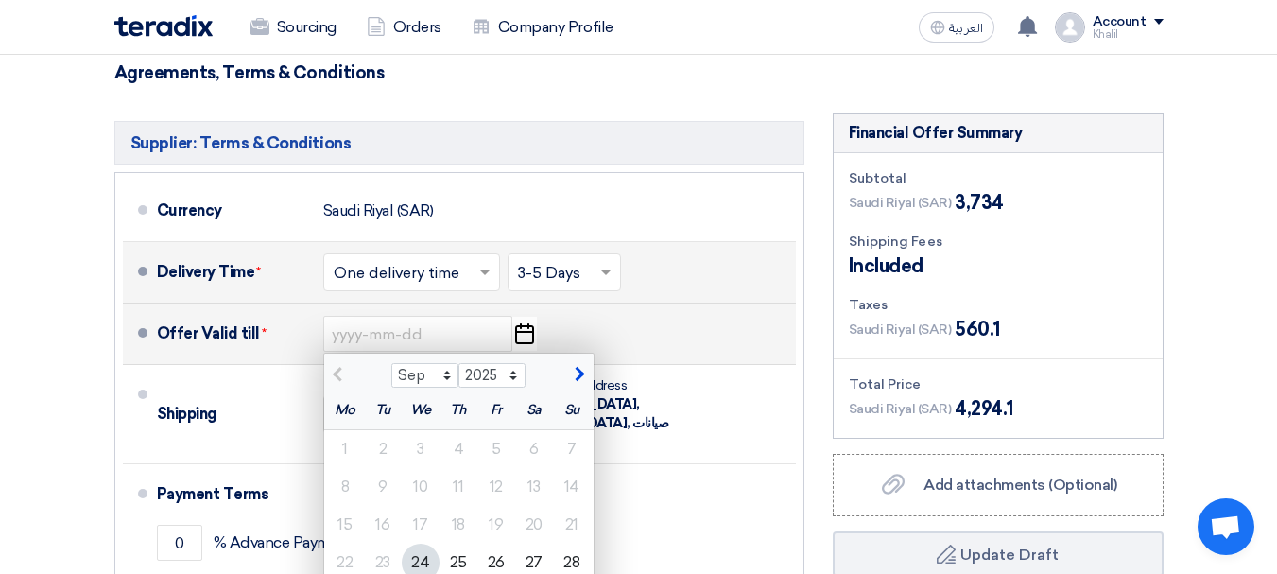
type input "[DATE]"
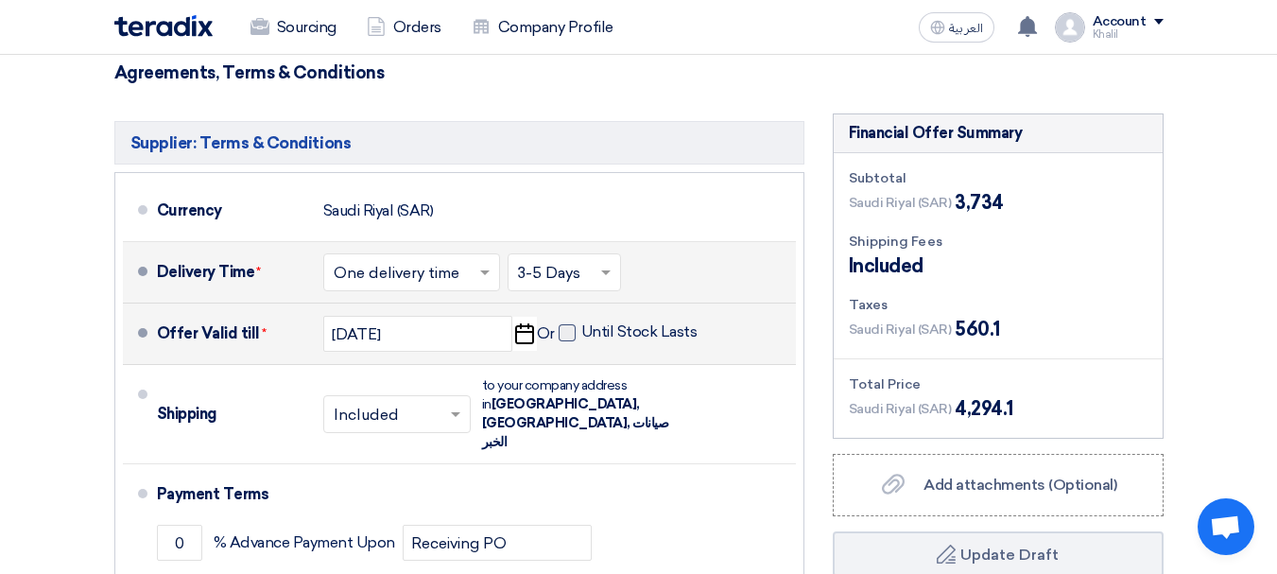
click at [575, 322] on label "Until Stock Lasts" at bounding box center [628, 331] width 139 height 19
click at [581, 322] on input "Until Stock Lasts" at bounding box center [641, 340] width 120 height 36
checkbox input "true"
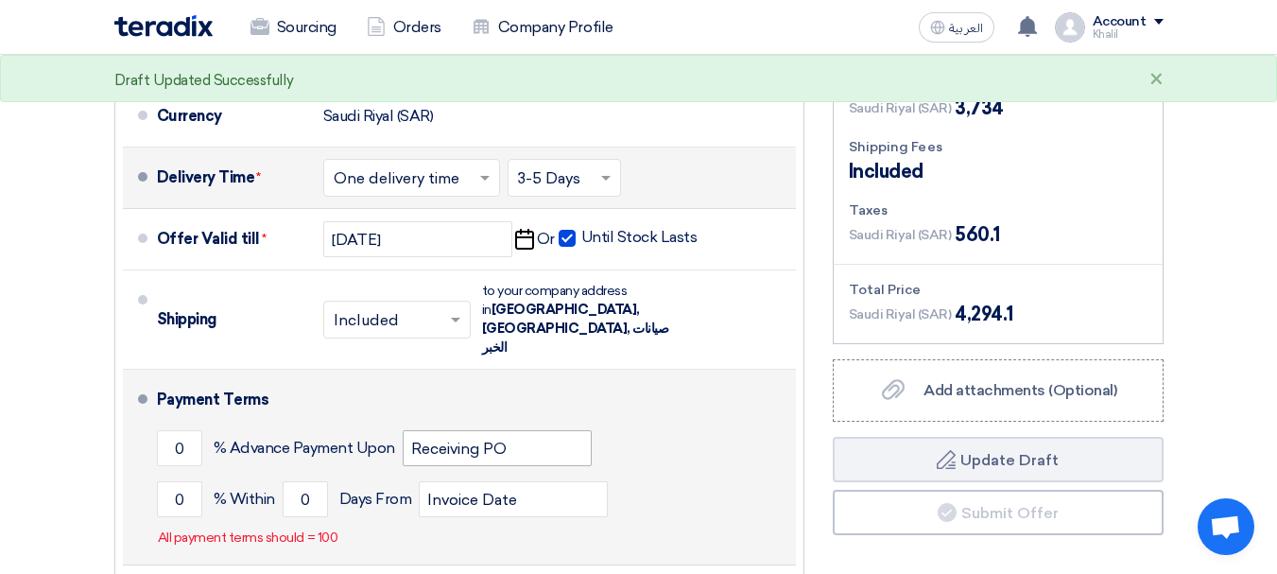
scroll to position [2570, 0]
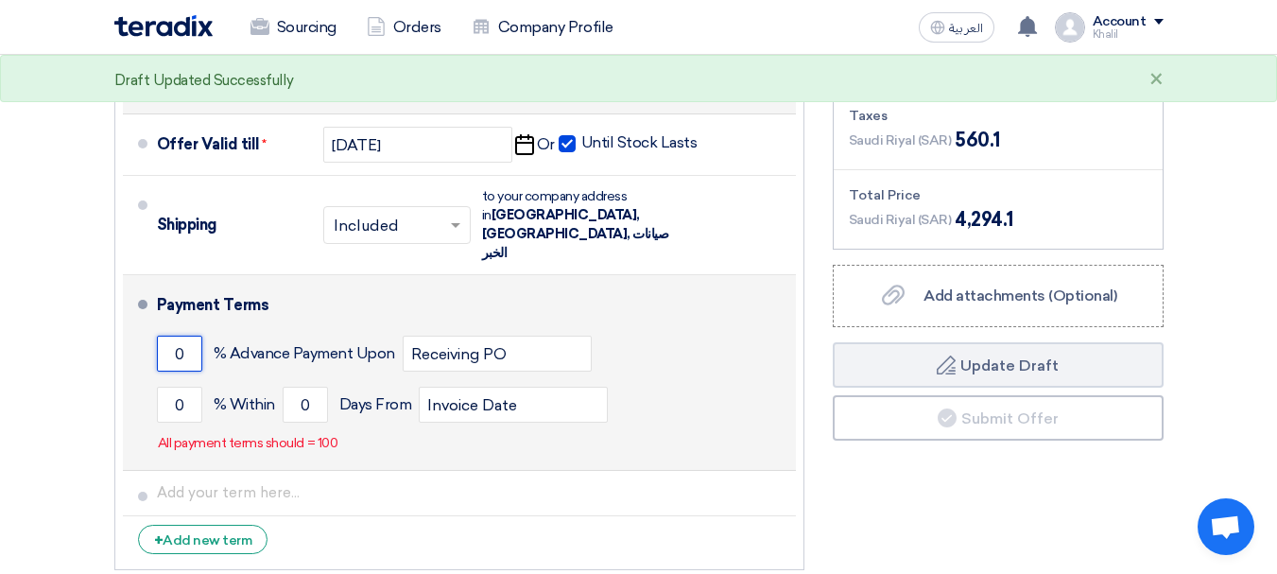
drag, startPoint x: 193, startPoint y: 273, endPoint x: 145, endPoint y: 273, distance: 48.2
click at [145, 275] on li "Payment Terms 0 % Advance Payment Upon Receiving PO 0 % Within 0" at bounding box center [459, 373] width 673 height 196
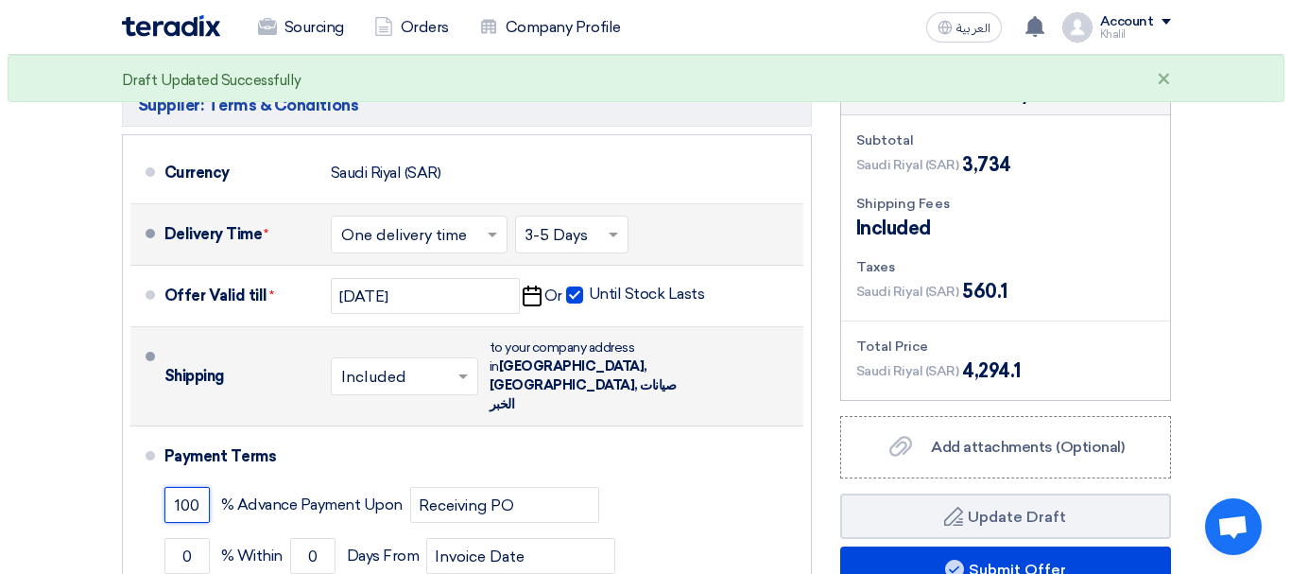
scroll to position [2647, 0]
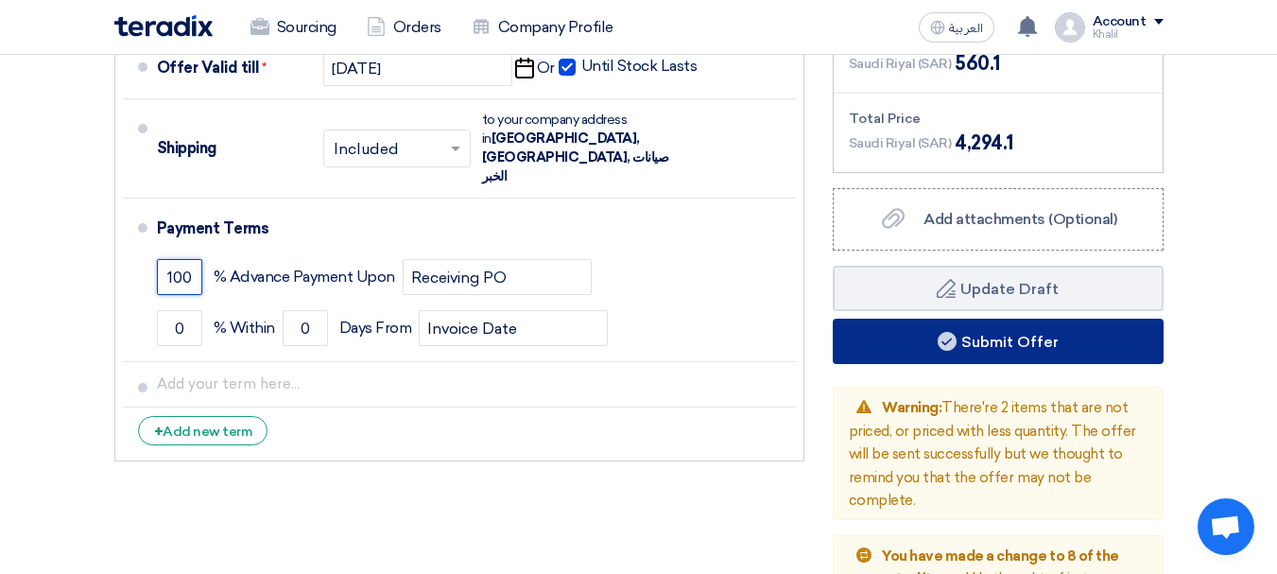
type input "100"
click at [983, 319] on button "Submit Offer" at bounding box center [998, 341] width 331 height 45
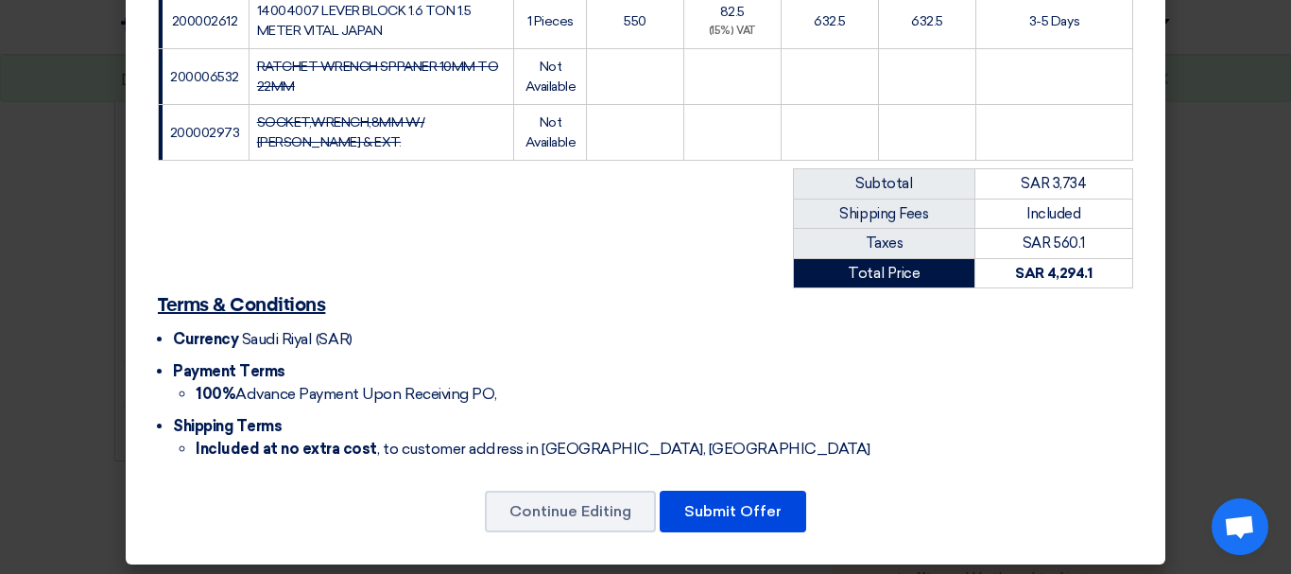
scroll to position [851, 0]
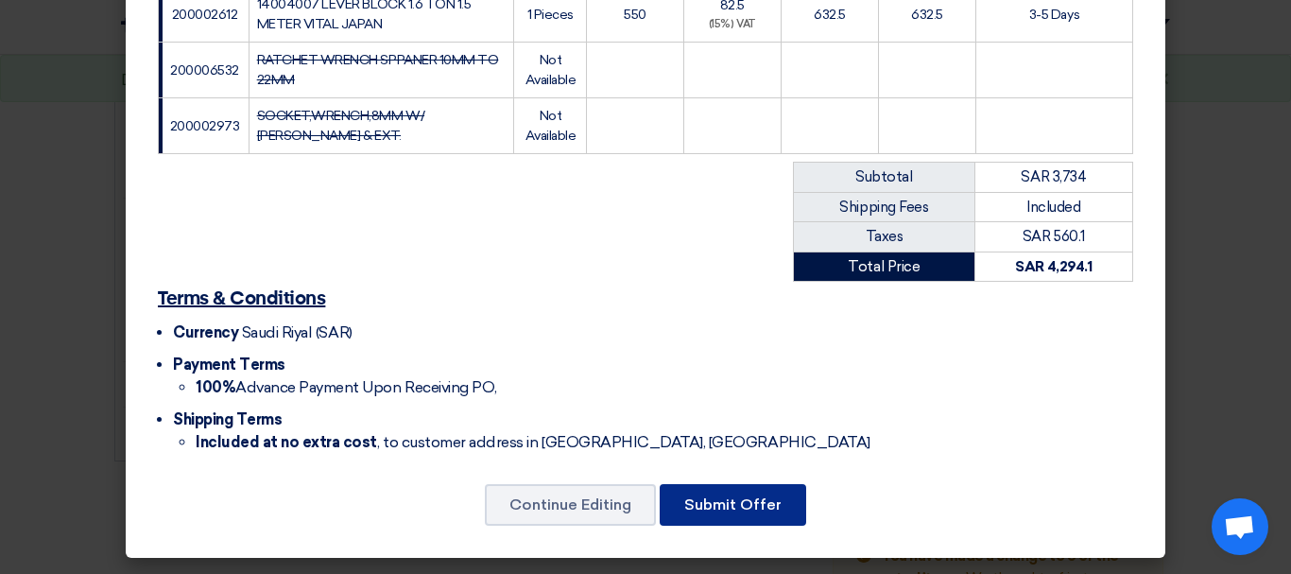
click at [716, 501] on button "Submit Offer" at bounding box center [733, 505] width 147 height 42
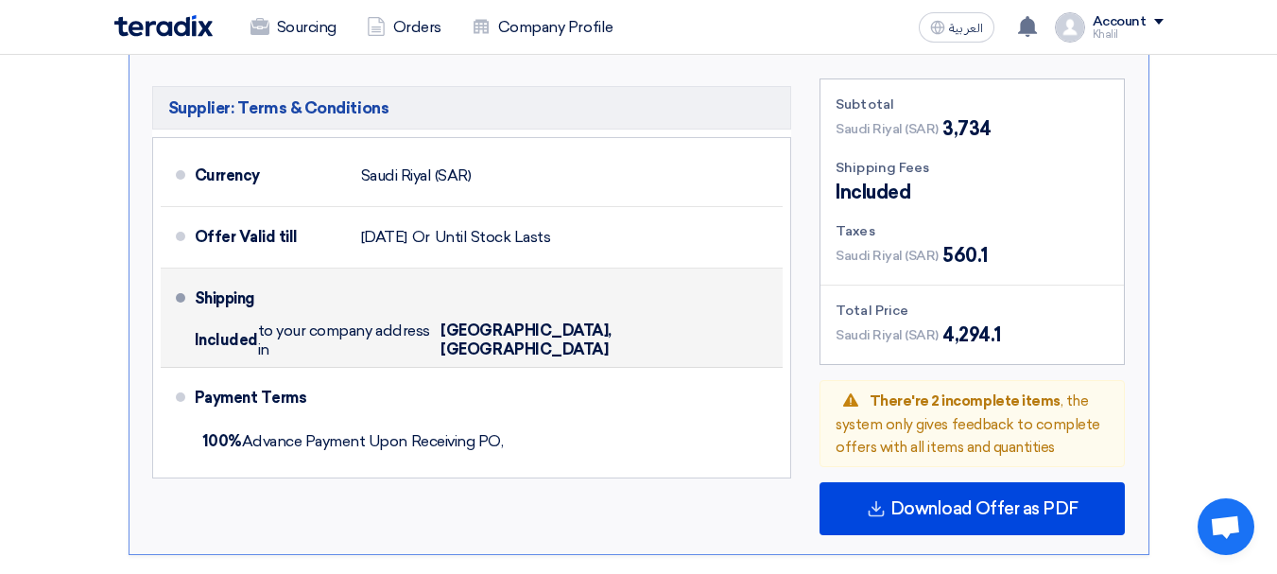
scroll to position [2363, 0]
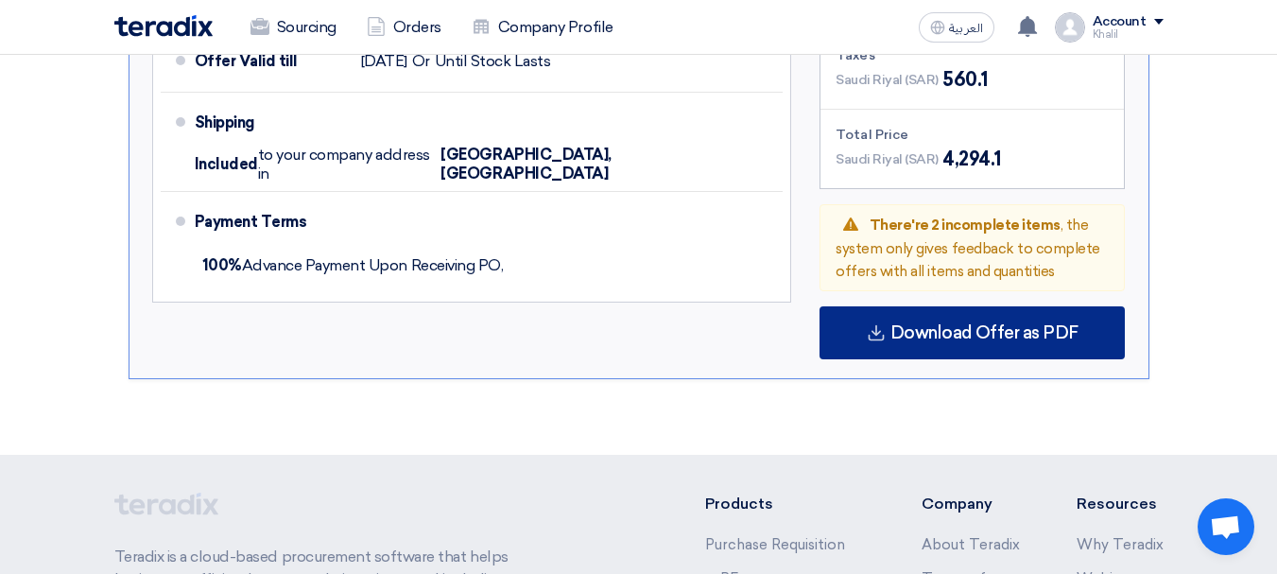
click at [960, 324] on span "Download Offer as PDF" at bounding box center [984, 332] width 188 height 17
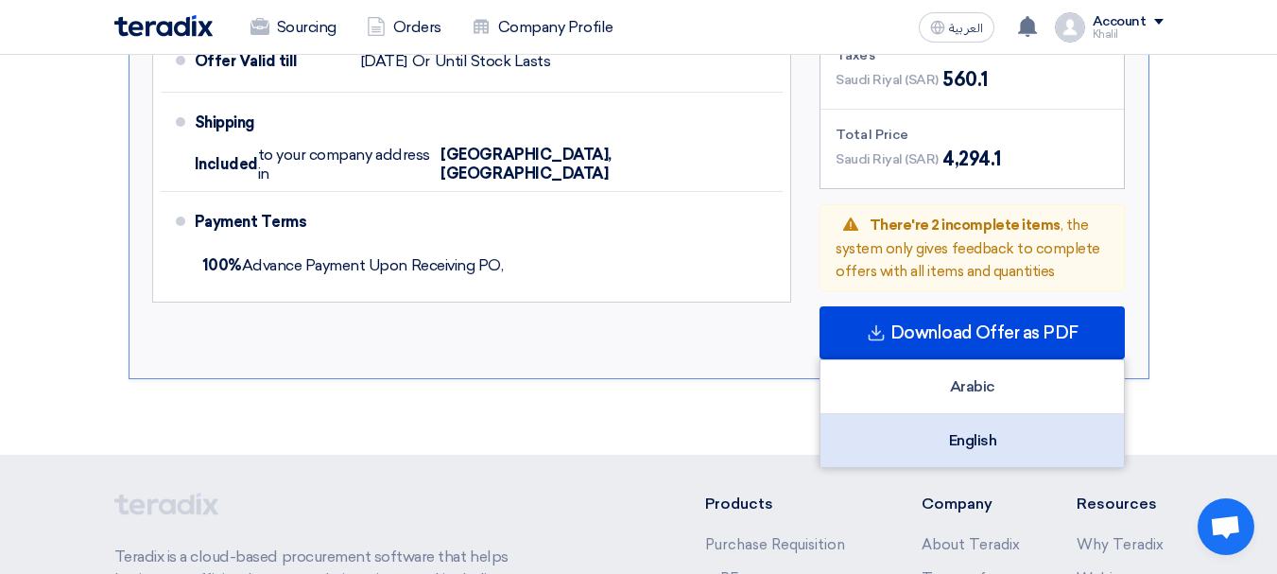
click at [999, 414] on div "English" at bounding box center [972, 440] width 303 height 53
click at [994, 414] on div "English" at bounding box center [972, 440] width 303 height 53
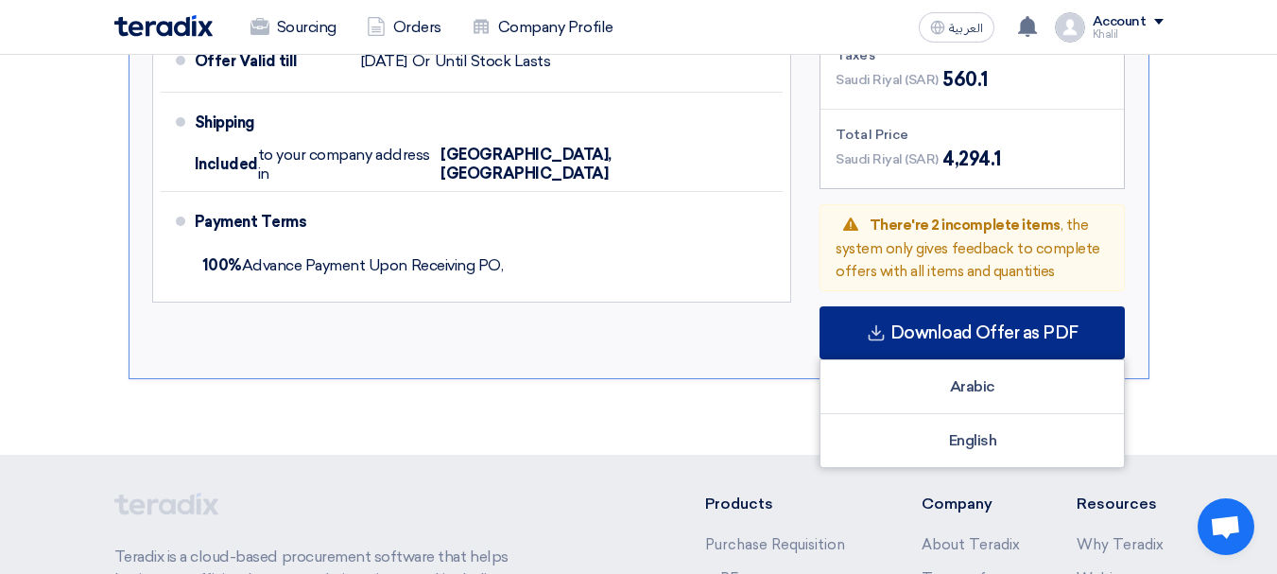
click at [880, 324] on use at bounding box center [877, 332] width 16 height 16
click at [877, 306] on div "Download Offer as PDF" at bounding box center [972, 332] width 305 height 53
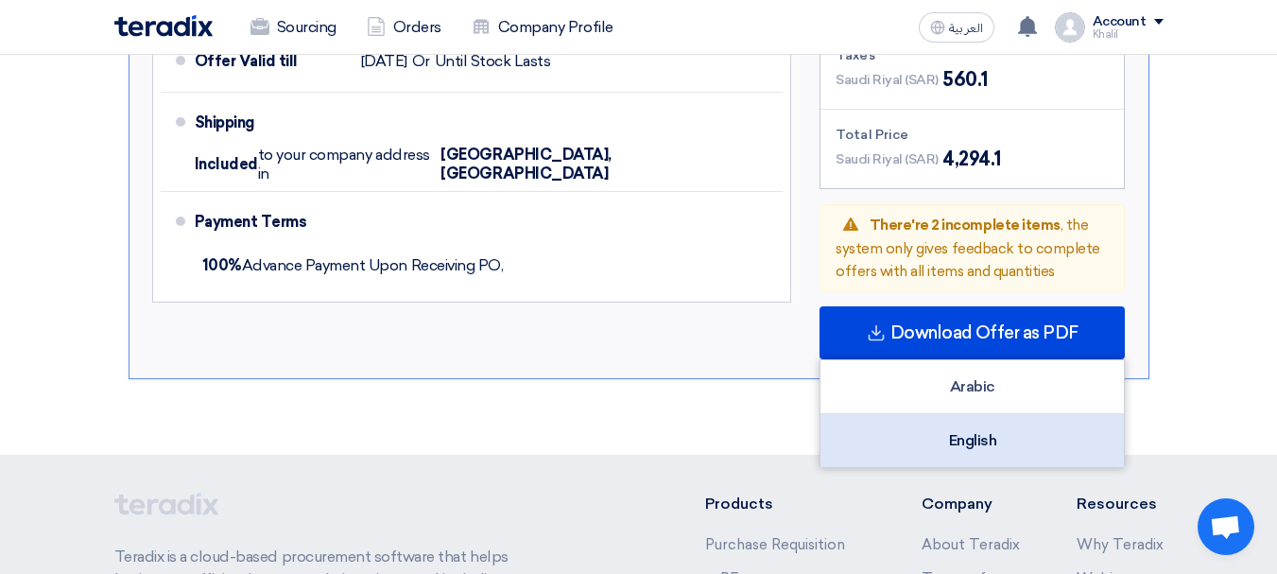
click at [987, 414] on div "English" at bounding box center [972, 440] width 303 height 53
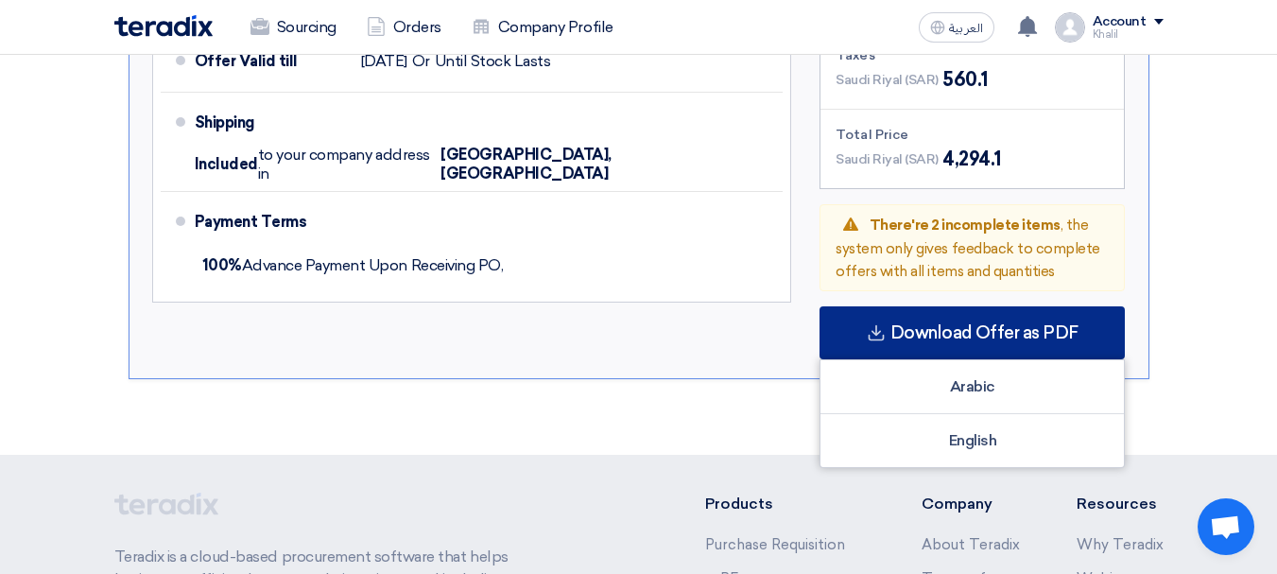
click at [949, 306] on div "Download Offer as PDF" at bounding box center [972, 332] width 305 height 53
click at [880, 323] on icon at bounding box center [876, 332] width 19 height 19
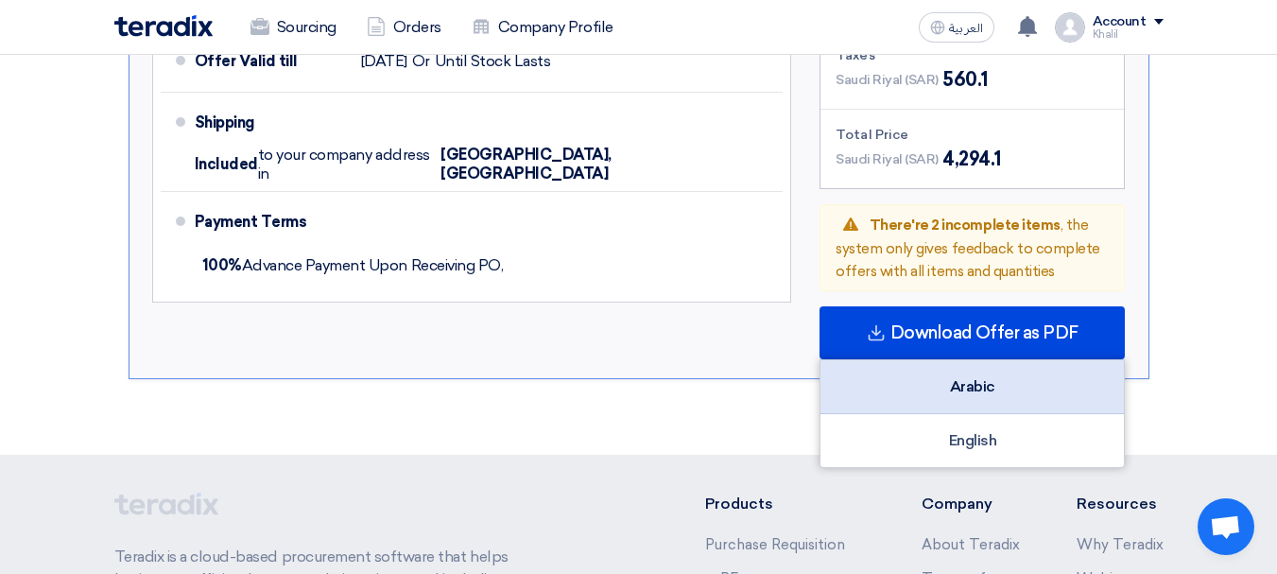
click at [889, 360] on div "Arabic" at bounding box center [972, 387] width 303 height 54
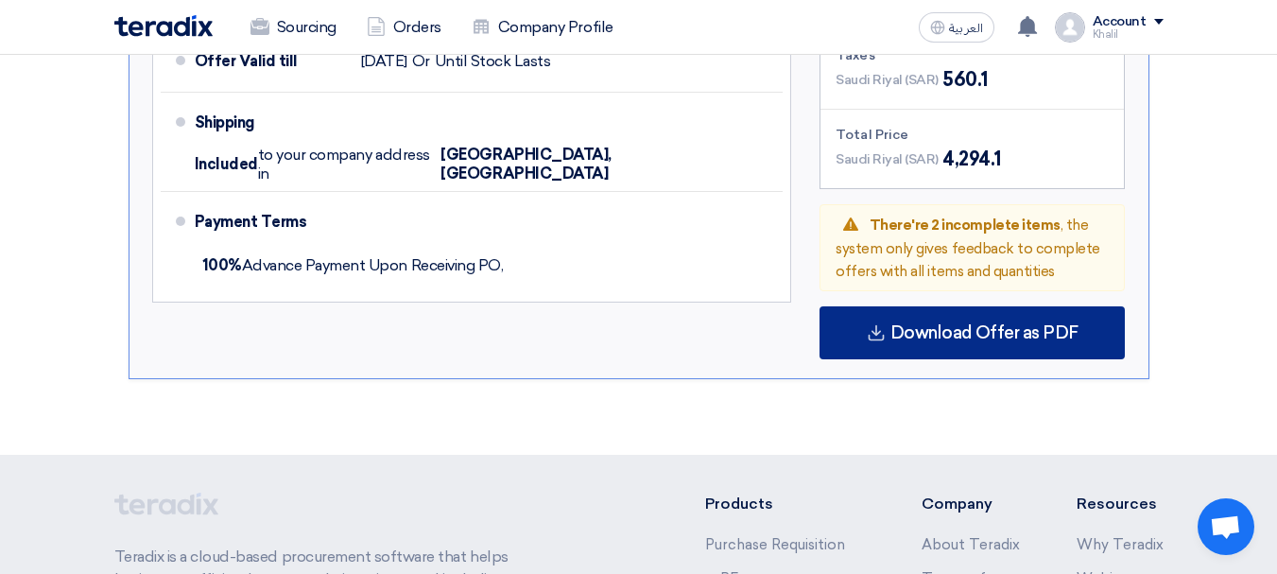
click at [927, 324] on span "Download Offer as PDF" at bounding box center [984, 332] width 188 height 17
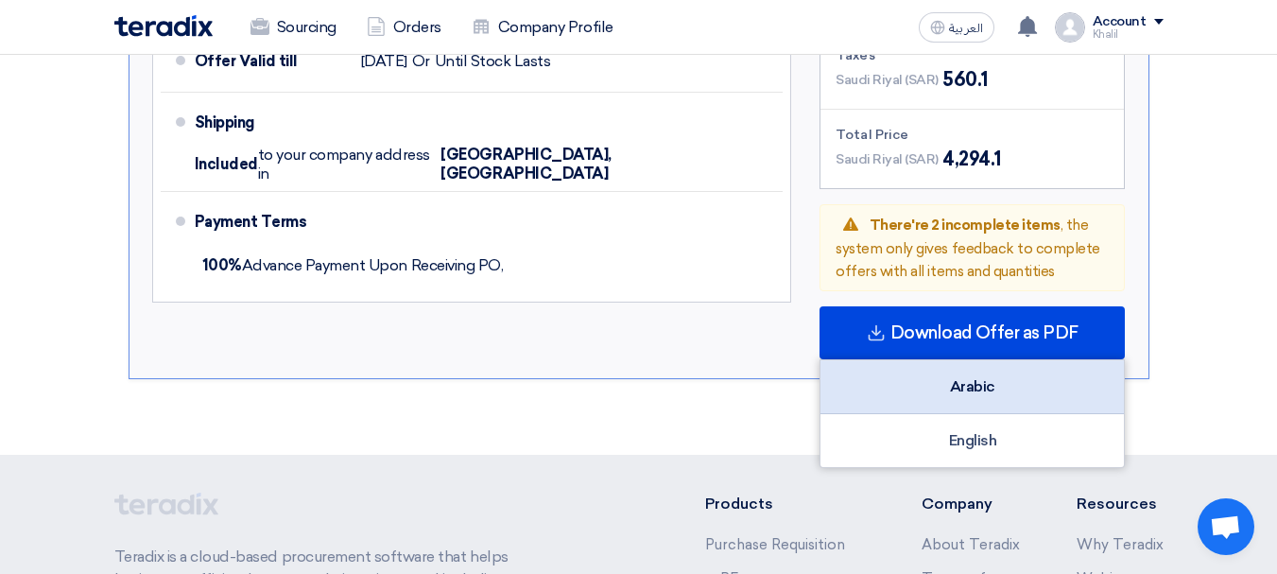
click at [916, 360] on div "Arabic" at bounding box center [972, 387] width 303 height 54
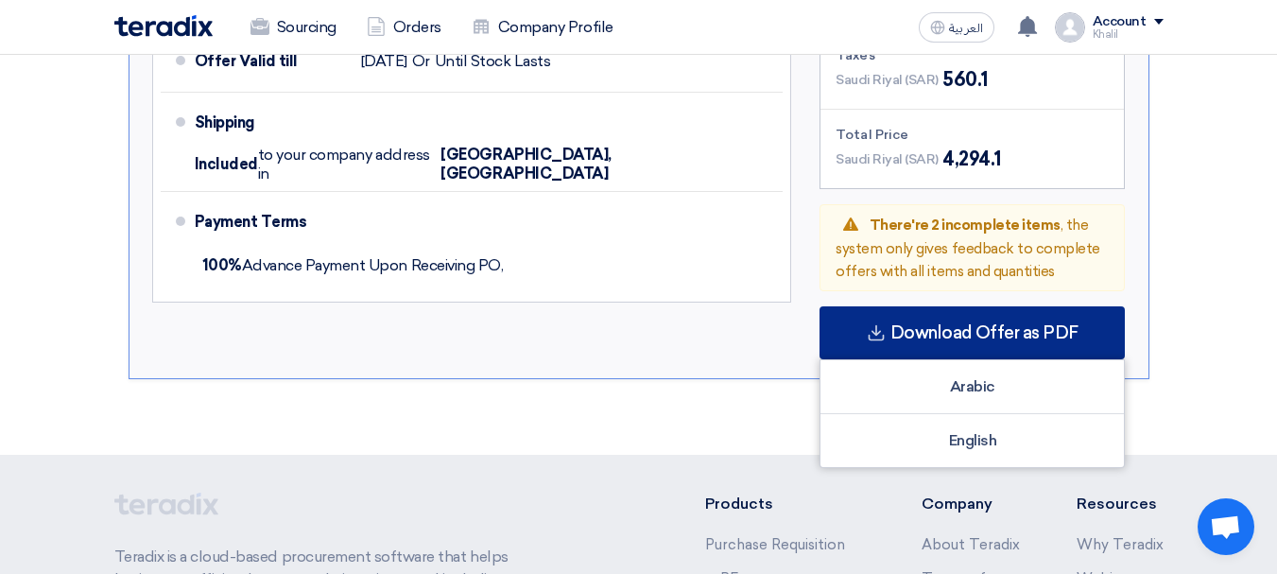
click at [895, 324] on span "Download Offer as PDF" at bounding box center [984, 332] width 188 height 17
click at [885, 324] on use at bounding box center [877, 332] width 16 height 16
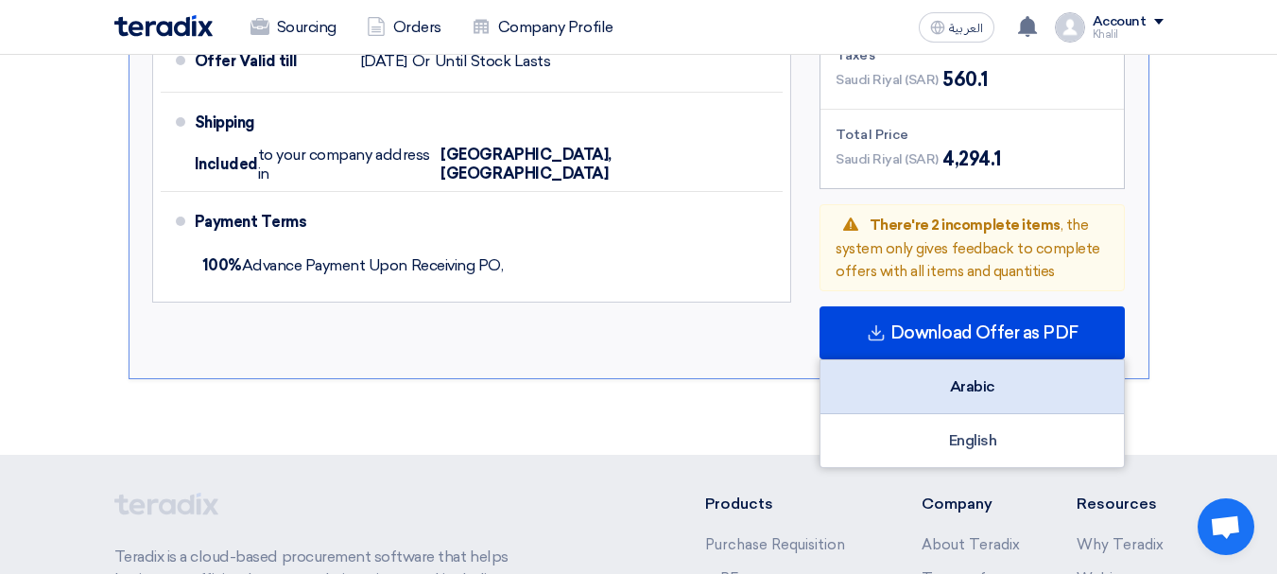
click at [944, 360] on div "Arabic" at bounding box center [972, 387] width 303 height 54
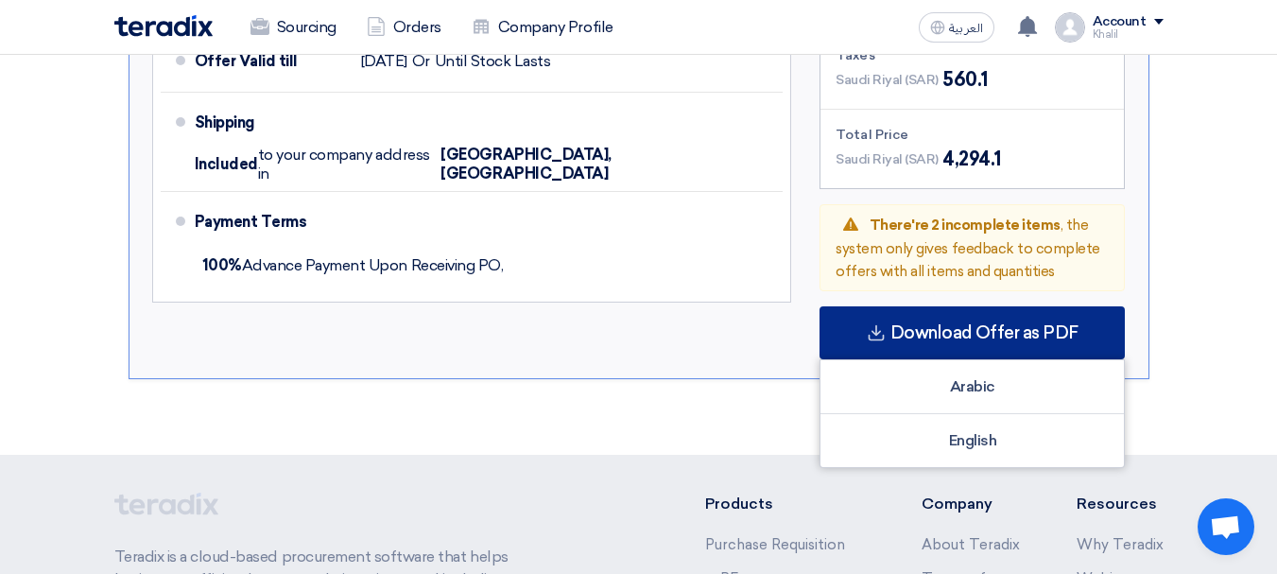
click at [901, 324] on span "Download Offer as PDF" at bounding box center [984, 332] width 188 height 17
click at [881, 324] on use at bounding box center [877, 332] width 16 height 16
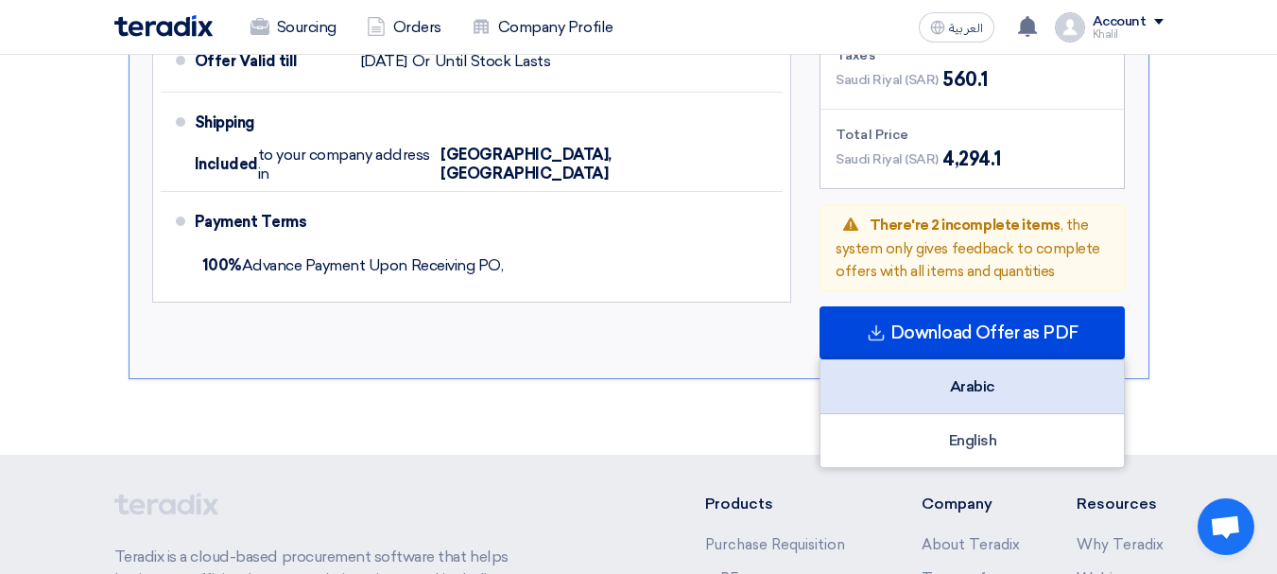
click at [910, 360] on div "Arabic" at bounding box center [972, 387] width 303 height 54
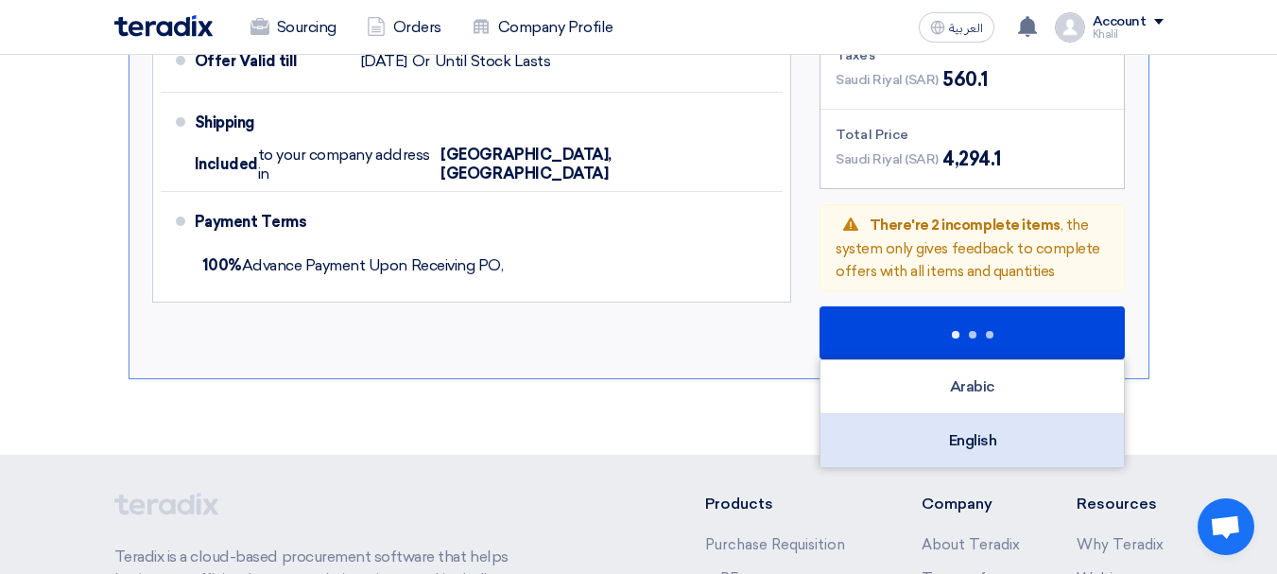
click at [920, 414] on div "English" at bounding box center [972, 440] width 303 height 53
click at [919, 414] on div "English" at bounding box center [972, 440] width 303 height 53
click at [918, 414] on div "English" at bounding box center [972, 440] width 303 height 53
